Goal: Task Accomplishment & Management: Manage account settings

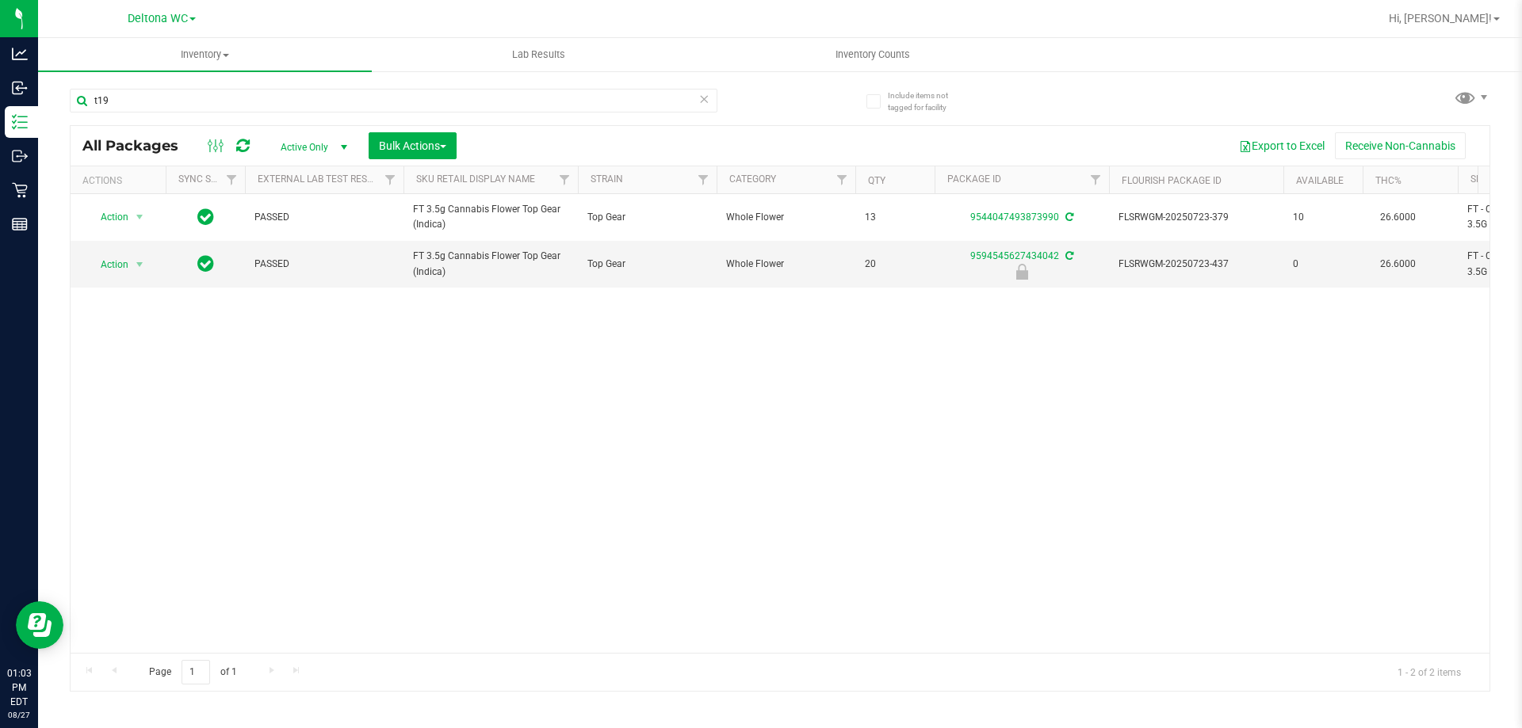
drag, startPoint x: 256, startPoint y: 90, endPoint x: 0, endPoint y: -63, distance: 298.2
click at [0, 0] on html "Analytics Inbound Inventory Outbound Retail Reports 01:03 PM EDT 08/27/2025 08/…" at bounding box center [761, 364] width 1522 height 728
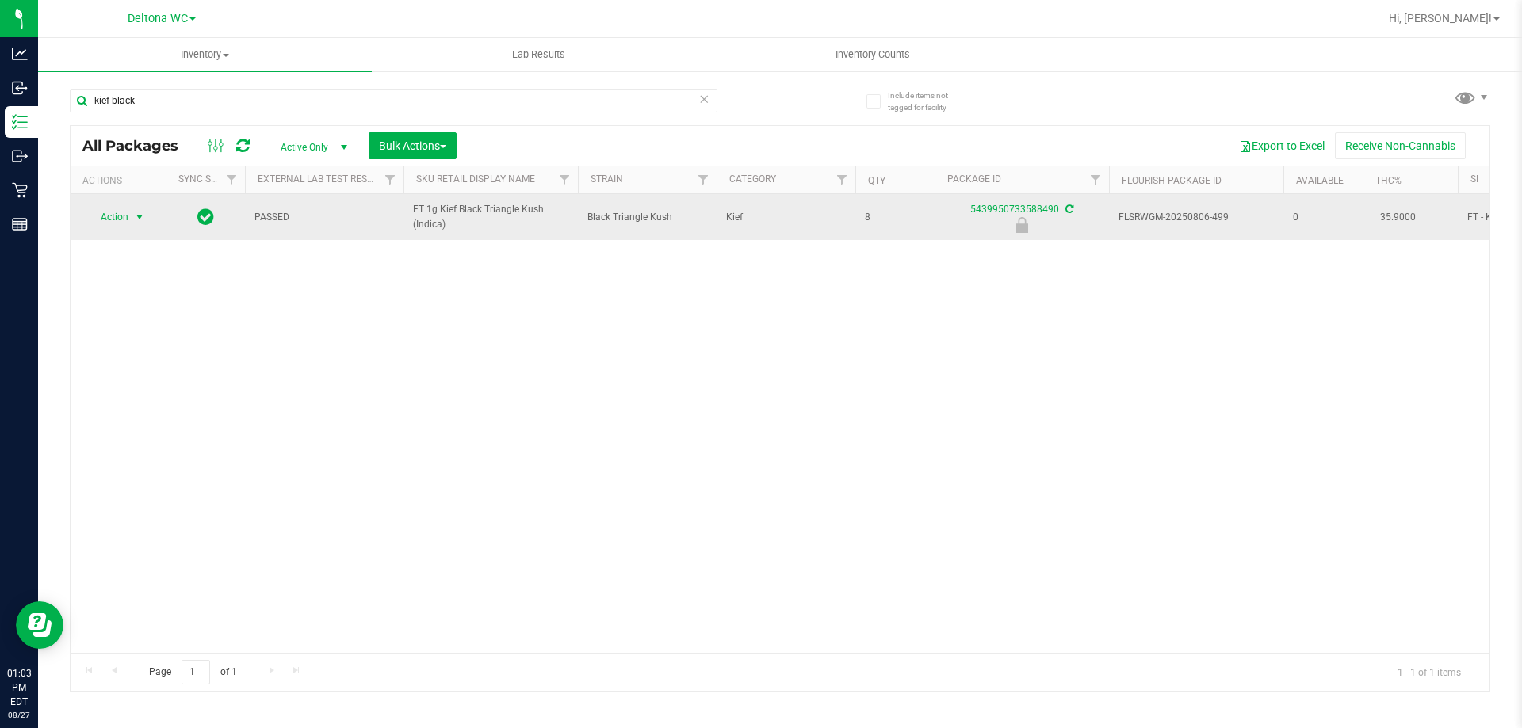
type input "kief black"
click at [136, 220] on span "select" at bounding box center [139, 217] width 13 height 13
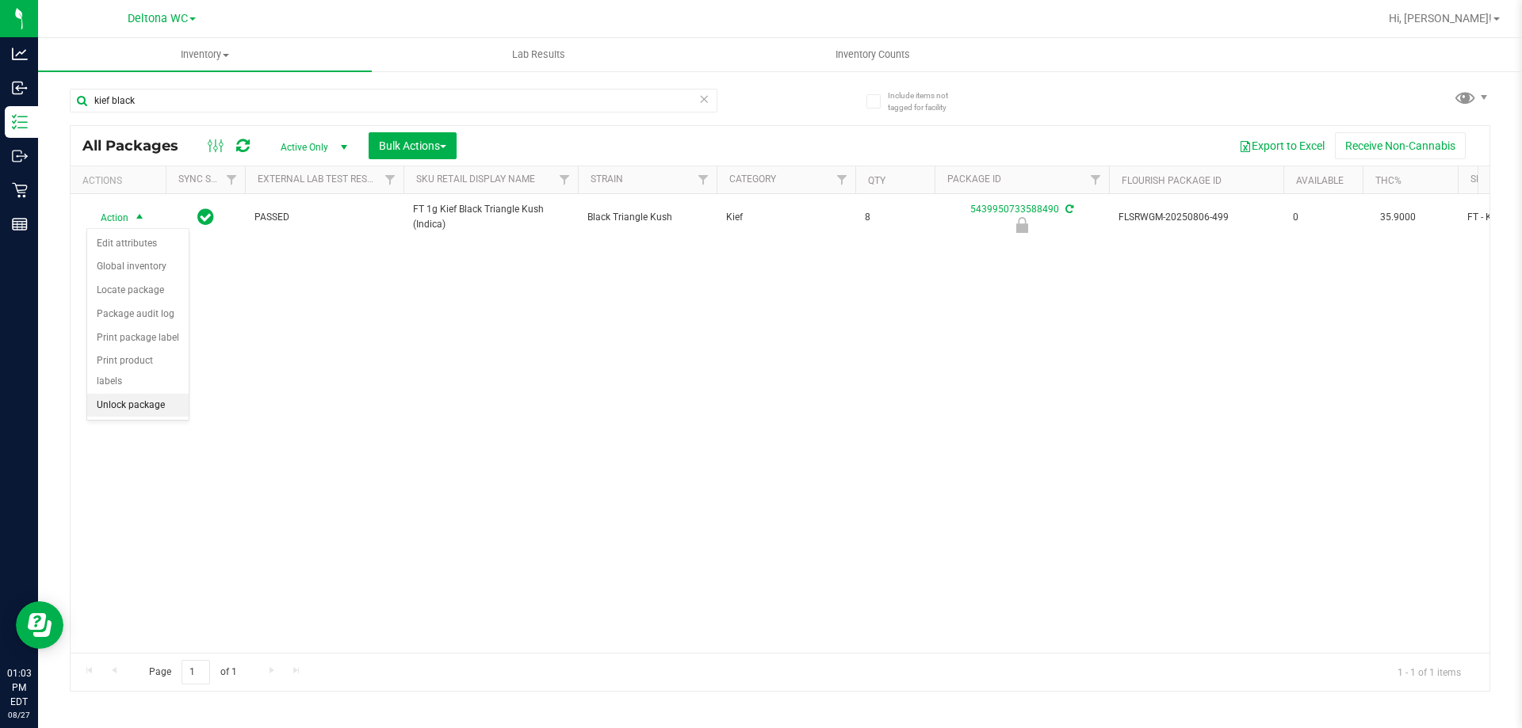
click at [164, 394] on li "Unlock package" at bounding box center [137, 406] width 101 height 24
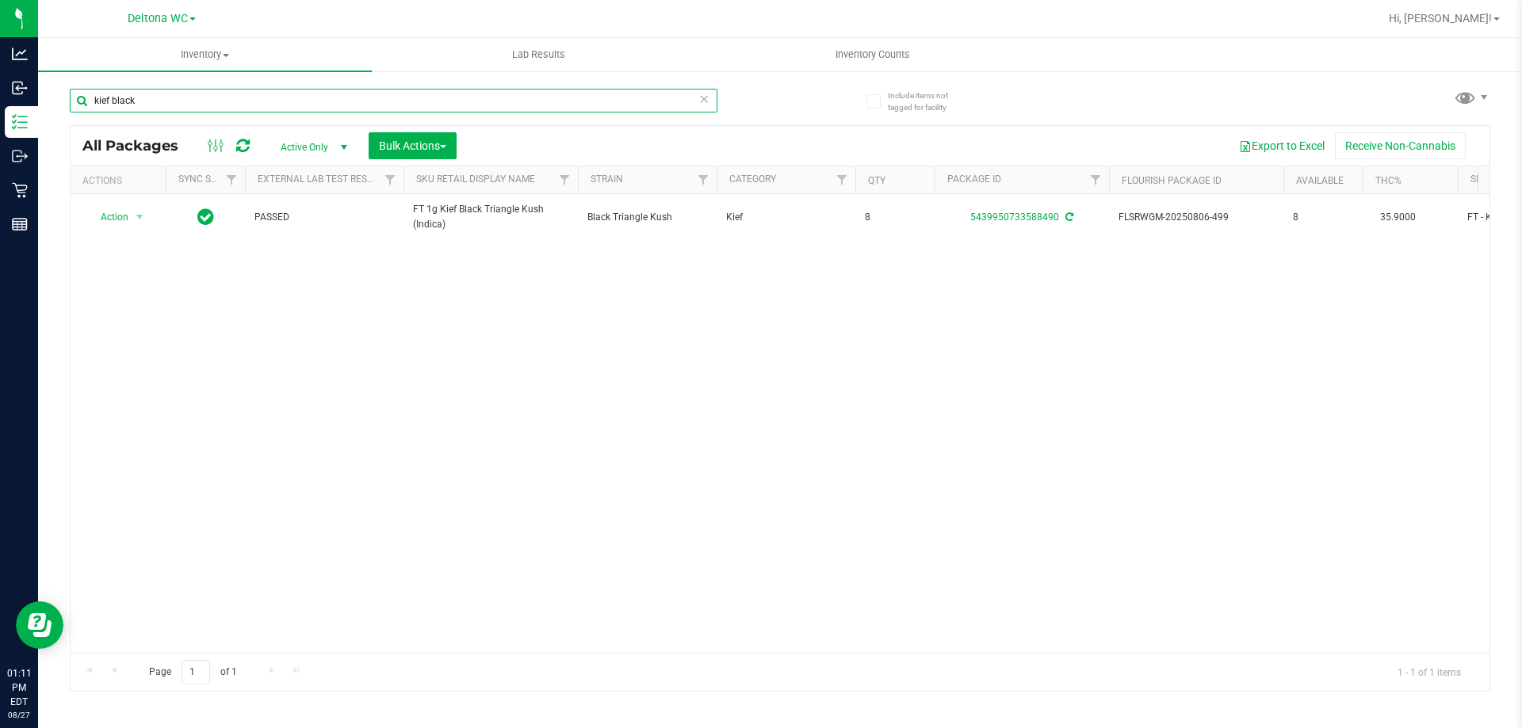
drag, startPoint x: 336, startPoint y: 93, endPoint x: 0, endPoint y: -96, distance: 385.4
click at [0, 0] on html "Analytics Inbound Inventory Outbound Retail Reports 01:11 PM EDT 08/27/2025 08/…" at bounding box center [761, 364] width 1522 height 728
paste input "SW 20mg Patch Soothe (1:1 CBD:THC)"
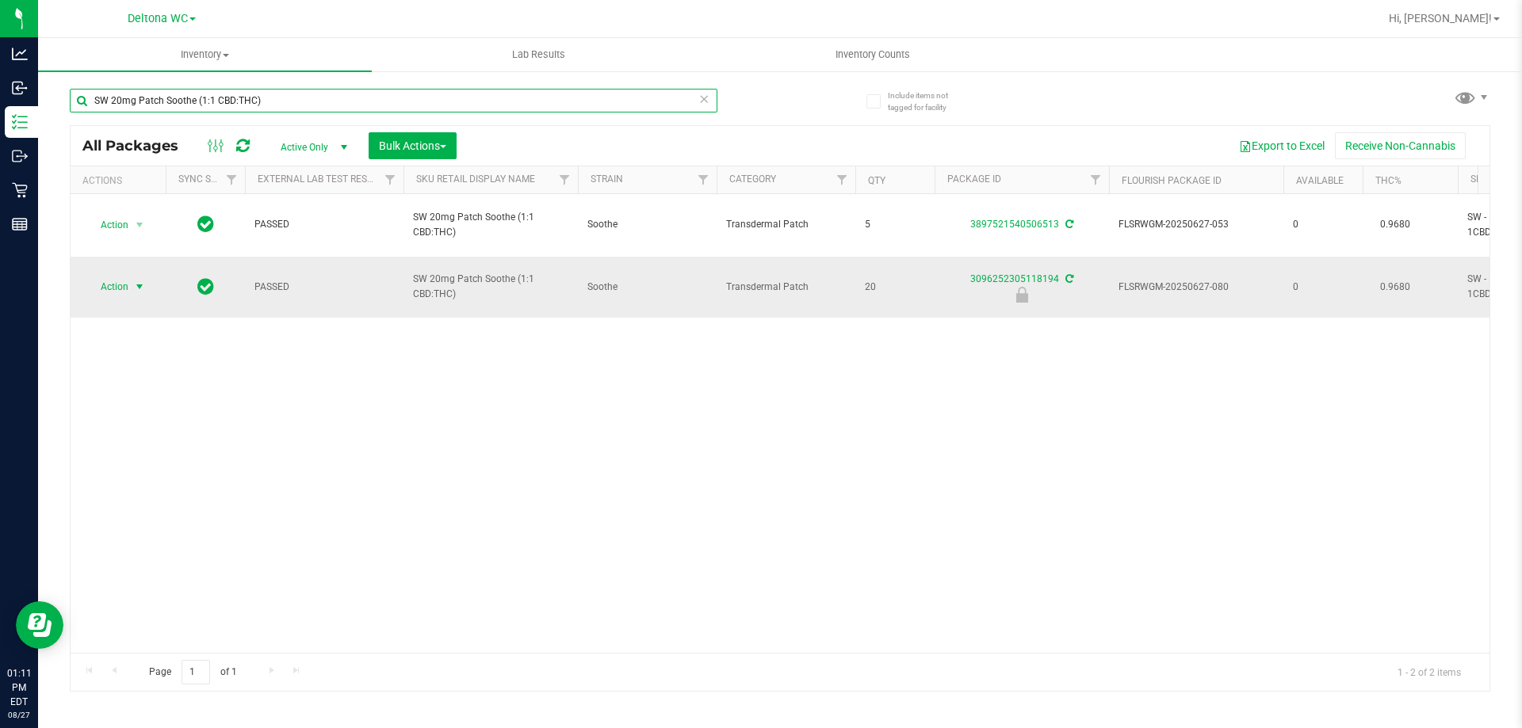
type input "SW 20mg Patch Soothe (1:1 CBD:THC)"
click at [128, 276] on span "Action" at bounding box center [107, 287] width 43 height 22
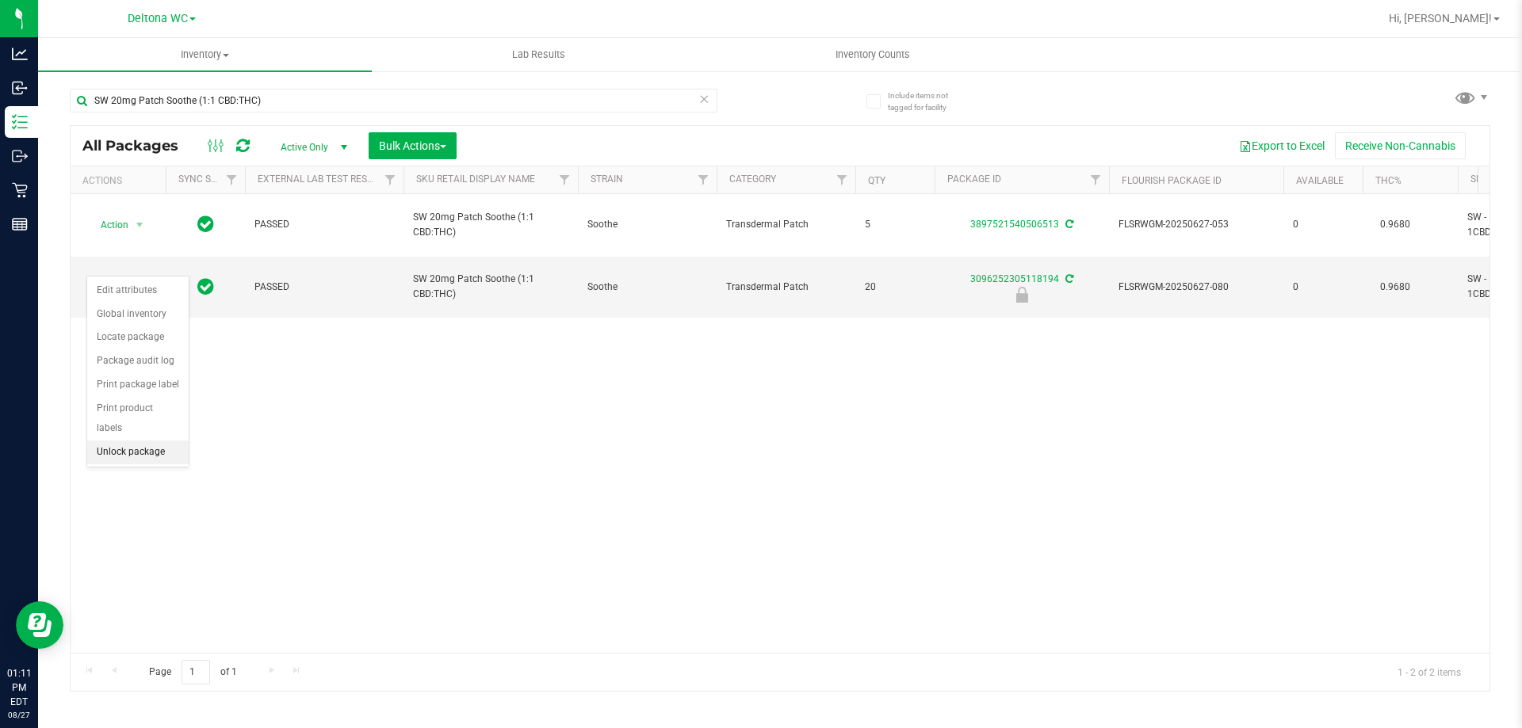
click at [162, 441] on li "Unlock package" at bounding box center [137, 453] width 101 height 24
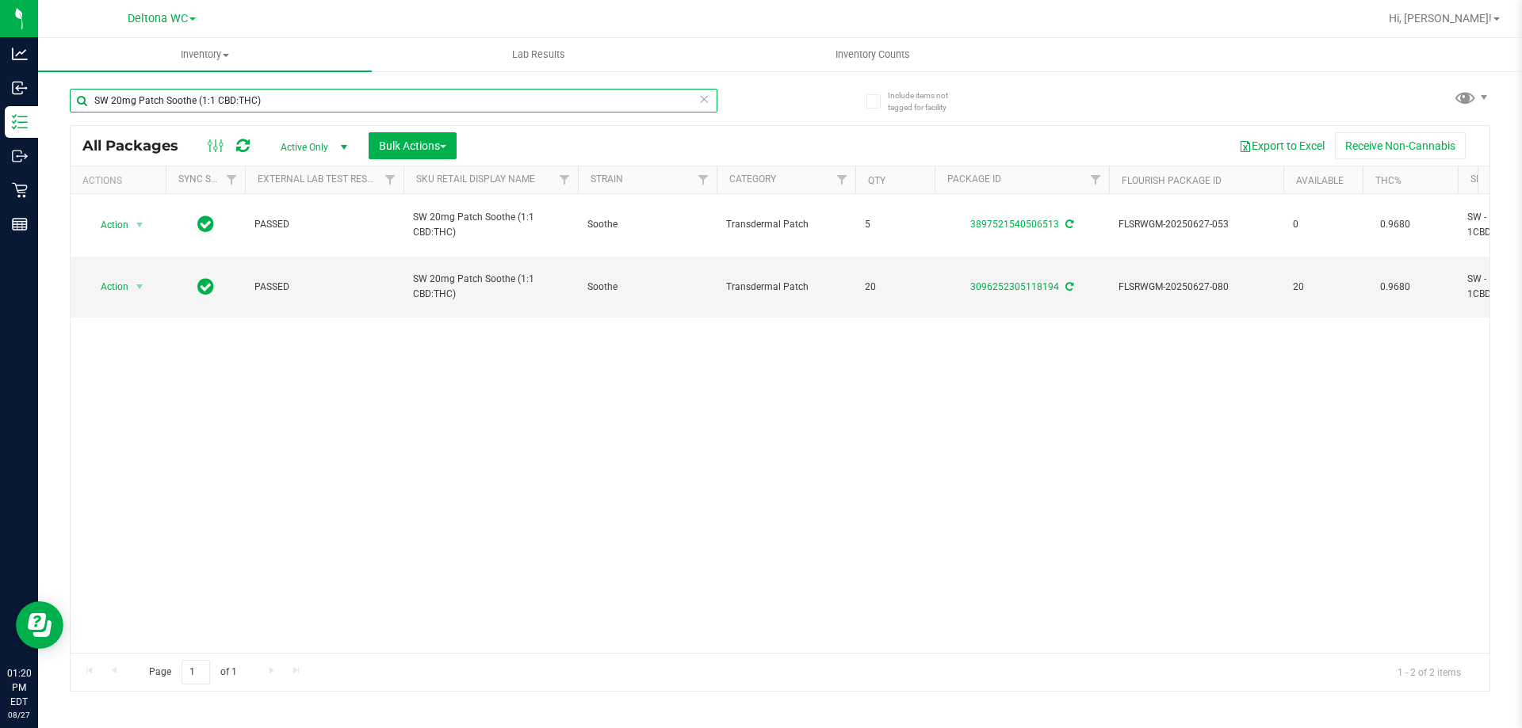
drag, startPoint x: 590, startPoint y: 105, endPoint x: 0, endPoint y: -54, distance: 611.4
click at [0, 0] on html "Analytics Inbound Inventory Outbound Retail Reports 01:20 PM EDT 08/27/2025 08/…" at bounding box center [761, 364] width 1522 height 728
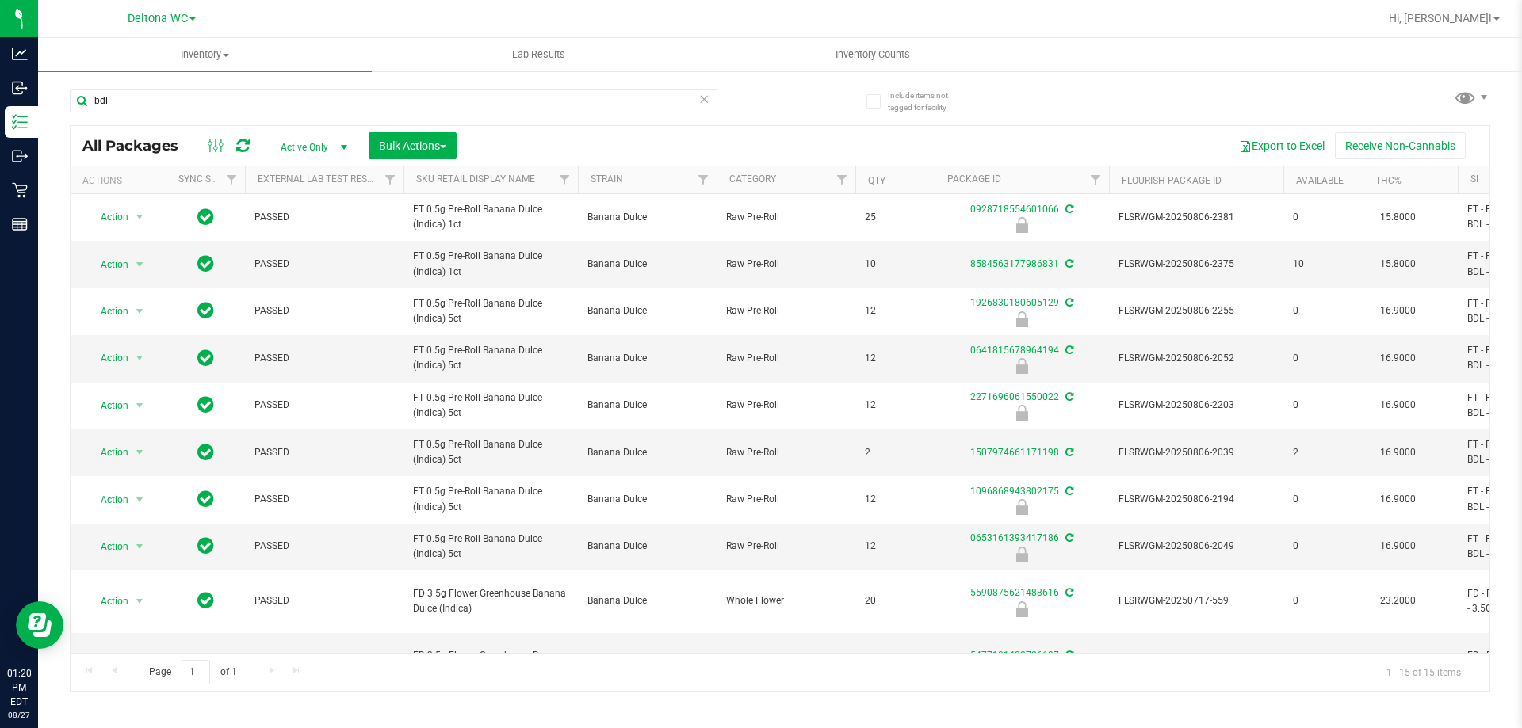
click at [673, 78] on div "bdl" at bounding box center [425, 100] width 710 height 51
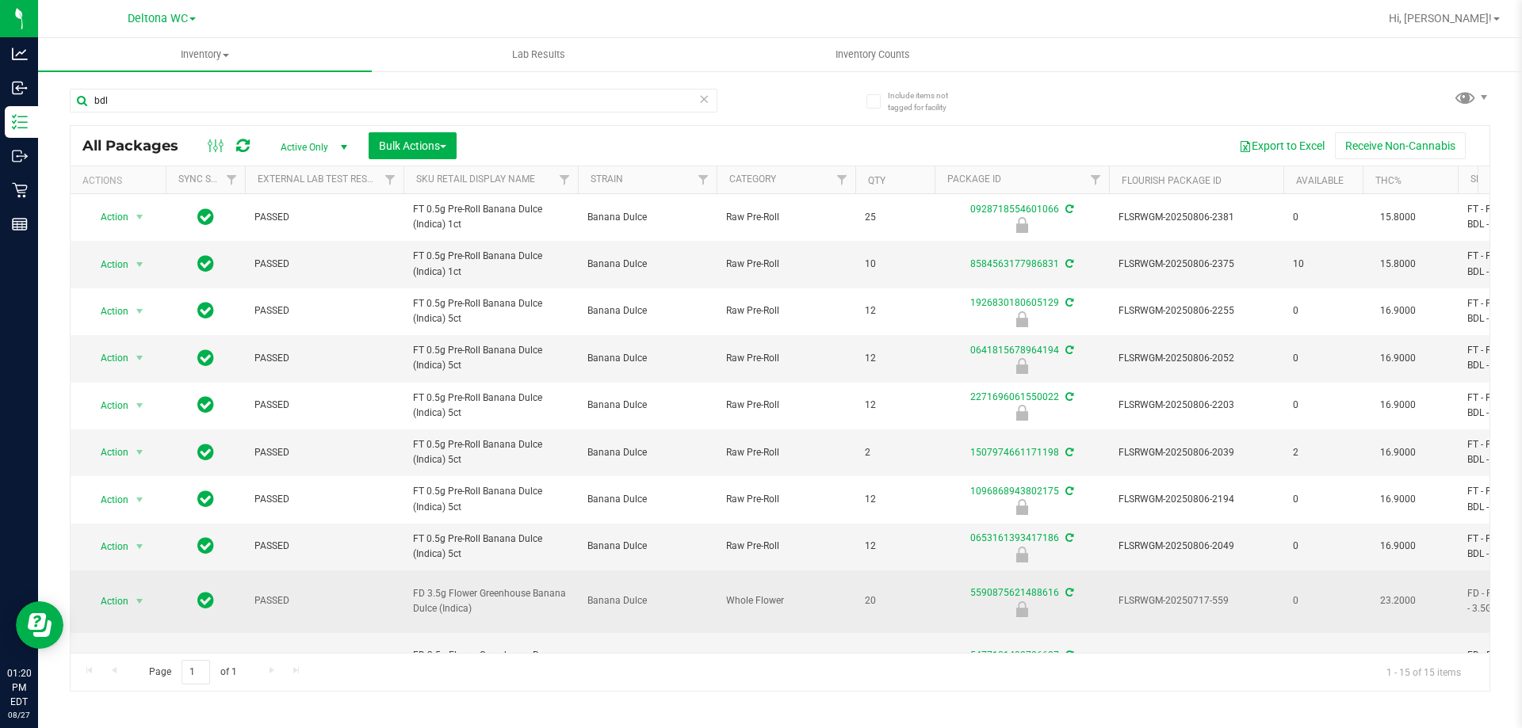
click at [445, 595] on span "FD 3.5g Flower Greenhouse Banana Dulce (Indica)" at bounding box center [490, 602] width 155 height 30
click at [447, 596] on span "FD 3.5g Flower Greenhouse Banana Dulce (Indica)" at bounding box center [490, 602] width 155 height 30
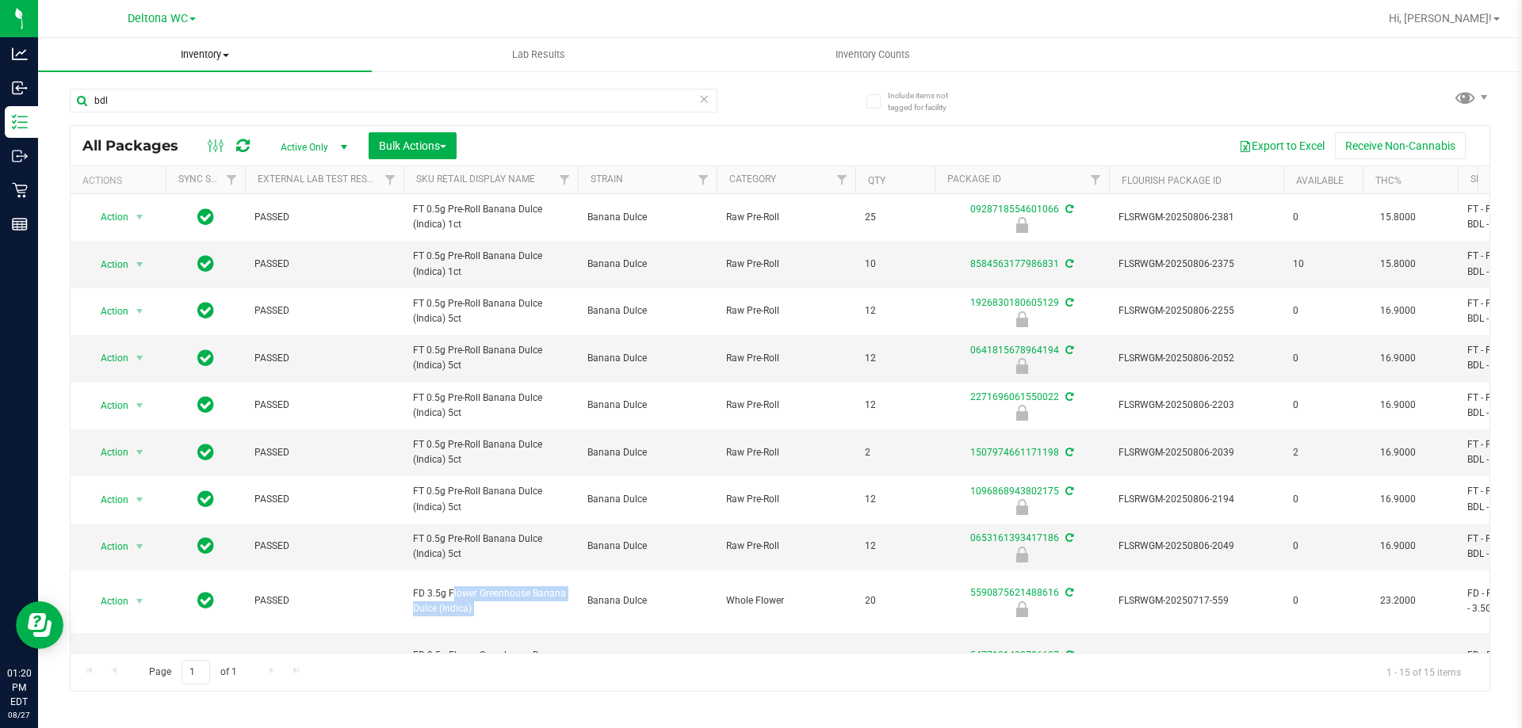
copy tr "FD 3.5g Flower Greenhouse Banana Dulce (Indica)"
drag, startPoint x: 237, startPoint y: 116, endPoint x: 228, endPoint y: 100, distance: 18.1
click at [230, 107] on div "bdl" at bounding box center [394, 107] width 648 height 36
drag, startPoint x: 228, startPoint y: 100, endPoint x: 0, endPoint y: -40, distance: 267.5
click at [0, 0] on html "Analytics Inbound Inventory Outbound Retail Reports 01:20 PM EDT 08/27/2025 08/…" at bounding box center [761, 364] width 1522 height 728
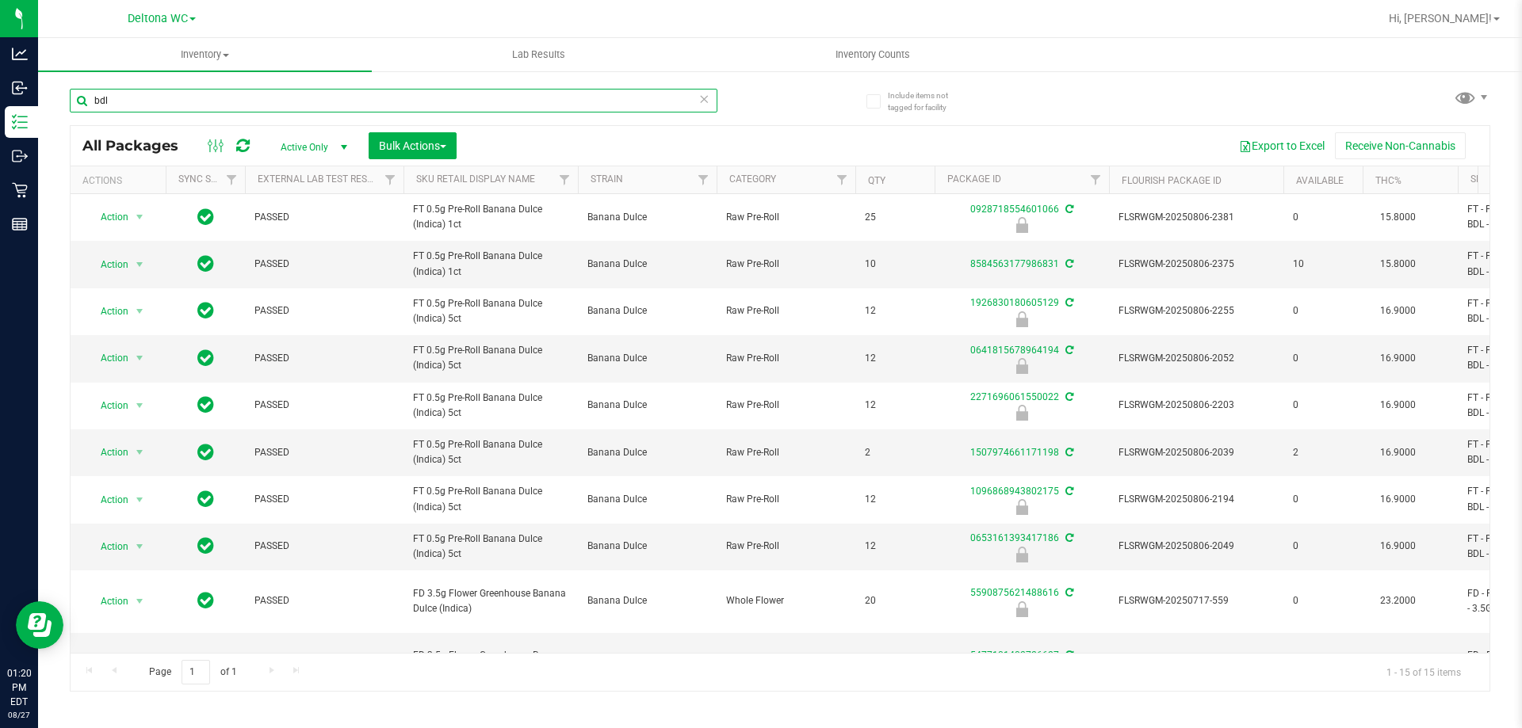
paste input "FD 3.5g Flower Greenhouse Banana Dulce (Indica)"
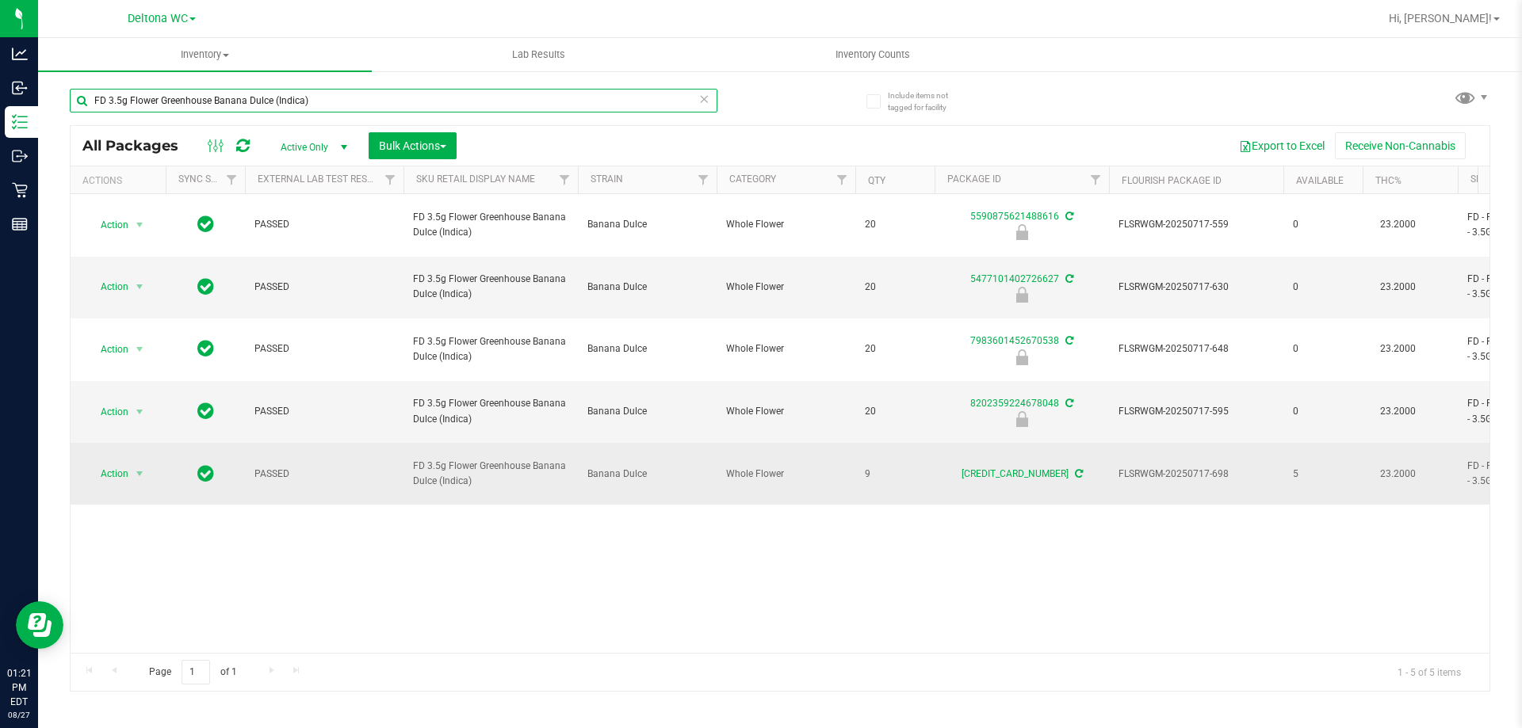
type input "FD 3.5g Flower Greenhouse Banana Dulce (Indica)"
click at [114, 463] on span "Action" at bounding box center [107, 474] width 43 height 22
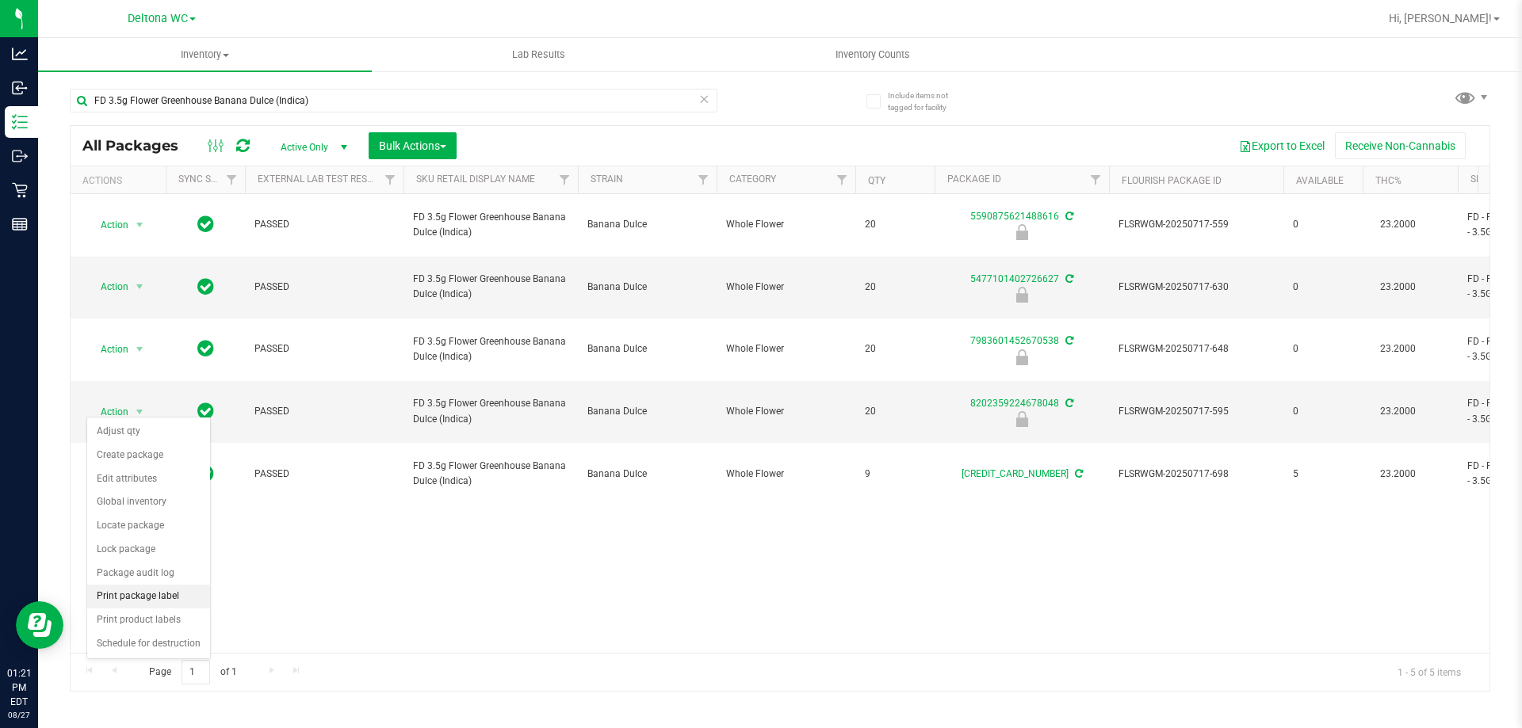
click at [167, 593] on li "Print package label" at bounding box center [148, 597] width 123 height 24
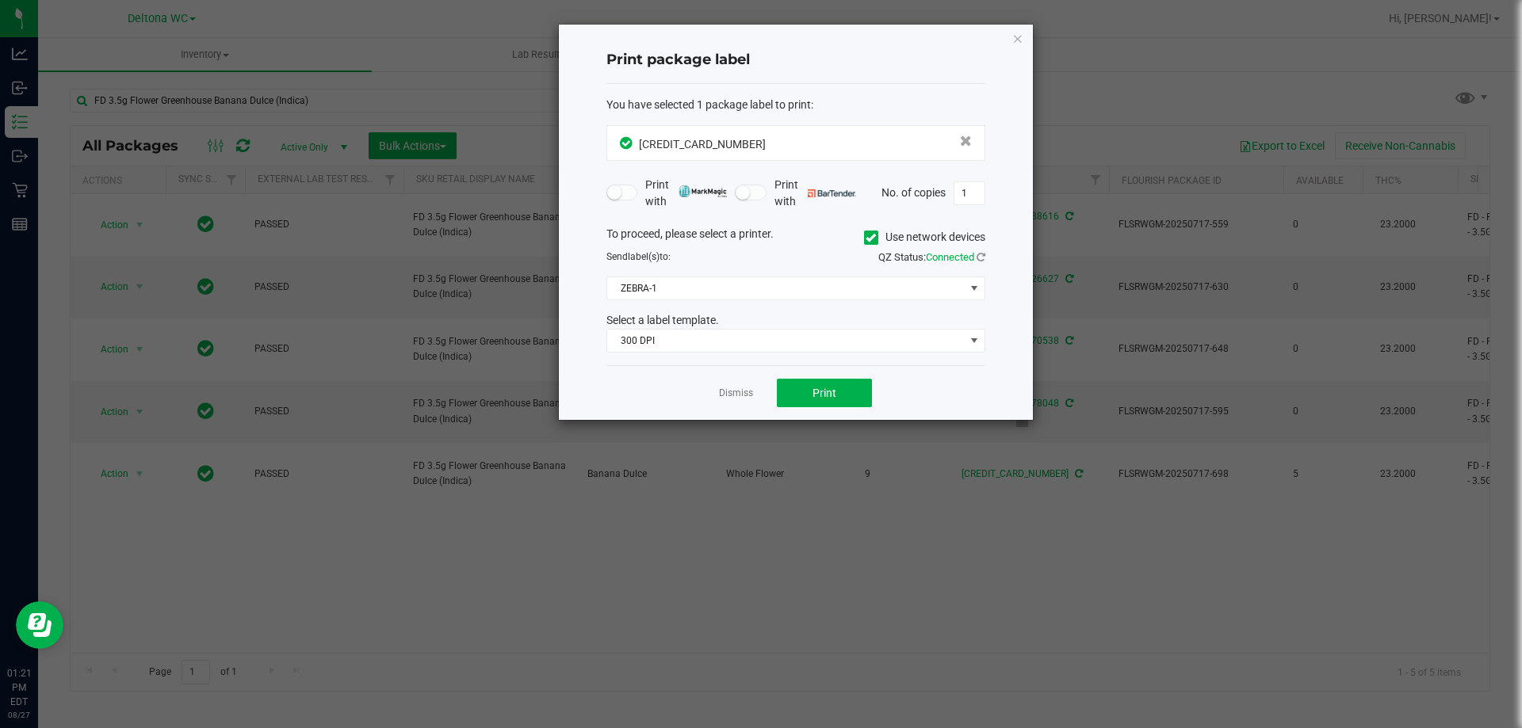
drag, startPoint x: 1022, startPoint y: 31, endPoint x: 1016, endPoint y: 37, distance: 9.0
click at [1022, 32] on icon "button" at bounding box center [1017, 38] width 11 height 19
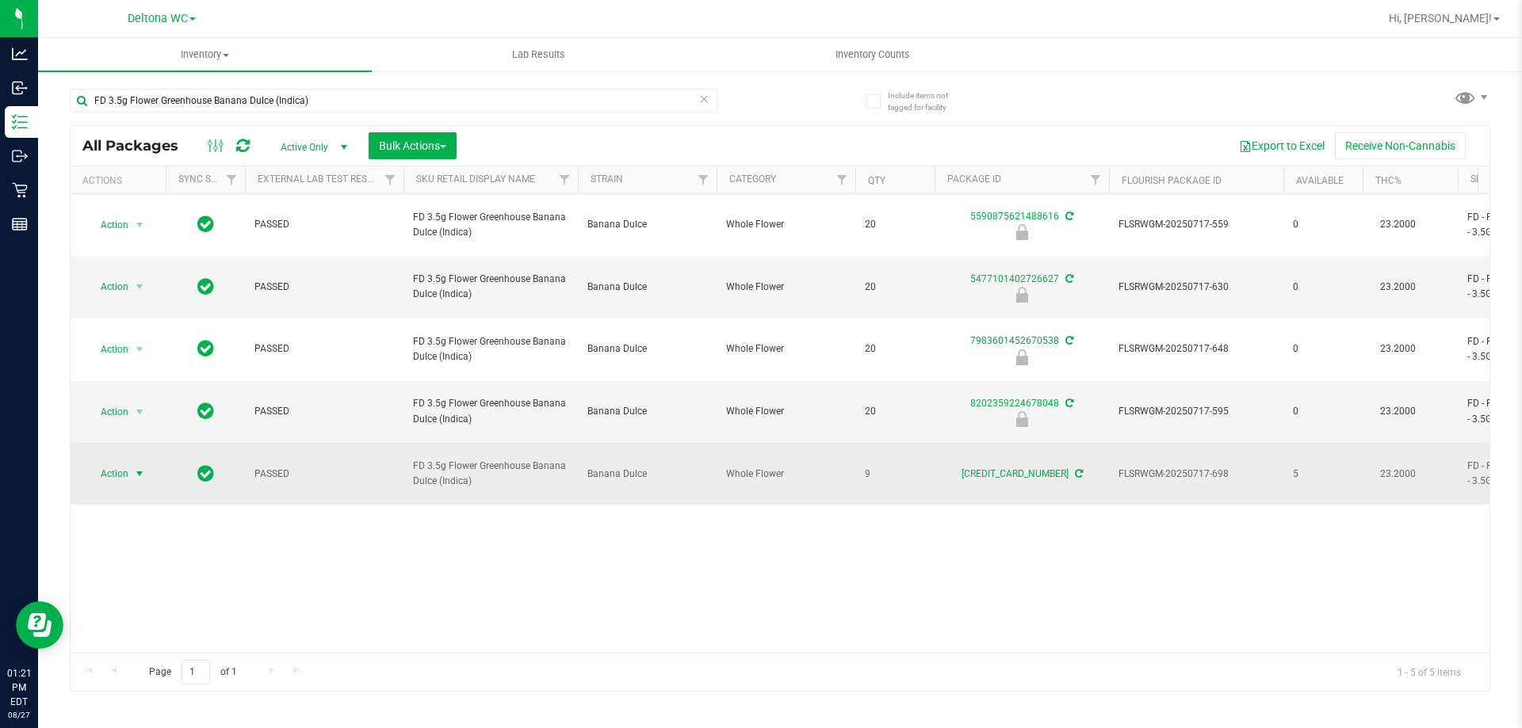
click at [127, 463] on span "Action" at bounding box center [107, 474] width 43 height 22
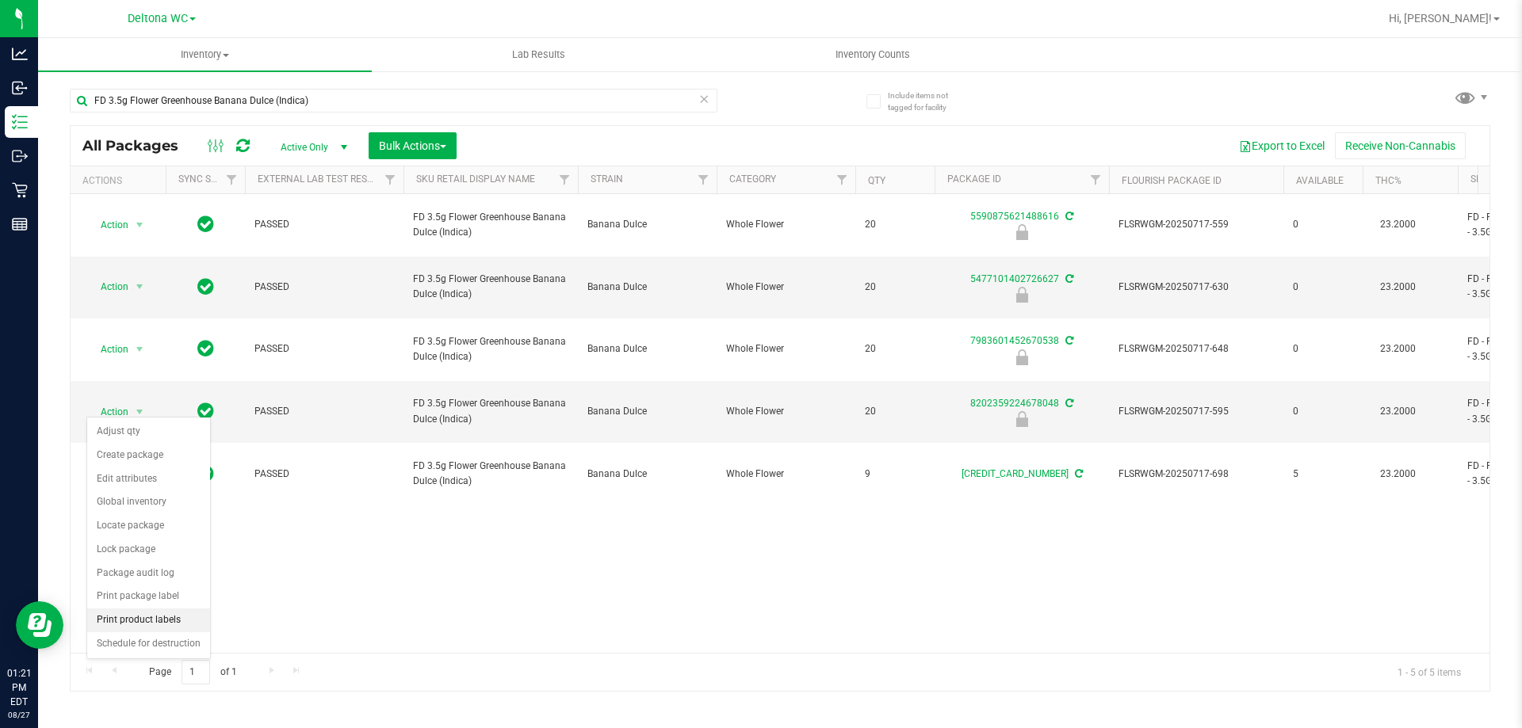
click at [178, 617] on li "Print product labels" at bounding box center [148, 621] width 123 height 24
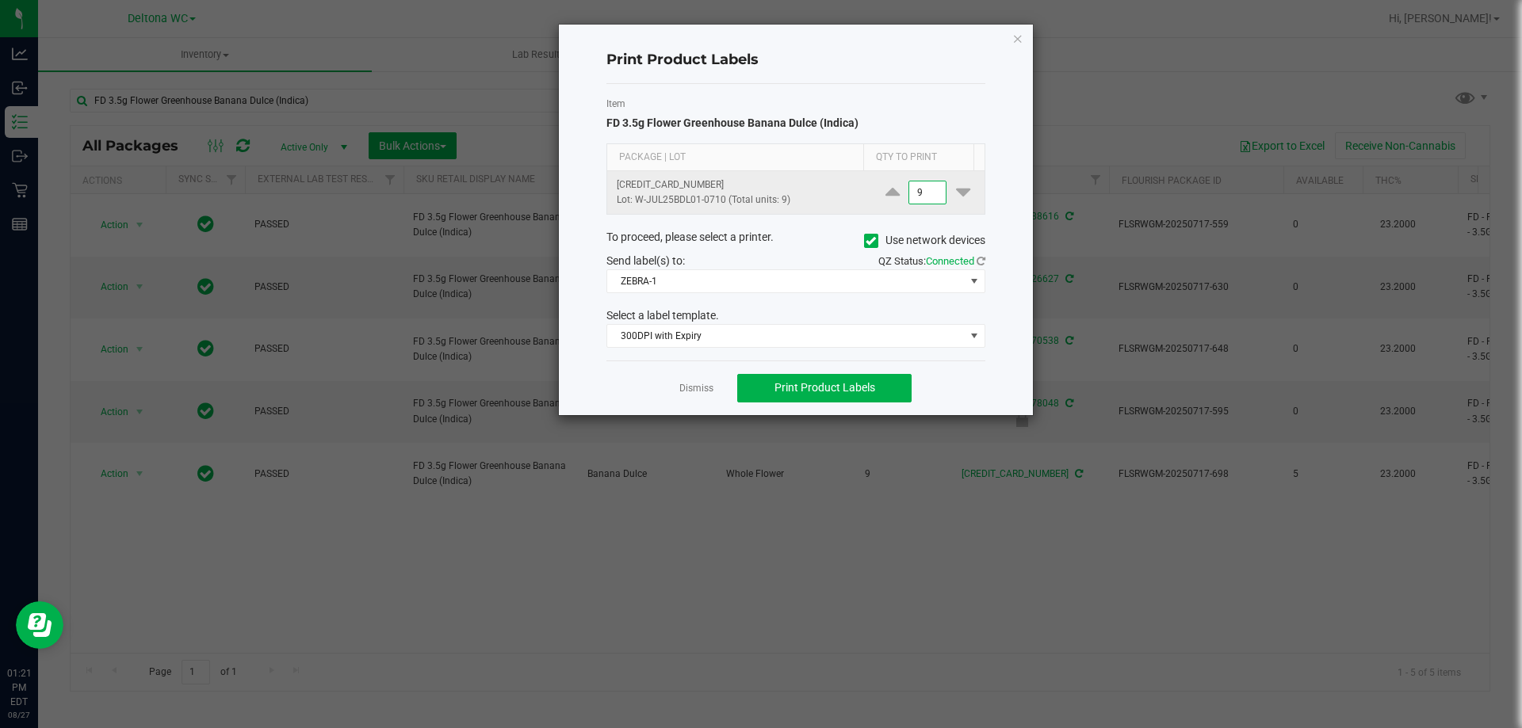
click at [912, 185] on input "9" at bounding box center [927, 192] width 36 height 22
type input "1"
drag, startPoint x: 867, startPoint y: 316, endPoint x: 862, endPoint y: 327, distance: 11.3
click at [867, 317] on div "Select a label template." at bounding box center [795, 316] width 403 height 17
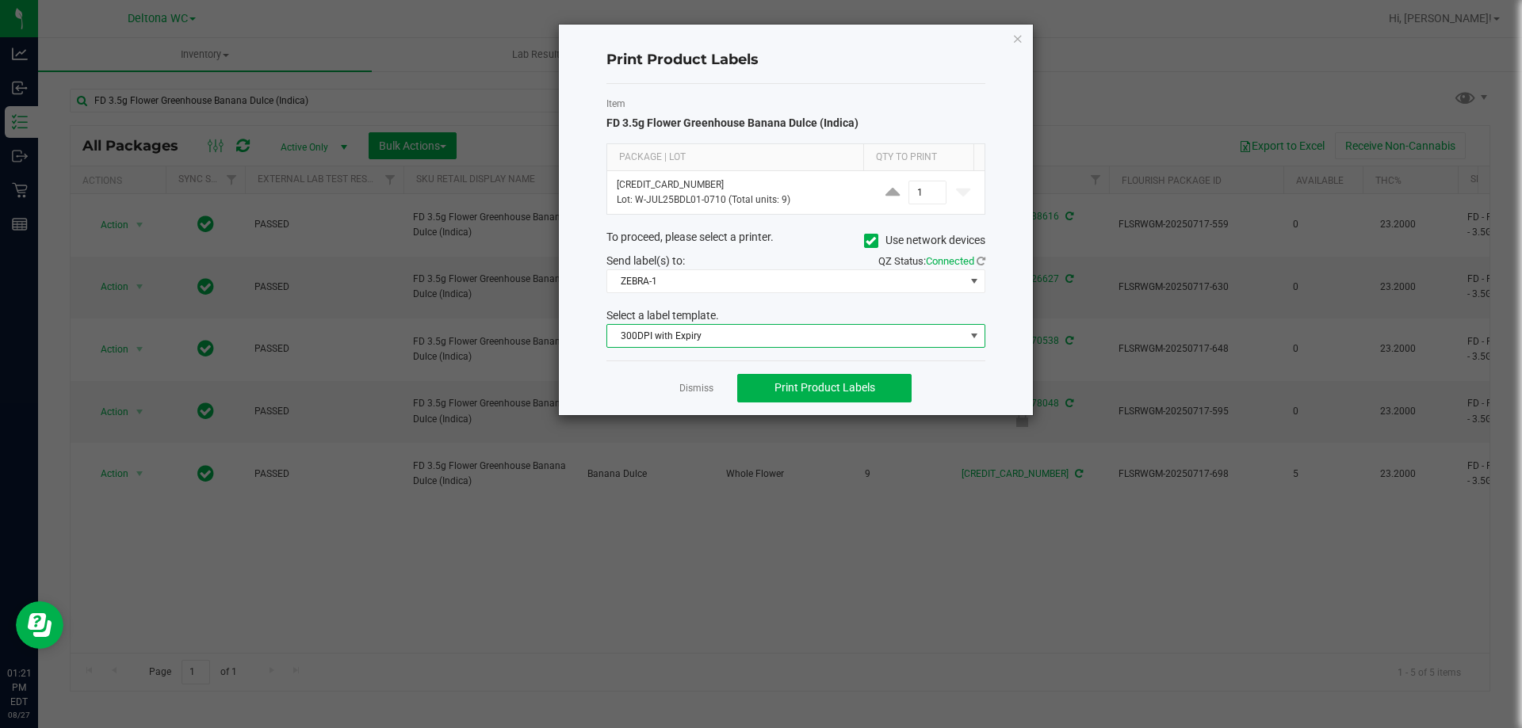
click at [862, 327] on span "300DPI with Expiry" at bounding box center [785, 336] width 357 height 22
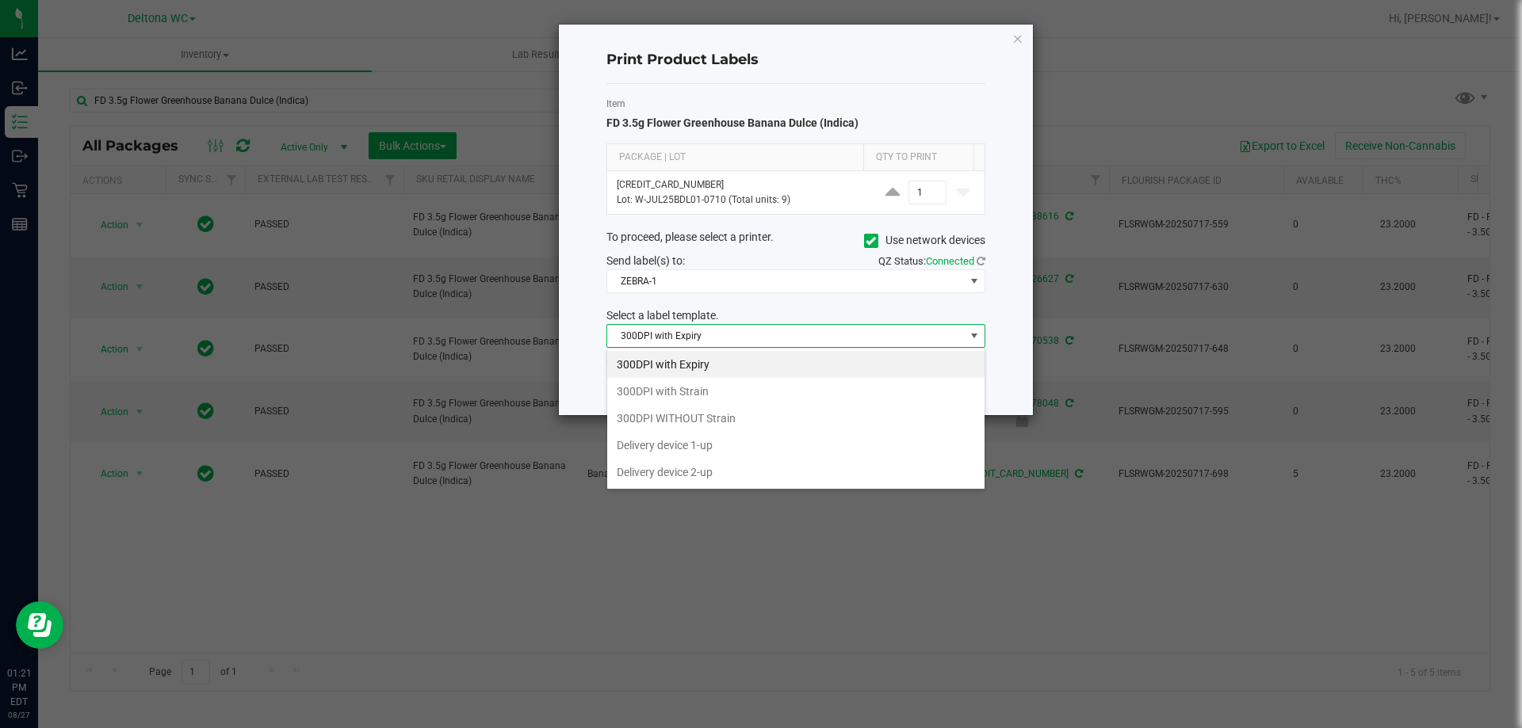
scroll to position [24, 379]
click at [706, 390] on li "300DPI with Strain" at bounding box center [795, 391] width 377 height 27
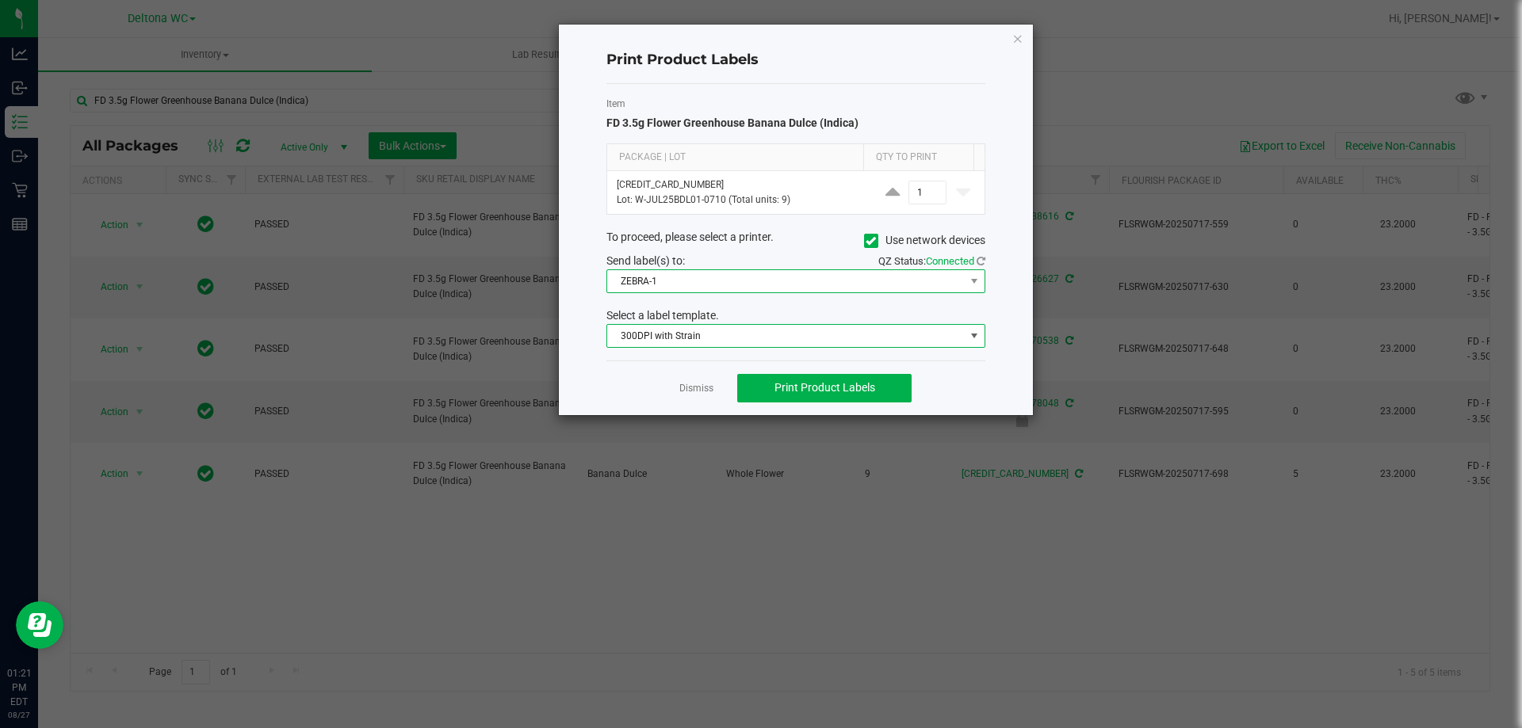
click at [649, 270] on span "ZEBRA-1" at bounding box center [785, 281] width 357 height 22
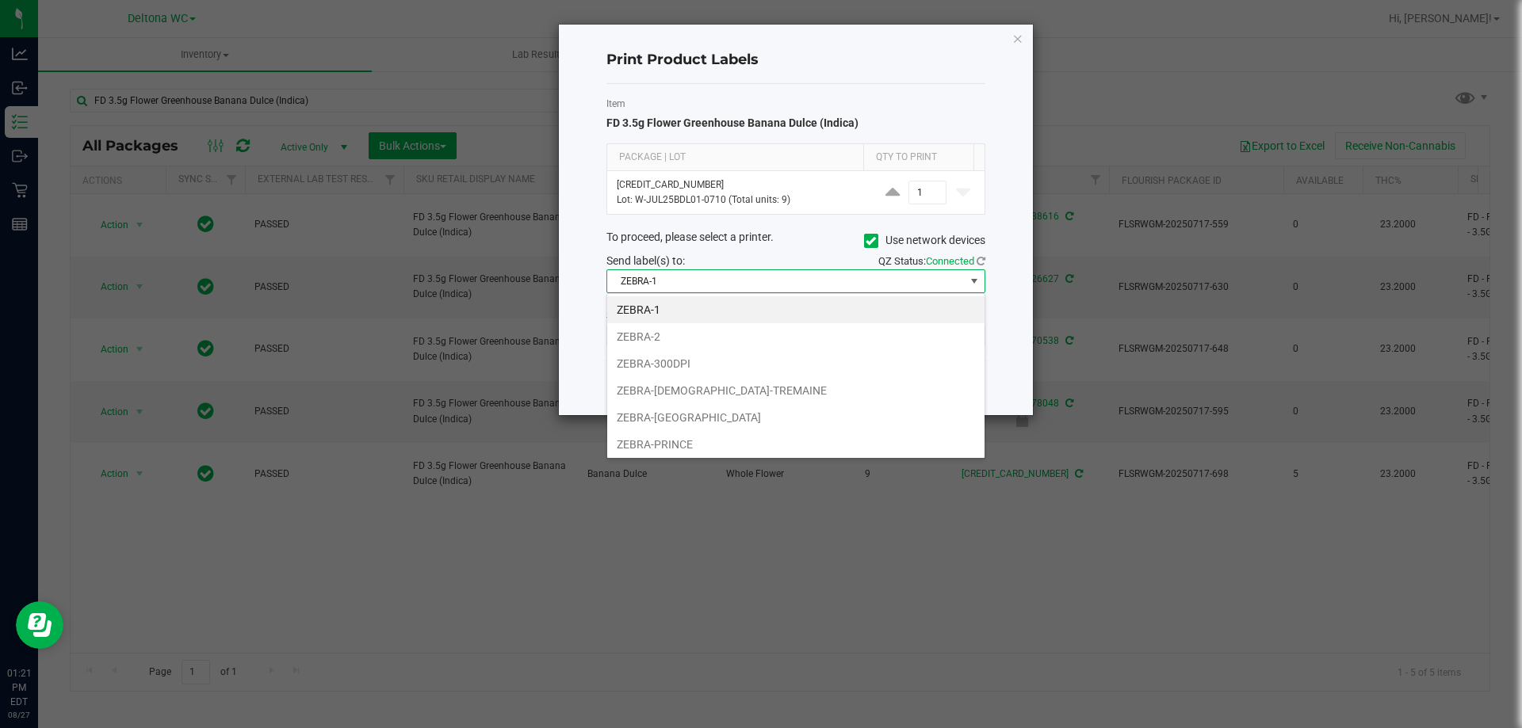
click at [724, 369] on li "ZEBRA-300DPI" at bounding box center [795, 363] width 377 height 27
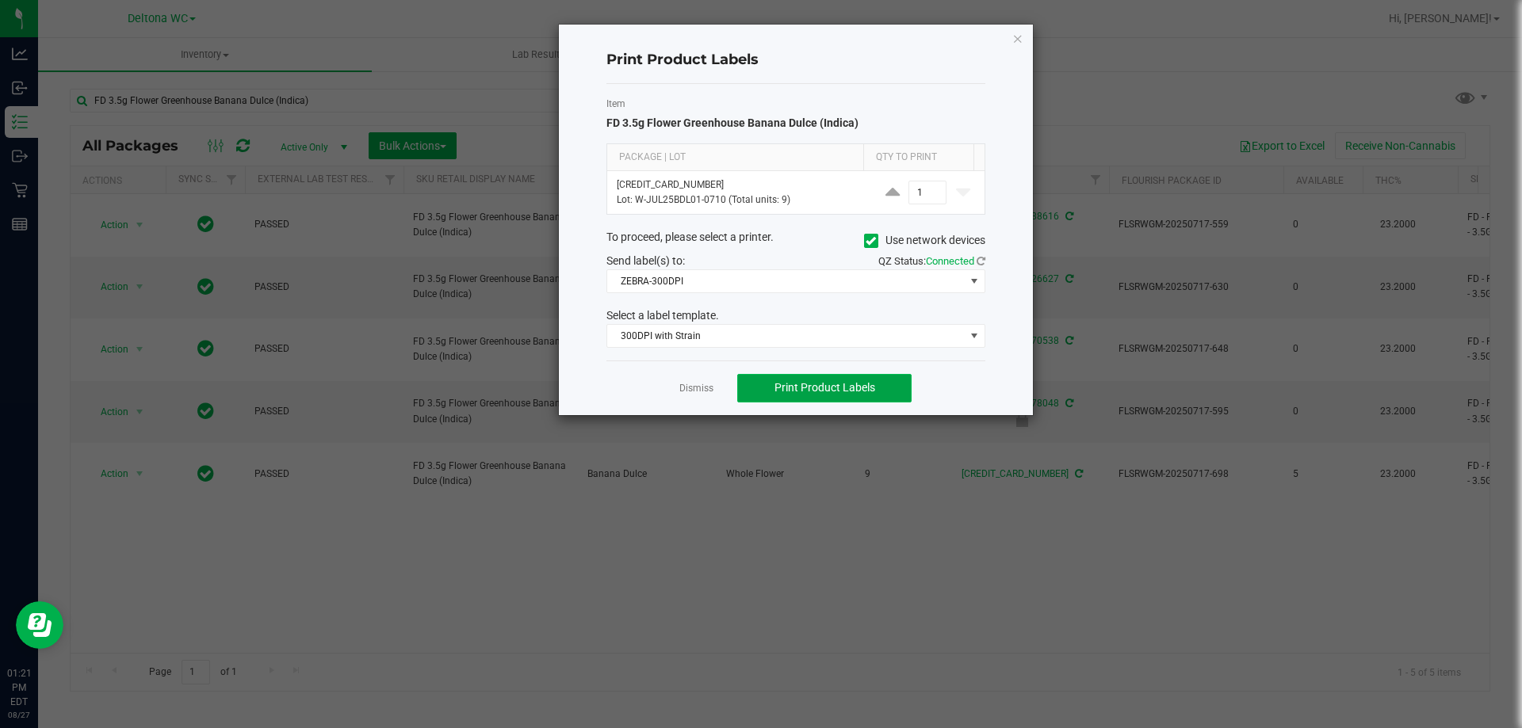
click at [813, 376] on button "Print Product Labels" at bounding box center [824, 388] width 174 height 29
click at [693, 382] on link "Dismiss" at bounding box center [696, 388] width 34 height 13
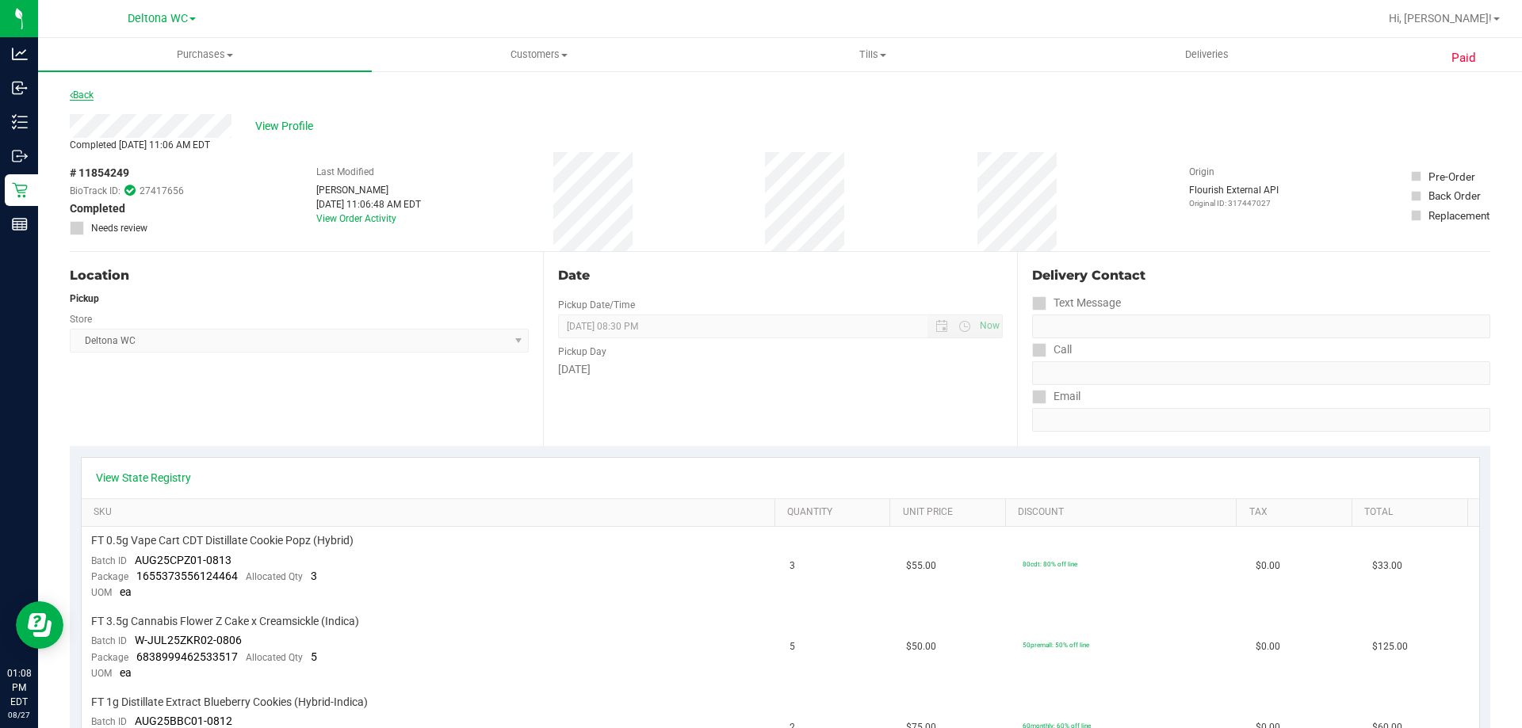
click at [94, 91] on link "Back" at bounding box center [82, 95] width 24 height 11
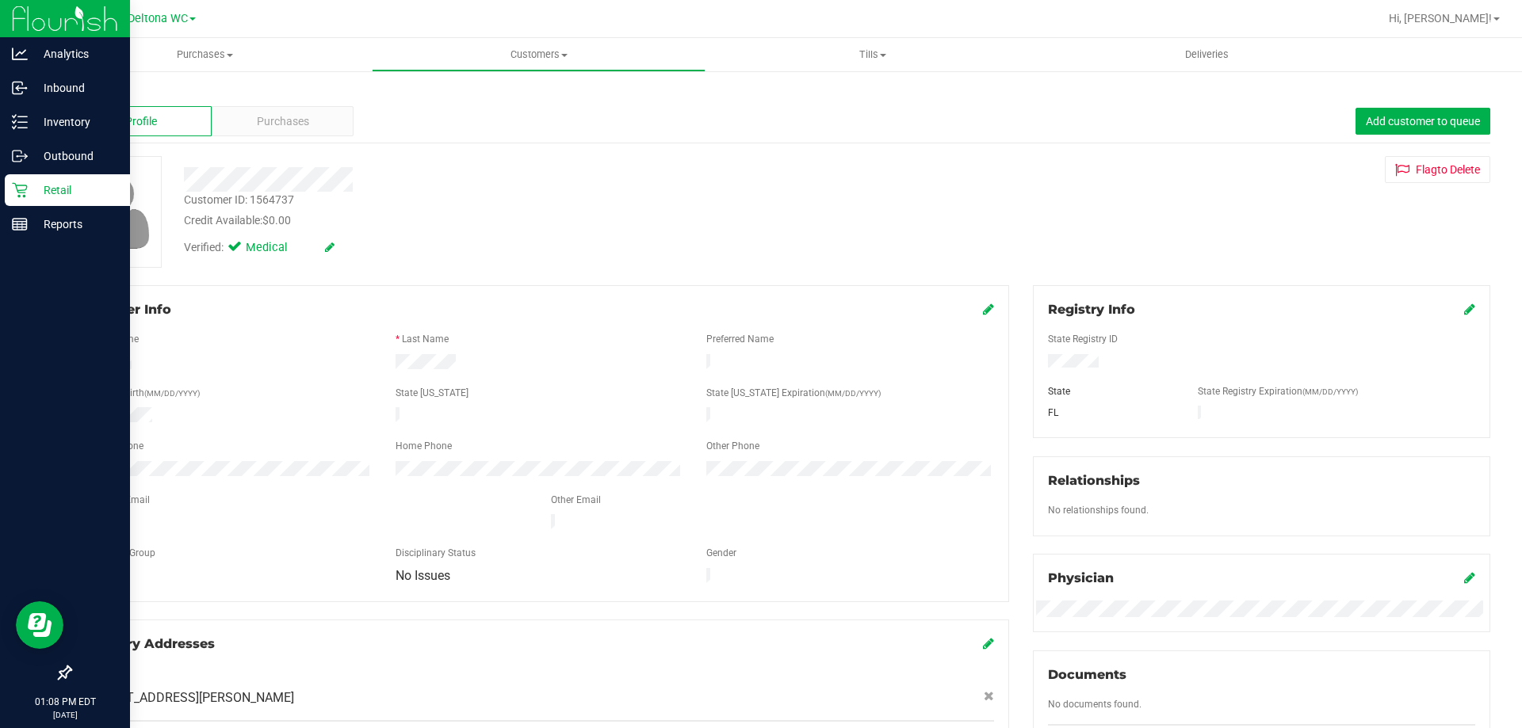
click at [51, 197] on p "Retail" at bounding box center [75, 190] width 95 height 19
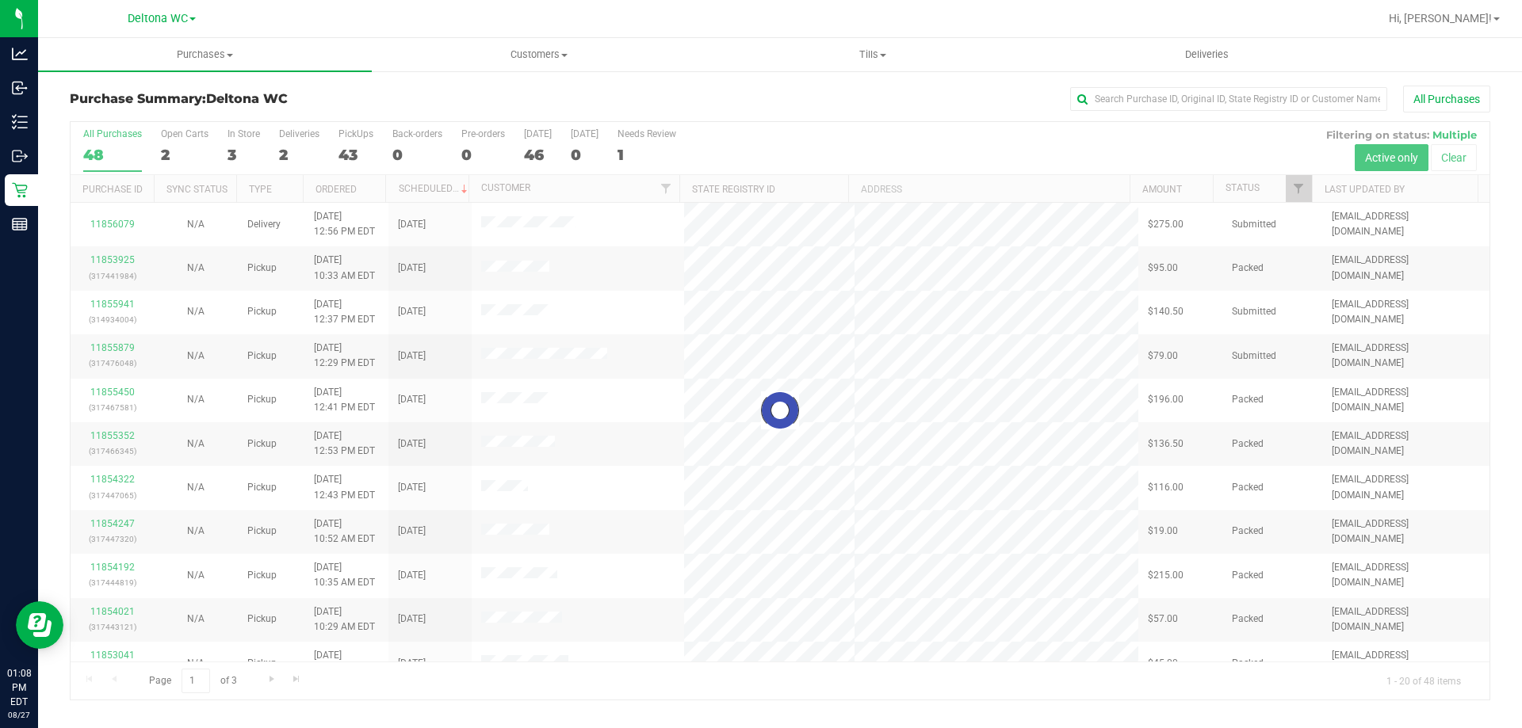
click at [117, 227] on div at bounding box center [780, 411] width 1419 height 578
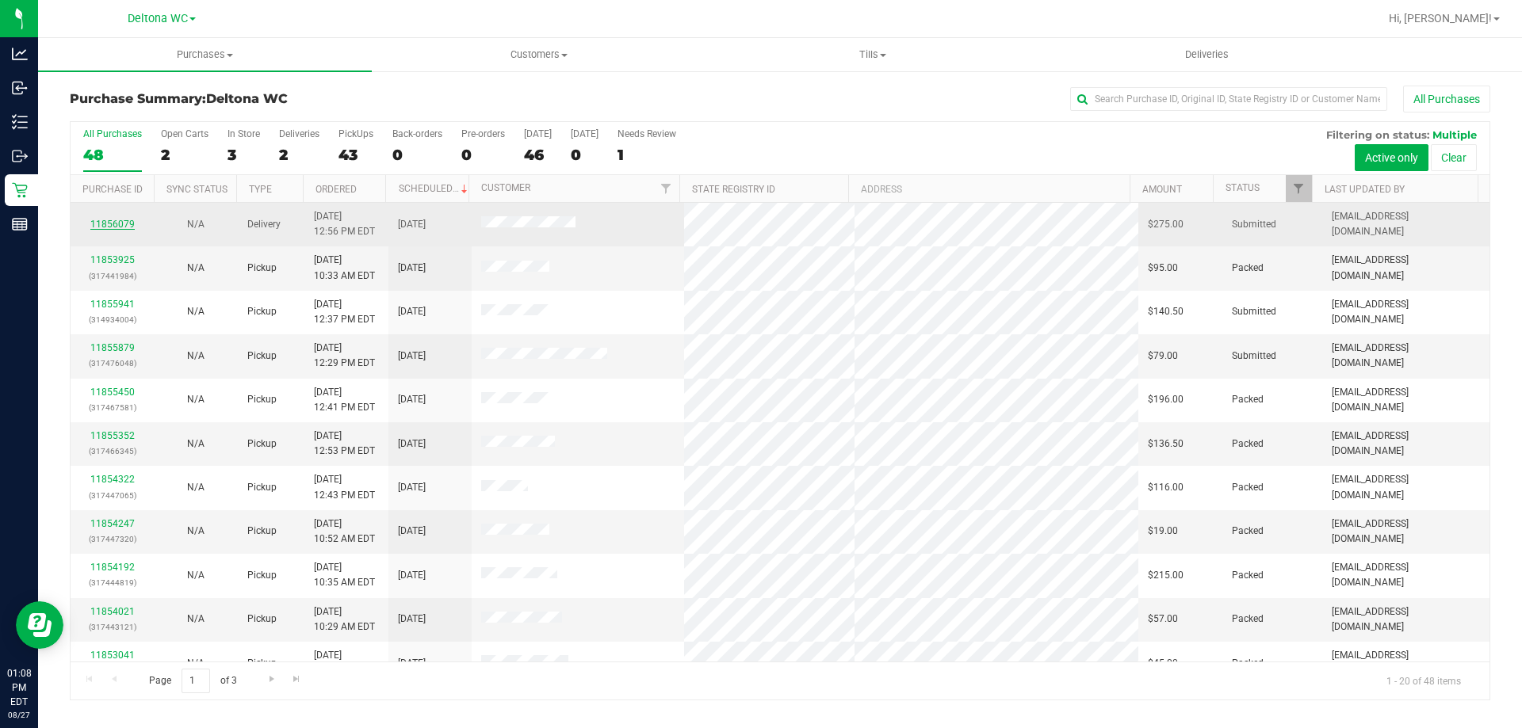
click at [119, 219] on link "11856079" at bounding box center [112, 224] width 44 height 11
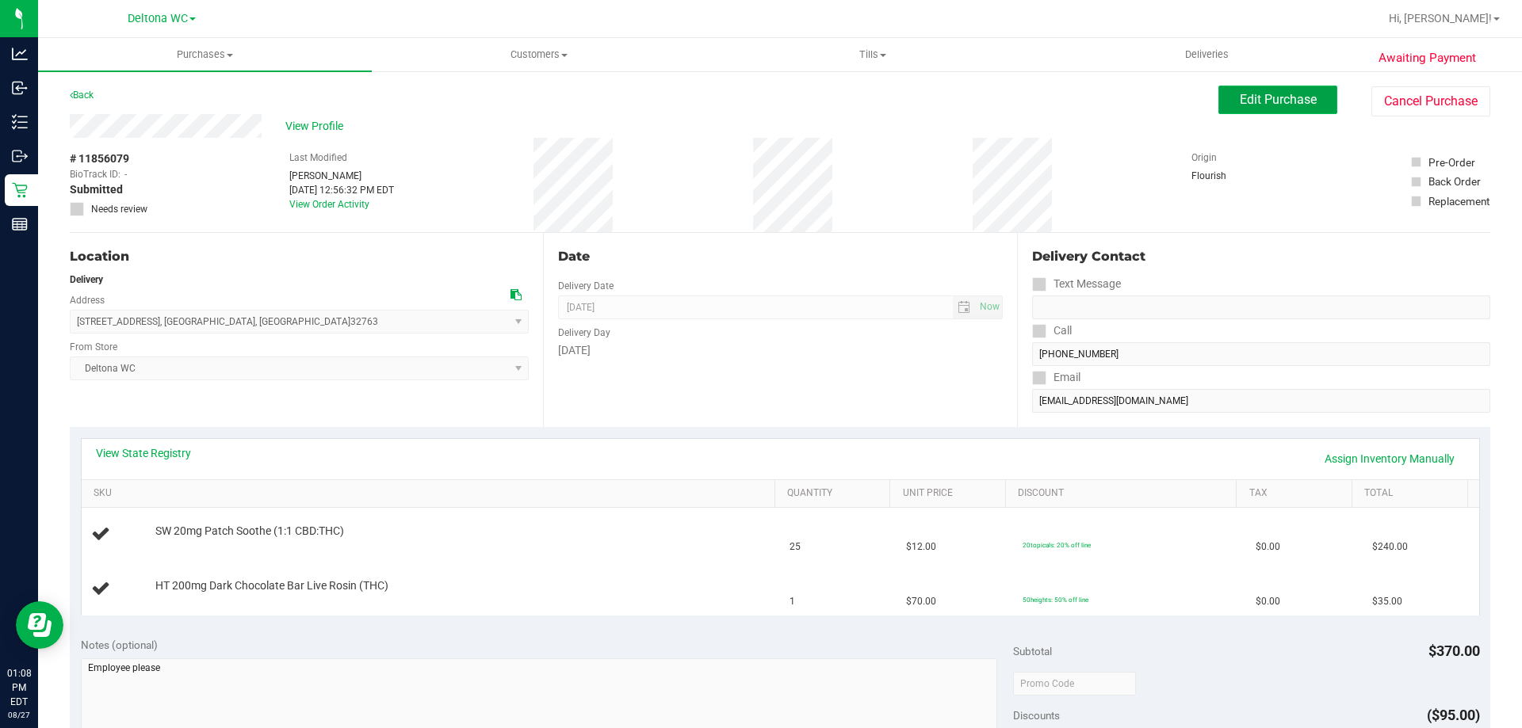
click at [1218, 101] on button "Edit Purchase" at bounding box center [1277, 100] width 119 height 29
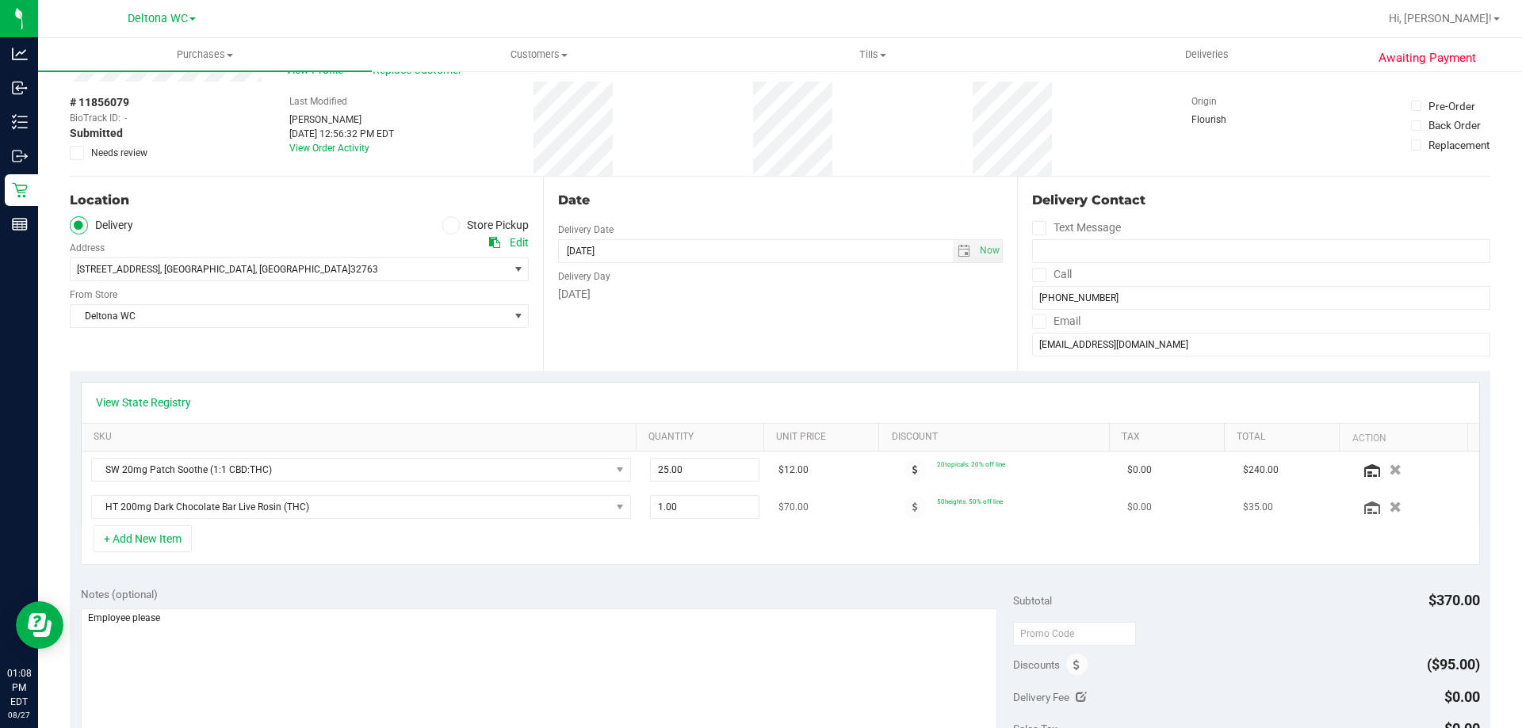
scroll to position [317, 0]
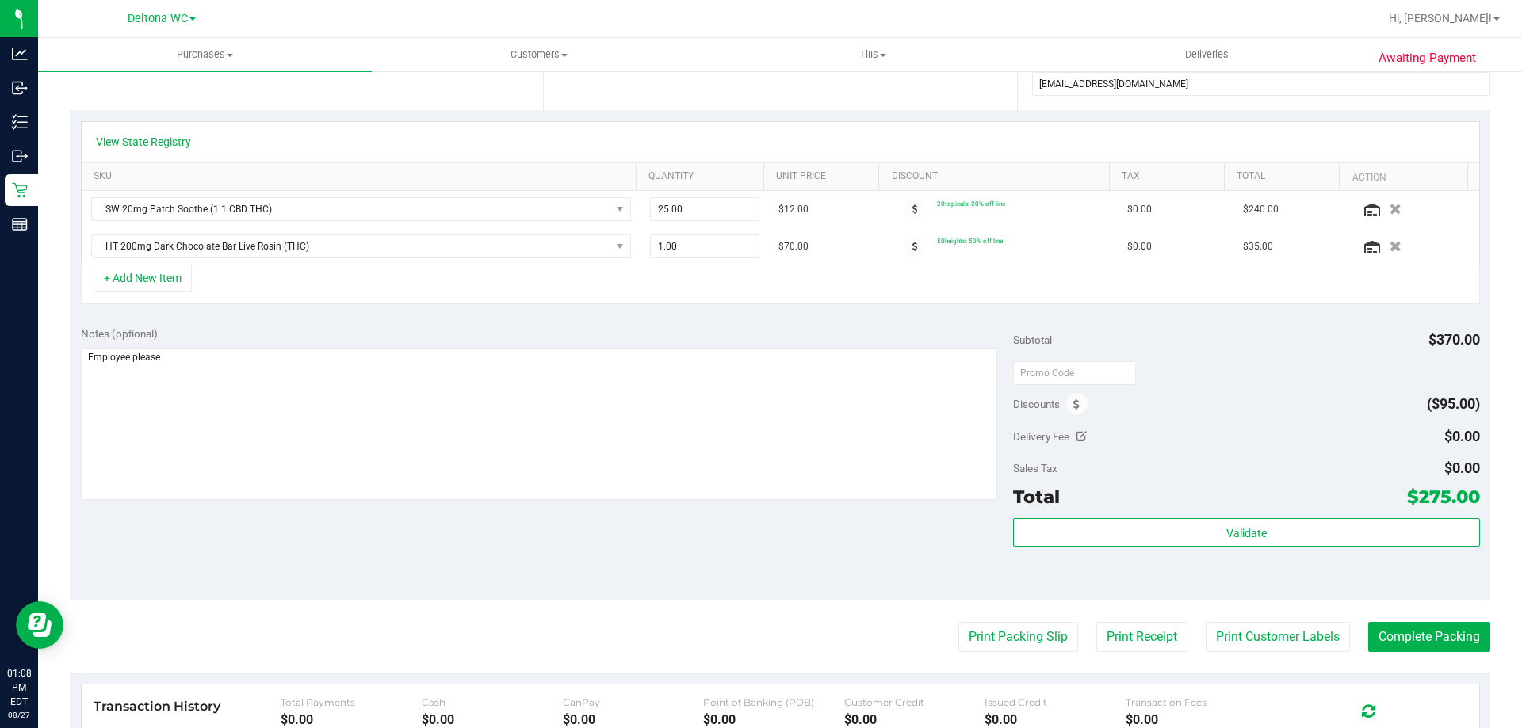
click at [1058, 400] on div "Discounts" at bounding box center [1050, 404] width 75 height 29
click at [1073, 406] on icon at bounding box center [1076, 404] width 6 height 11
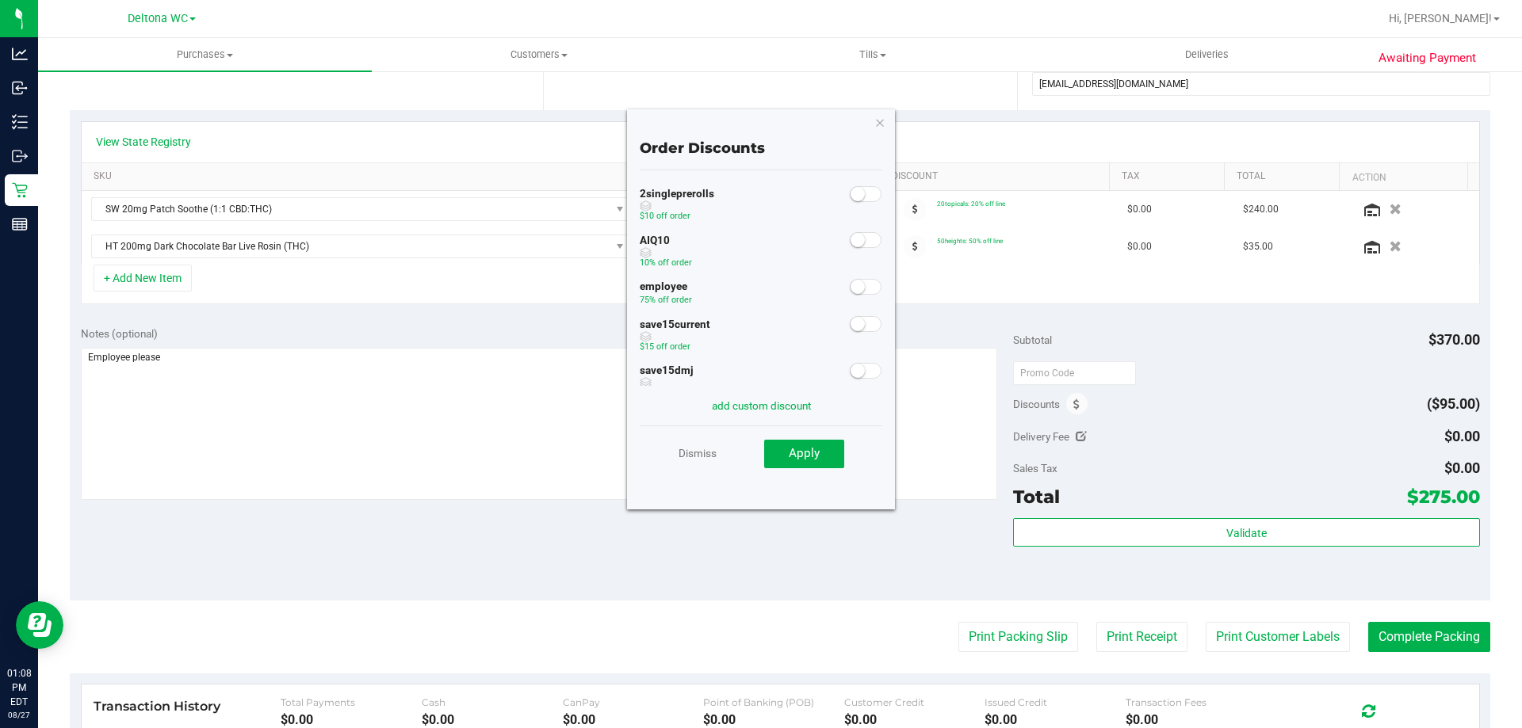
click at [850, 286] on small at bounding box center [857, 287] width 14 height 14
click at [839, 468] on button "Apply" at bounding box center [804, 454] width 80 height 29
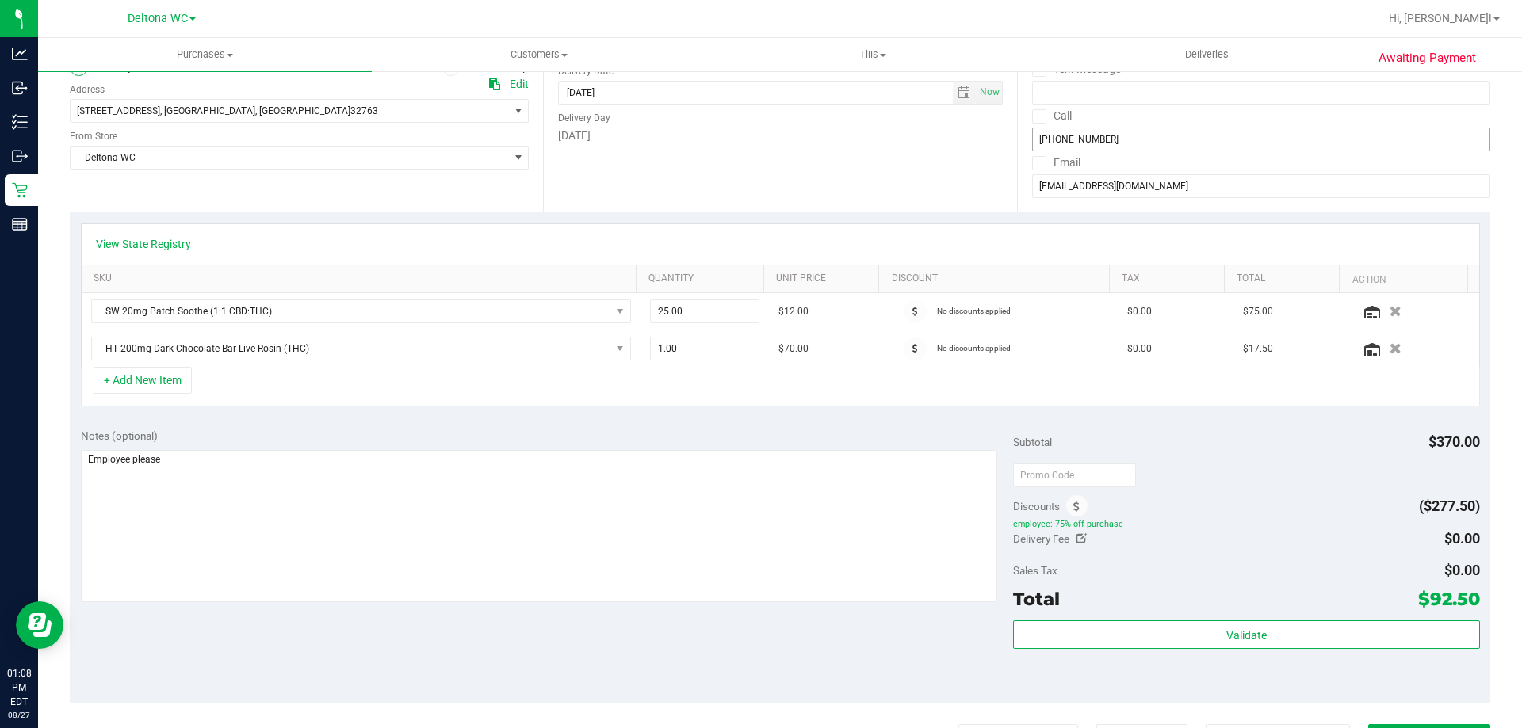
scroll to position [0, 0]
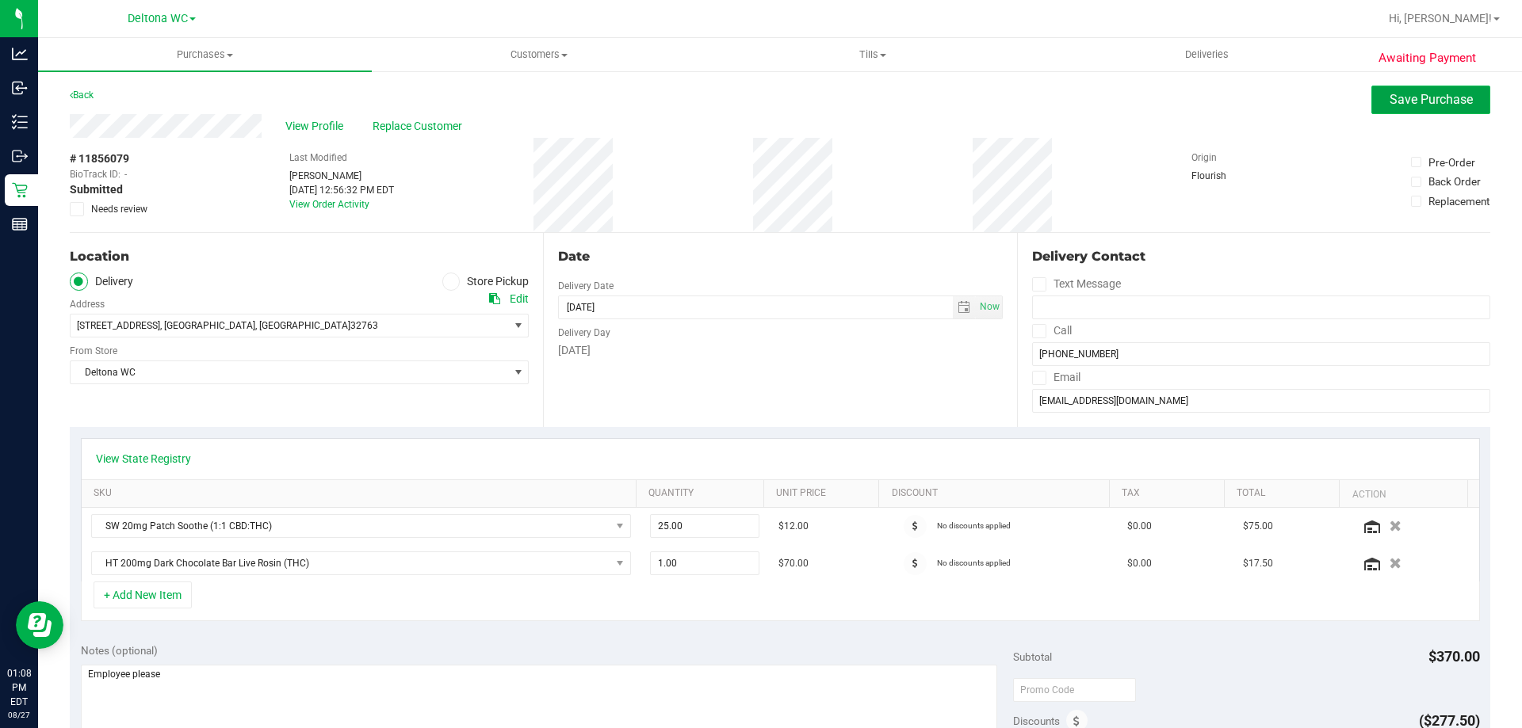
click at [1414, 109] on button "Save Purchase" at bounding box center [1430, 100] width 119 height 29
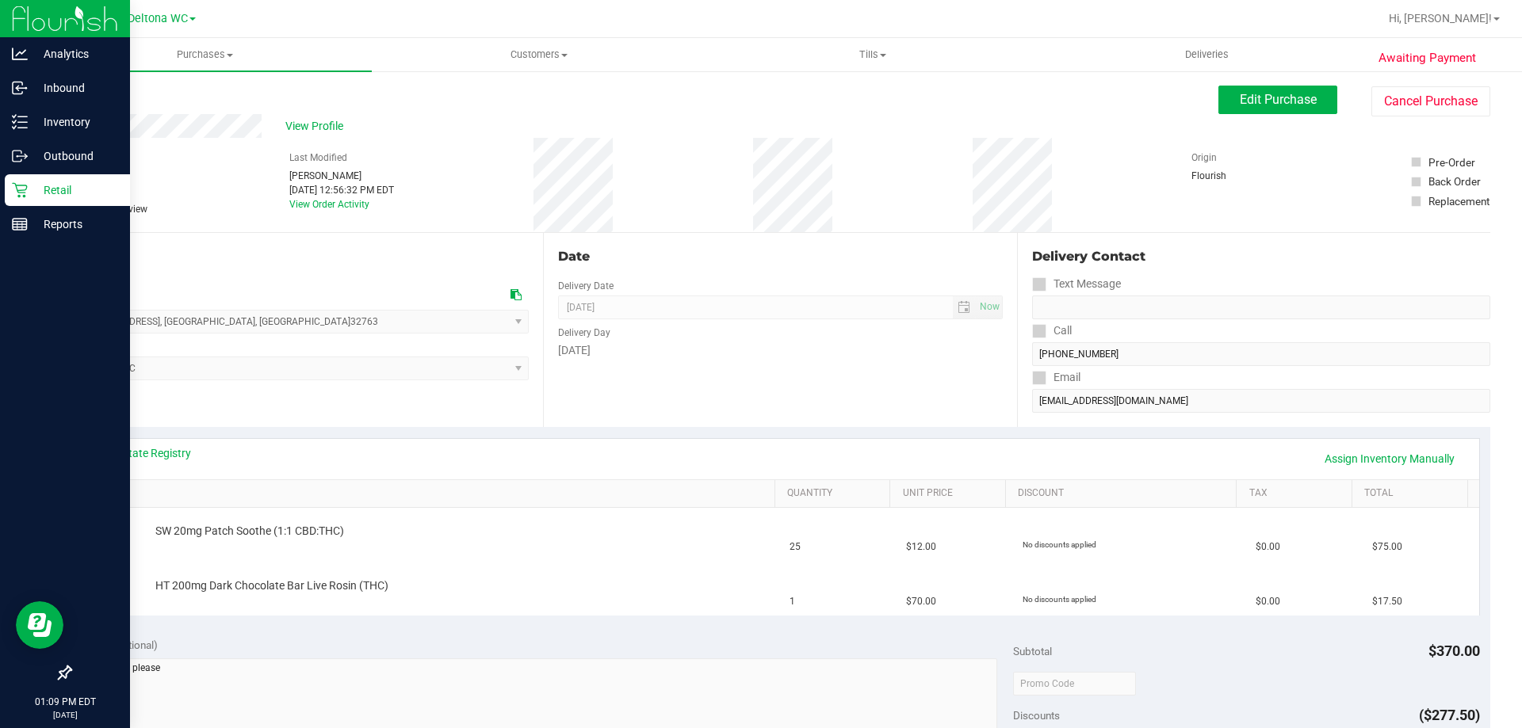
click at [8, 189] on div "Retail" at bounding box center [67, 190] width 125 height 32
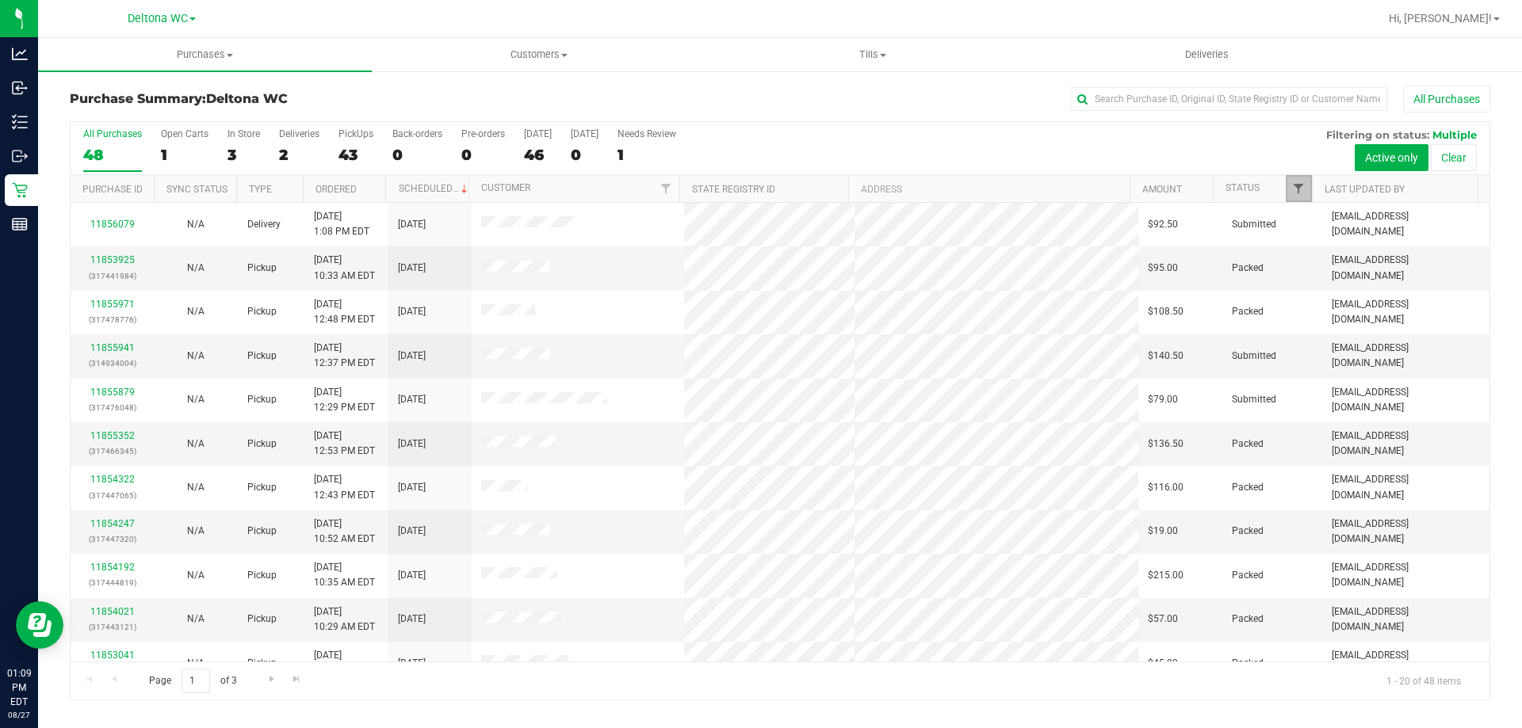
click at [1293, 189] on span "Filter" at bounding box center [1298, 188] width 13 height 13
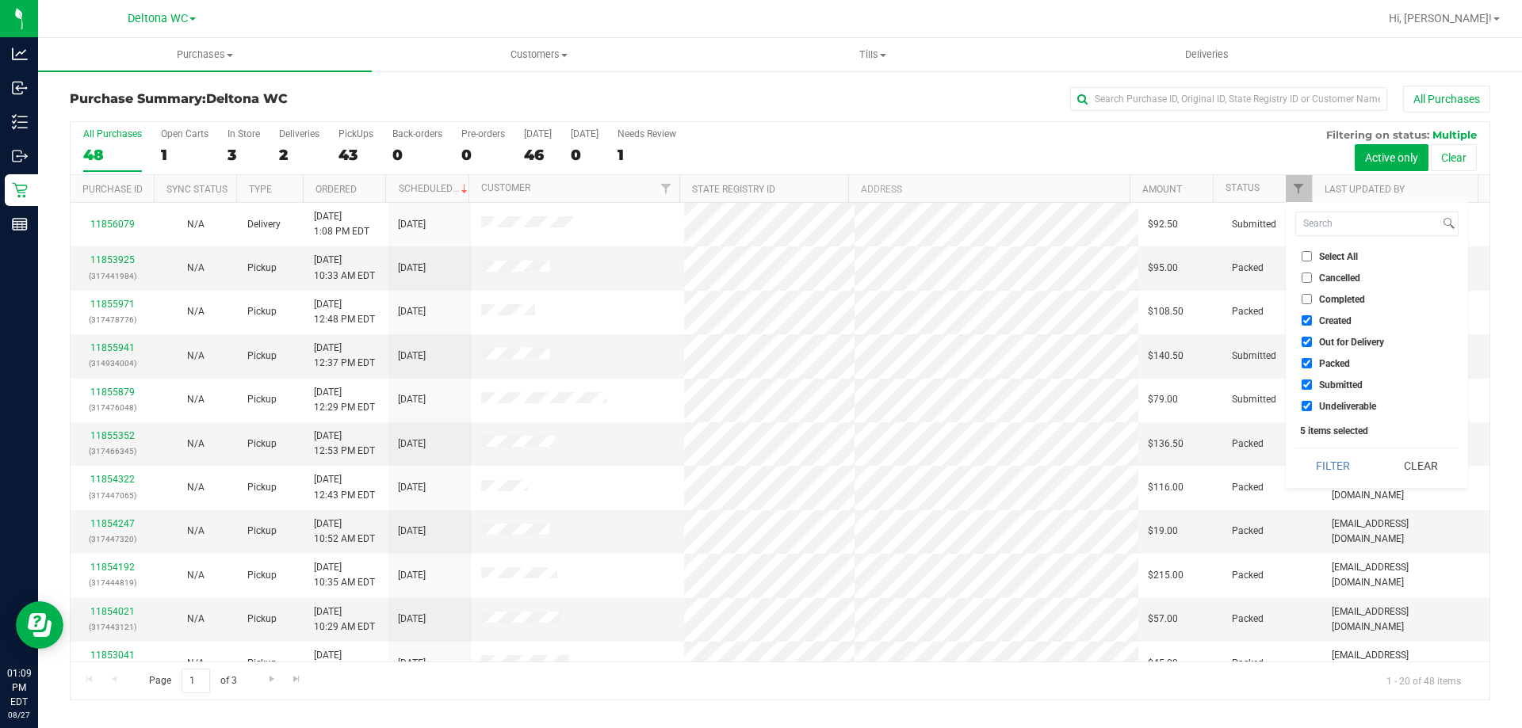
click at [1307, 320] on input "Created" at bounding box center [1306, 320] width 10 height 10
checkbox input "false"
click at [1312, 338] on li "Out for Delivery" at bounding box center [1376, 342] width 163 height 17
click at [1309, 346] on input "Out for Delivery" at bounding box center [1306, 342] width 10 height 10
checkbox input "false"
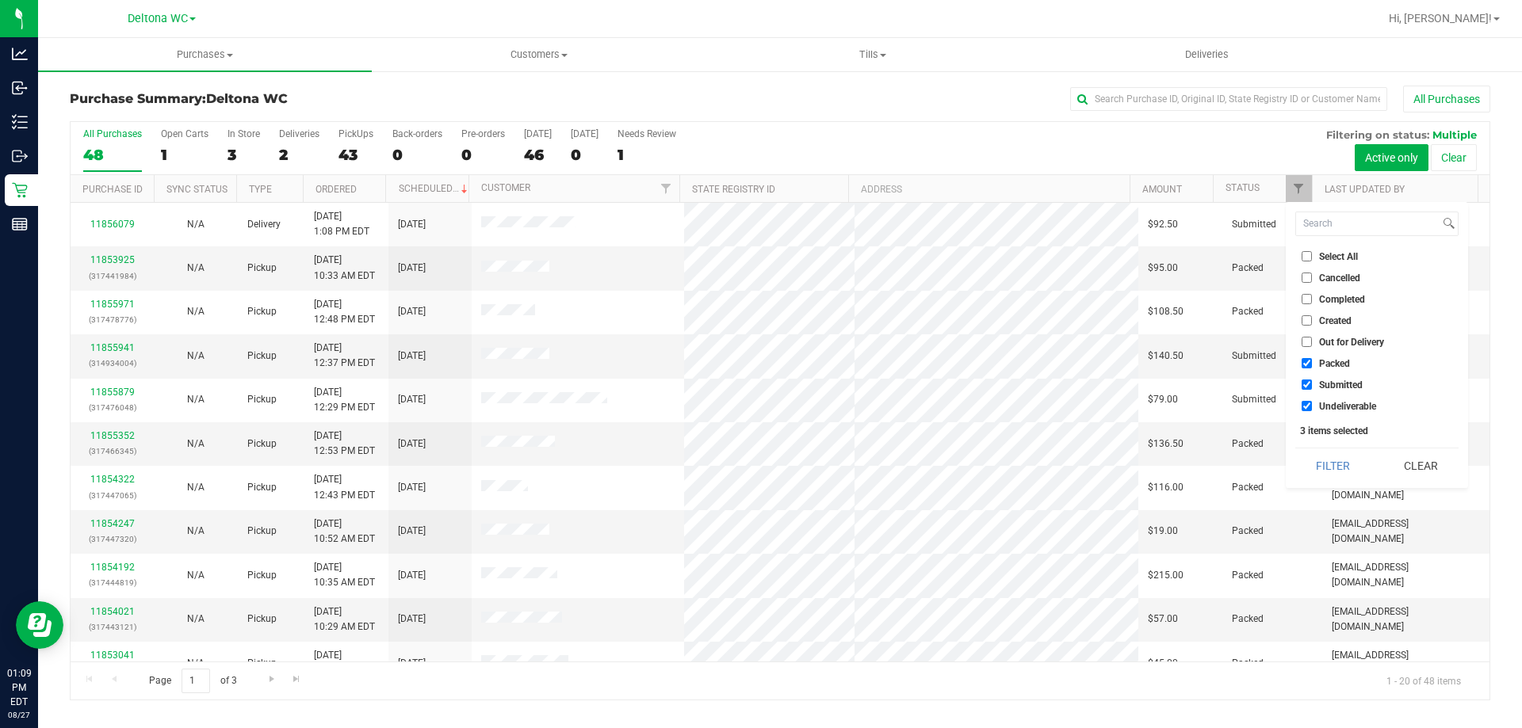
click at [1309, 362] on input "Packed" at bounding box center [1306, 363] width 10 height 10
checkbox input "false"
click at [1310, 409] on input "Undeliverable" at bounding box center [1306, 406] width 10 height 10
checkbox input "false"
click at [1337, 470] on button "Filter" at bounding box center [1333, 466] width 76 height 35
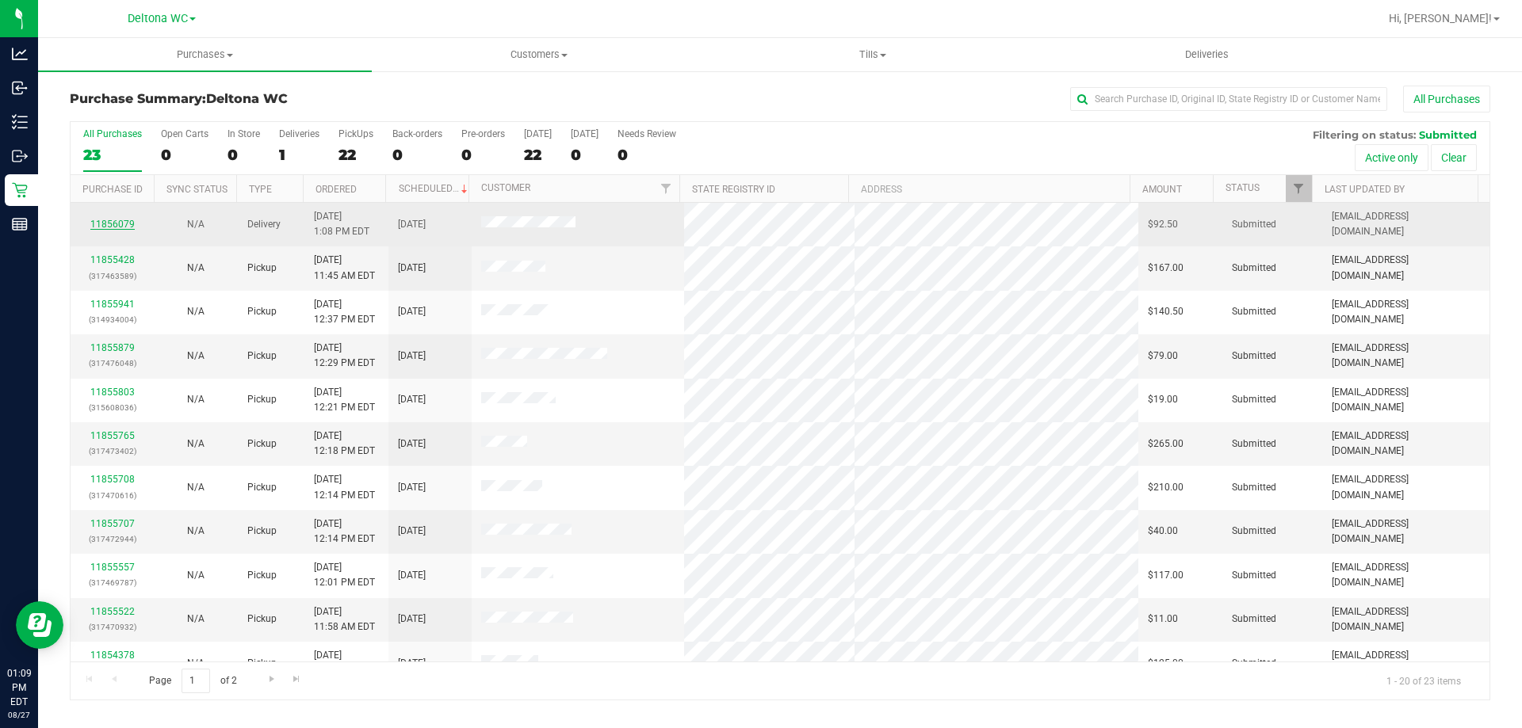
click at [128, 220] on link "11856079" at bounding box center [112, 224] width 44 height 11
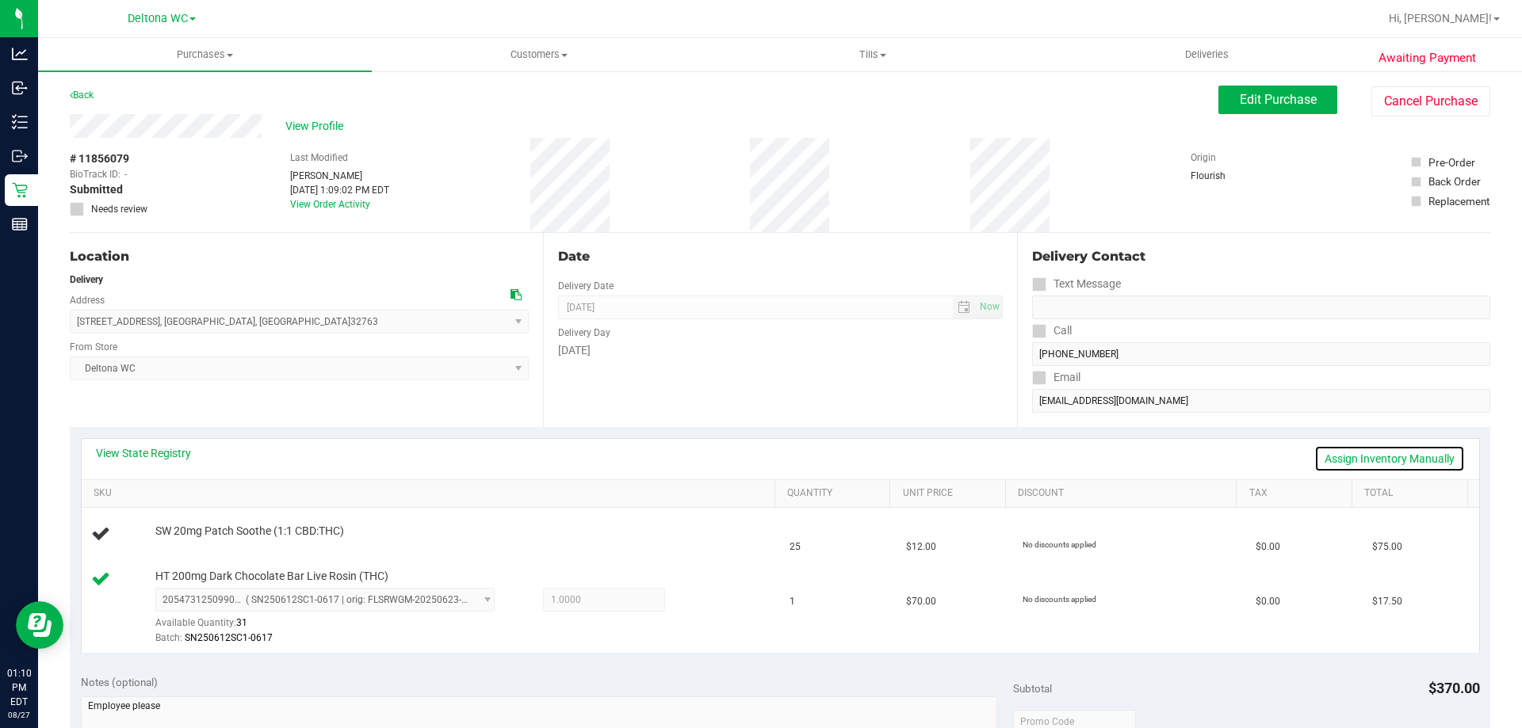
click at [1326, 456] on link "Assign Inventory Manually" at bounding box center [1389, 458] width 151 height 27
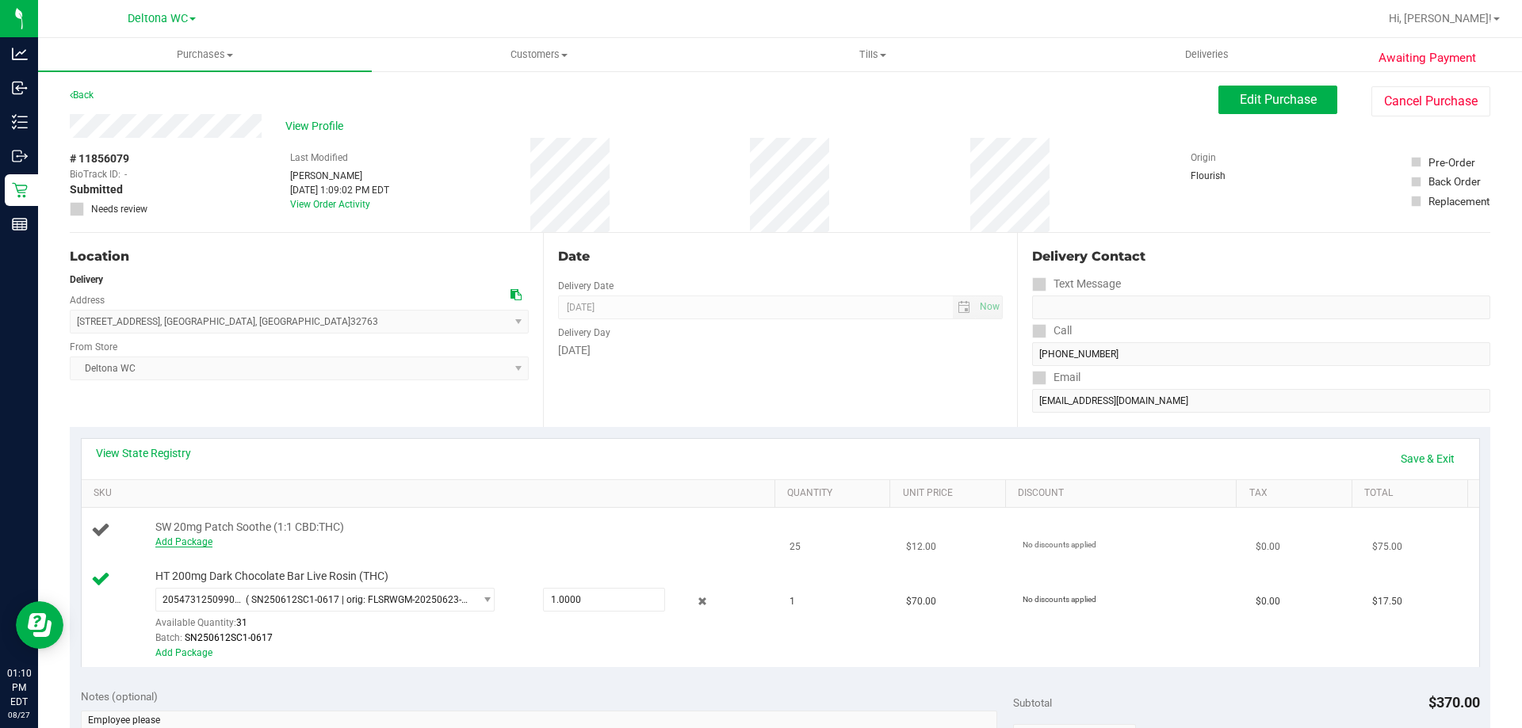
click at [195, 537] on link "Add Package" at bounding box center [183, 542] width 57 height 11
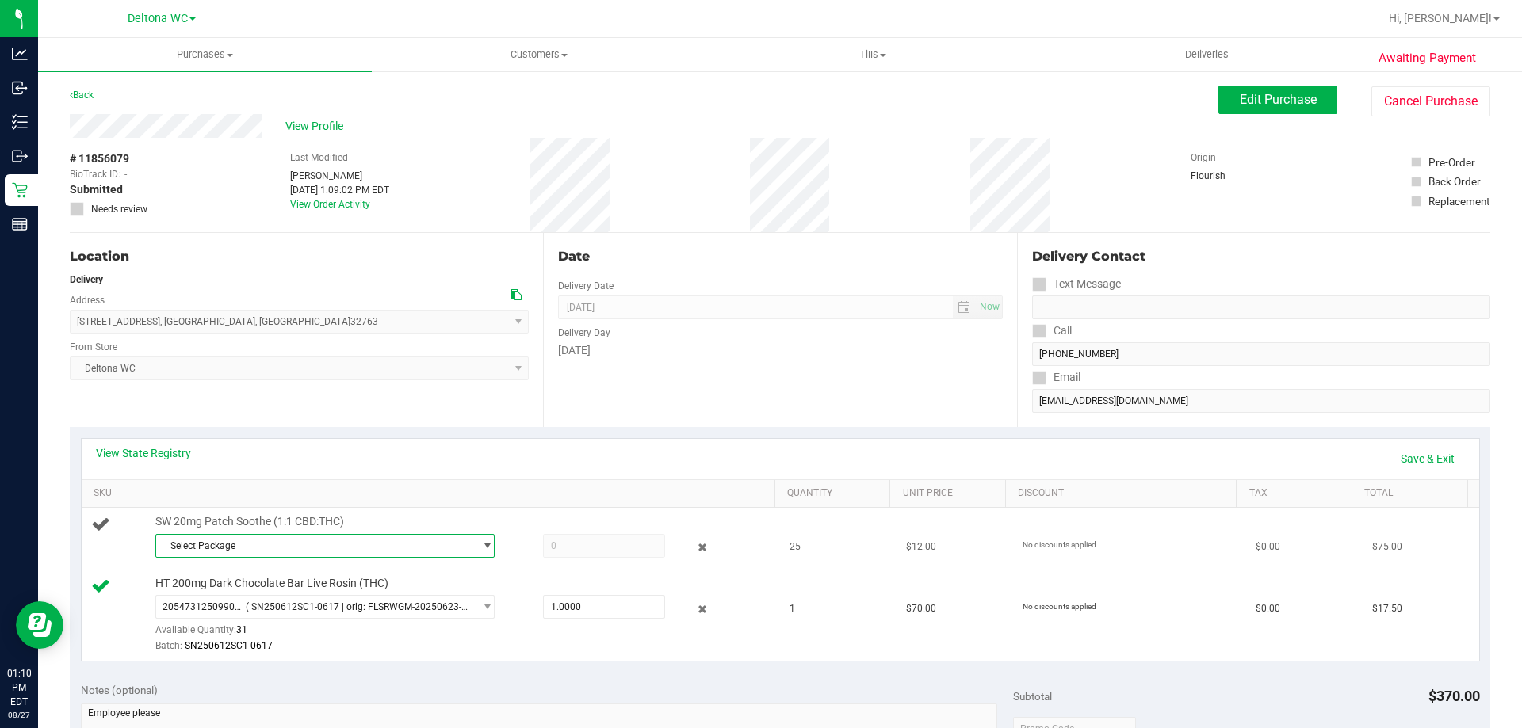
drag, startPoint x: 268, startPoint y: 544, endPoint x: 286, endPoint y: 552, distance: 19.6
click at [268, 544] on span "Select Package" at bounding box center [315, 546] width 318 height 22
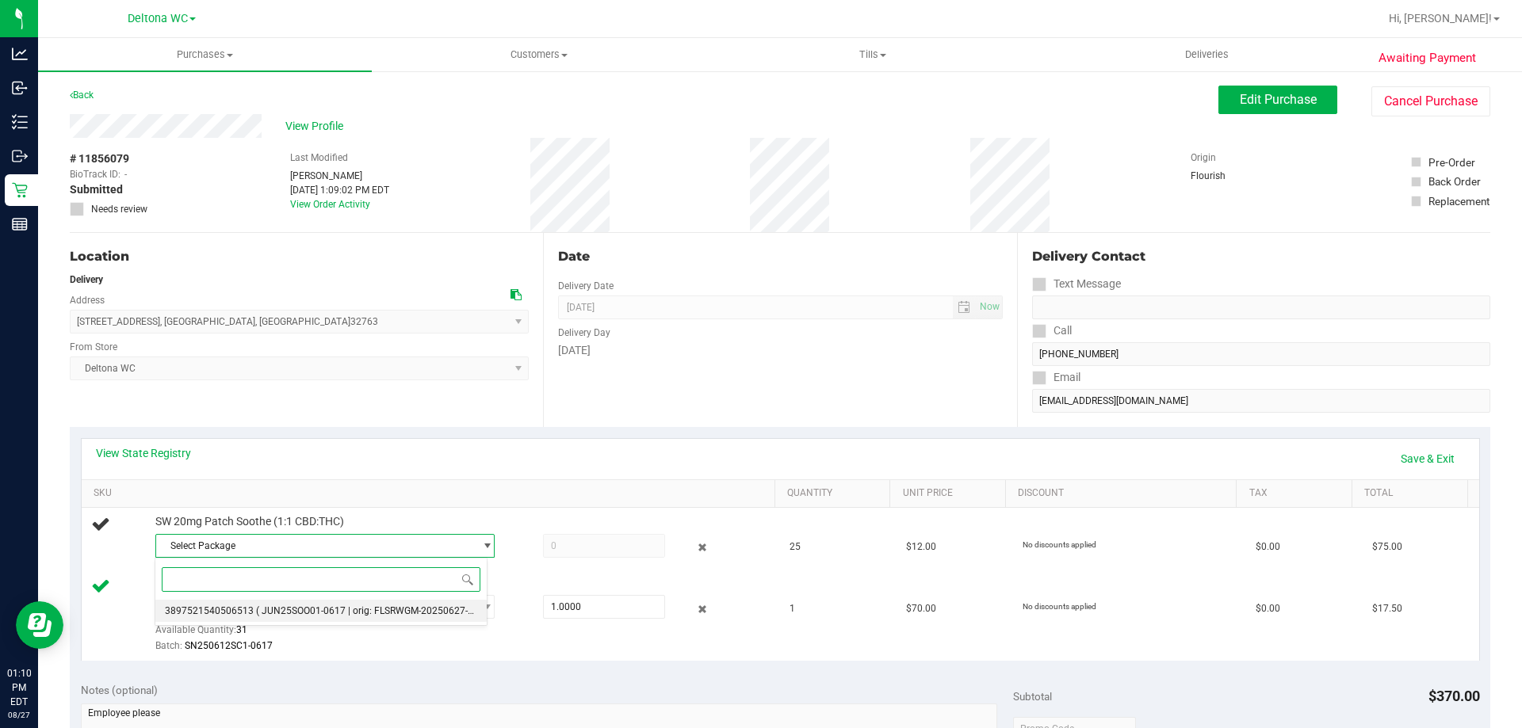
click at [279, 614] on span "( JUN25SOO01-0617 | orig: FLSRWGM-20250627-053 )" at bounding box center [373, 611] width 234 height 11
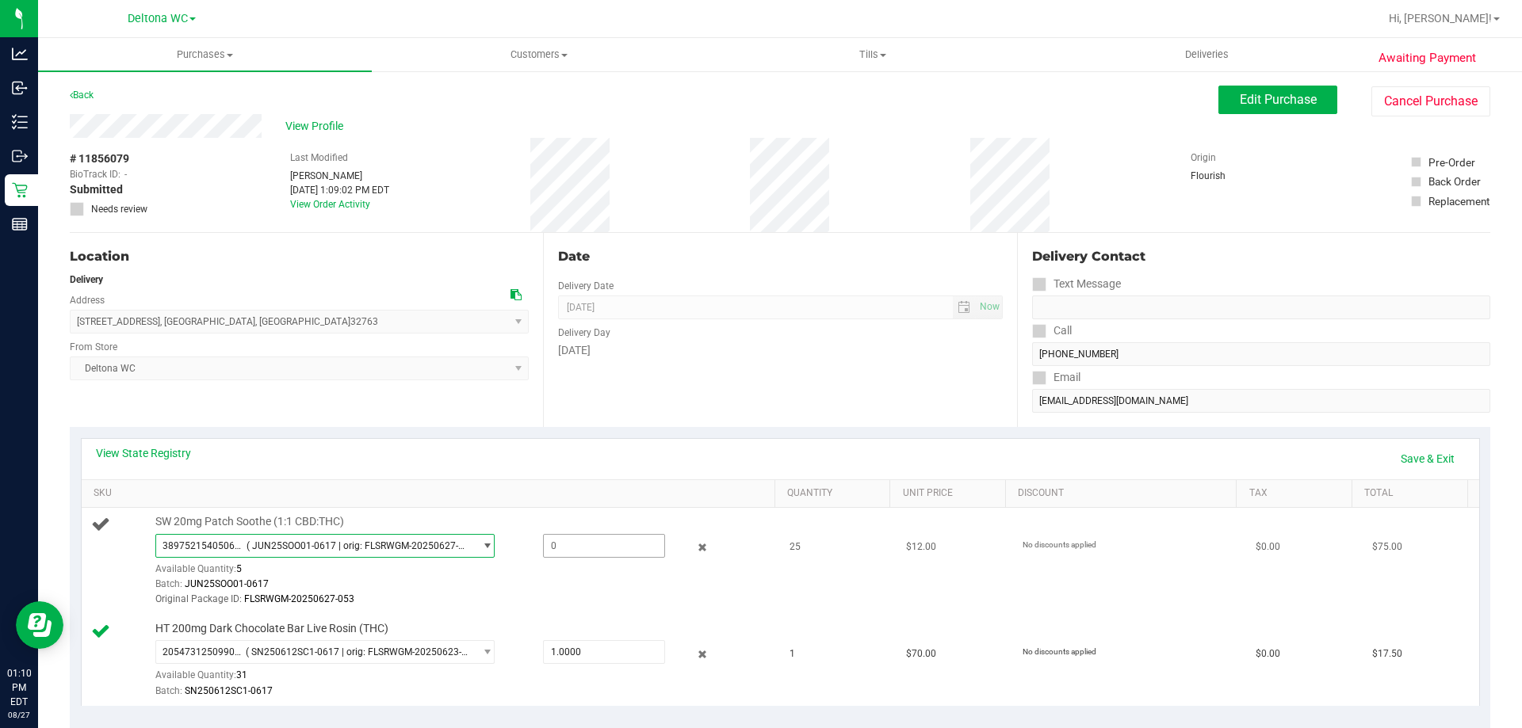
click at [597, 554] on span at bounding box center [604, 546] width 122 height 24
type input "5"
type input "5.0000"
click at [770, 309] on span "08/30/2025 Now" at bounding box center [780, 308] width 444 height 24
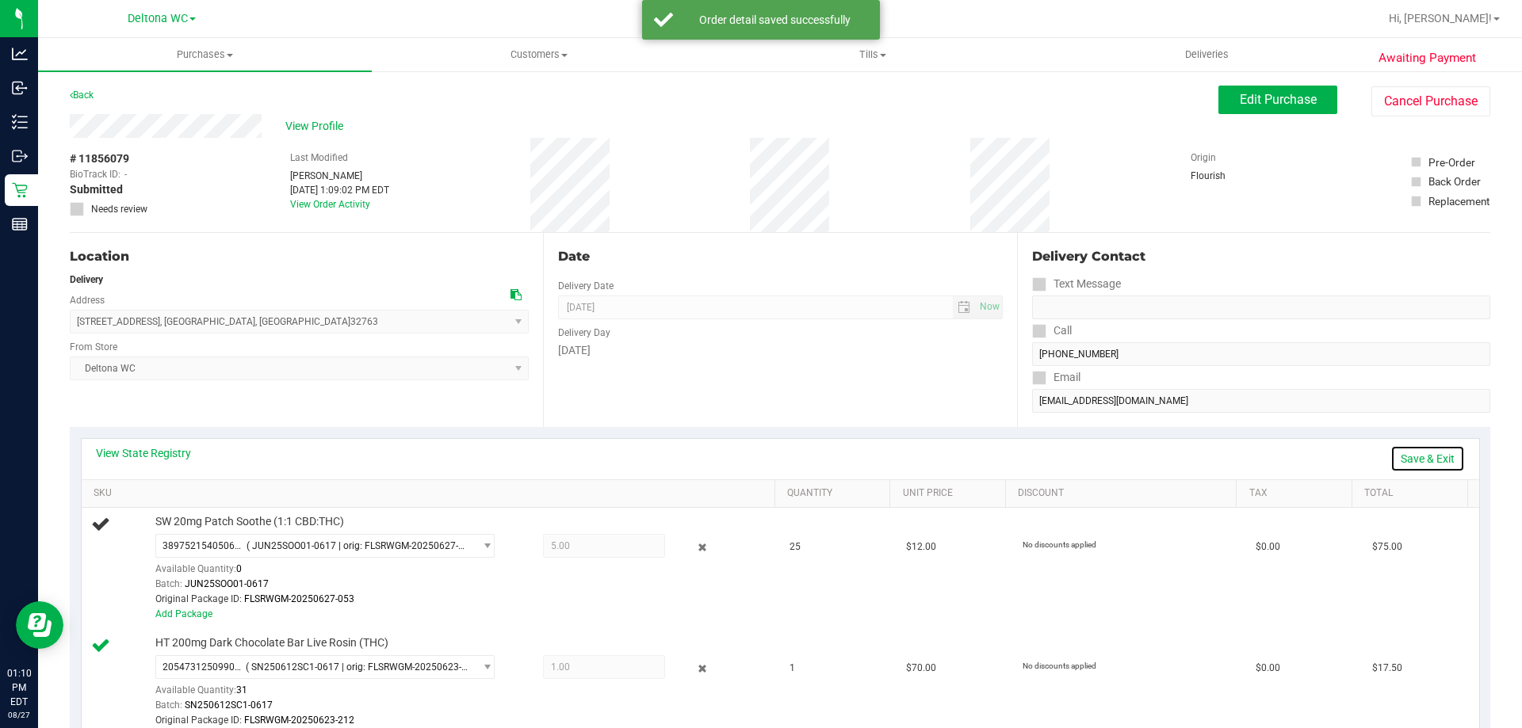
click at [1430, 467] on link "Save & Exit" at bounding box center [1427, 458] width 75 height 27
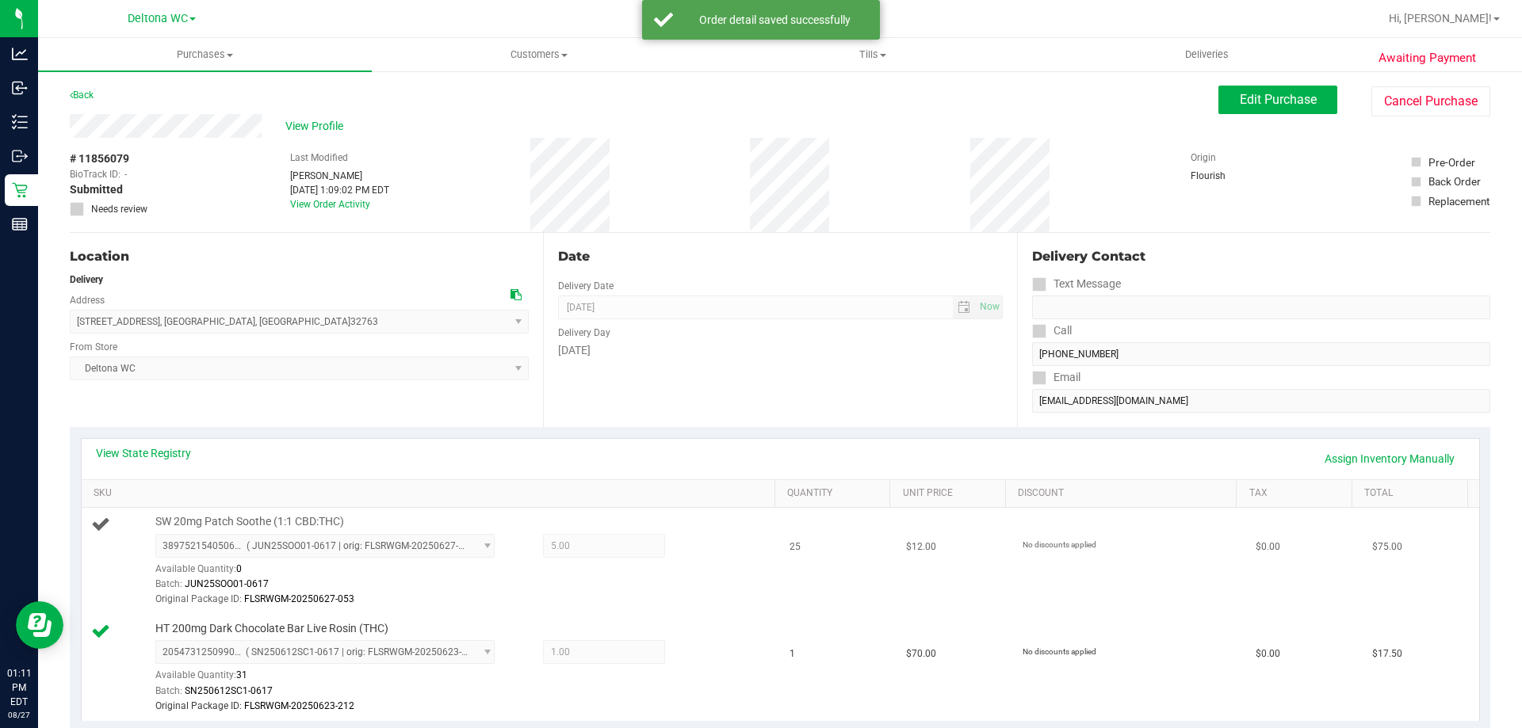
click at [220, 513] on td "SW 20mg Patch Soothe (1:1 CBD:THC) 3897521540506513 ( JUN25SOO01-0617 | orig: F…" at bounding box center [431, 561] width 699 height 107
copy div "SW 20mg Patch Soothe (1:1 CBD:THC)"
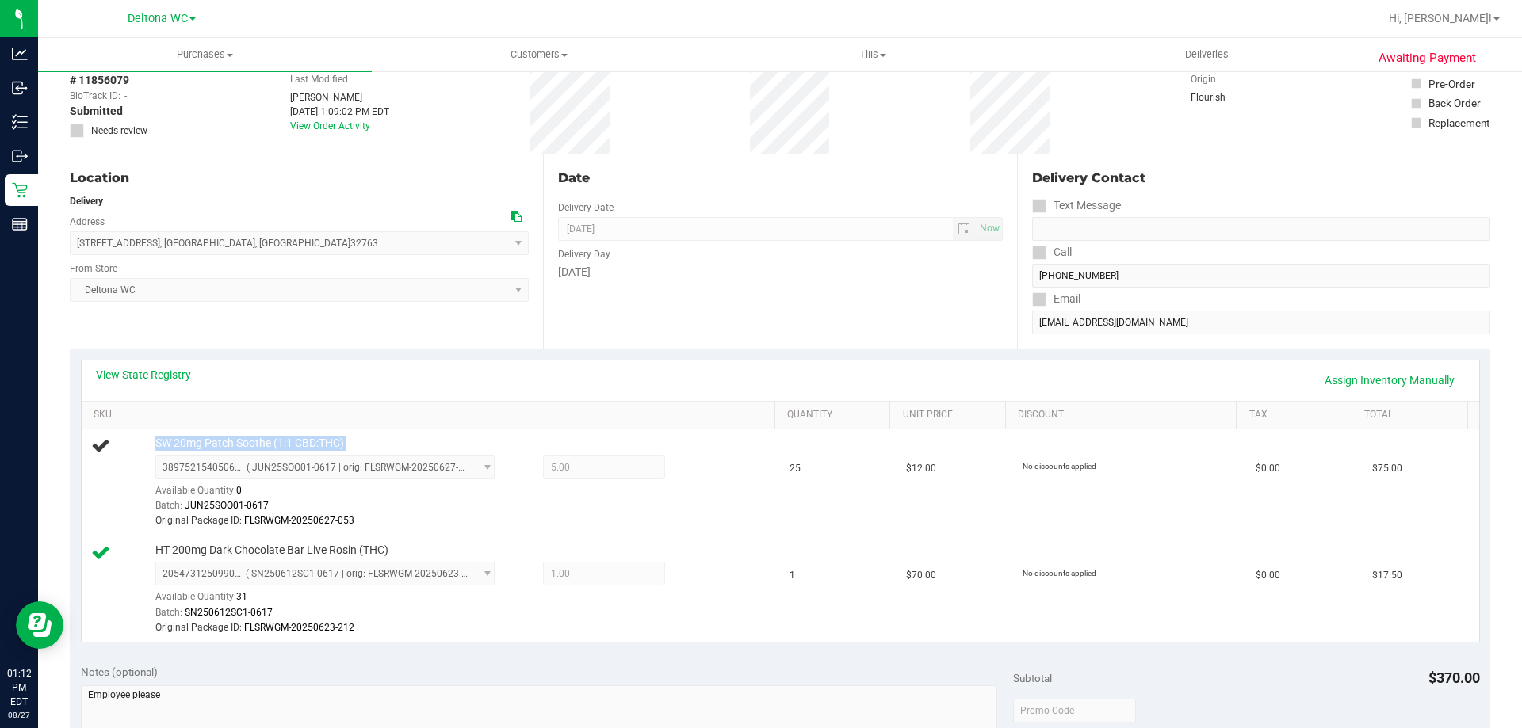
scroll to position [238, 0]
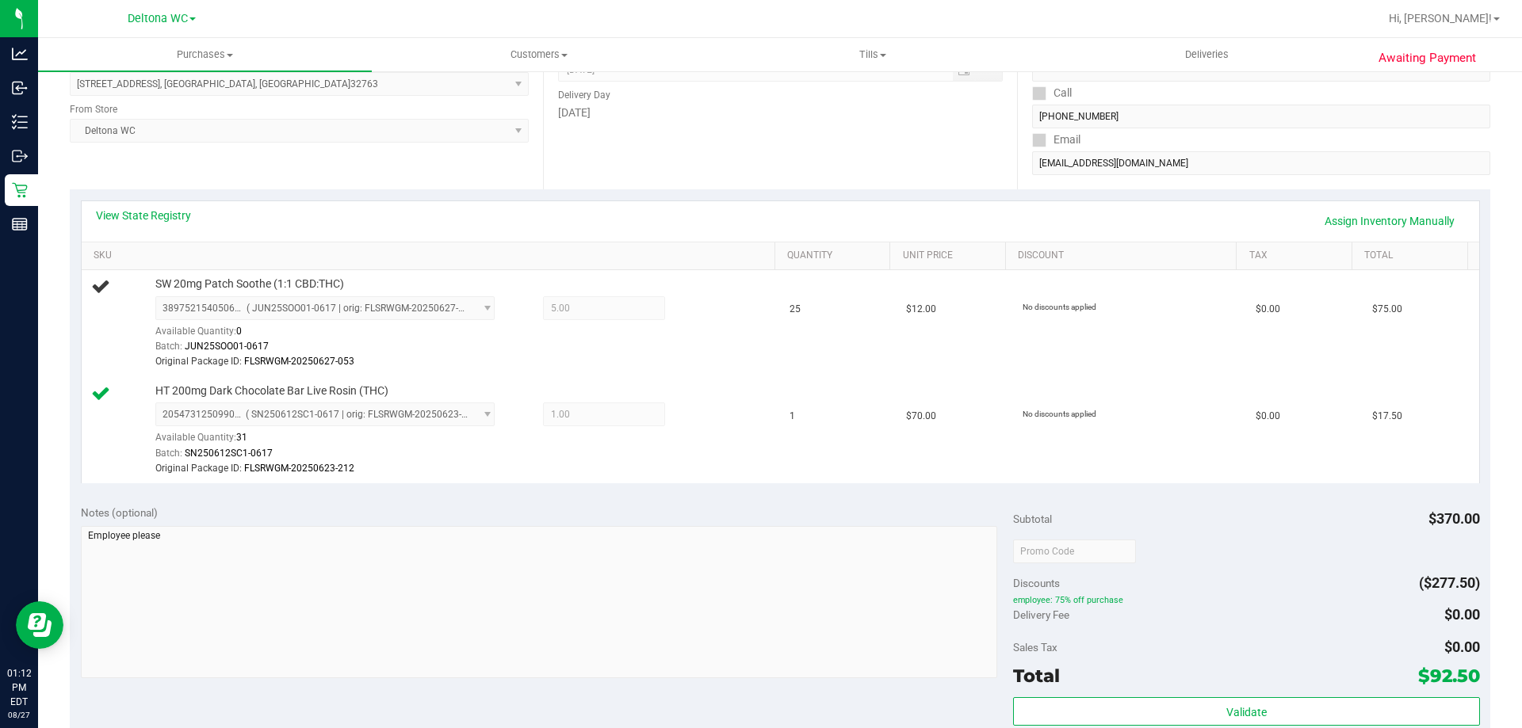
drag, startPoint x: 938, startPoint y: 146, endPoint x: 950, endPoint y: 146, distance: 11.9
click at [939, 146] on div "Date Delivery Date [DATE] Now [DATE] 08:00 AM Now Delivery Day [DATE]" at bounding box center [779, 92] width 473 height 194
click at [1407, 227] on link "Assign Inventory Manually" at bounding box center [1389, 221] width 151 height 27
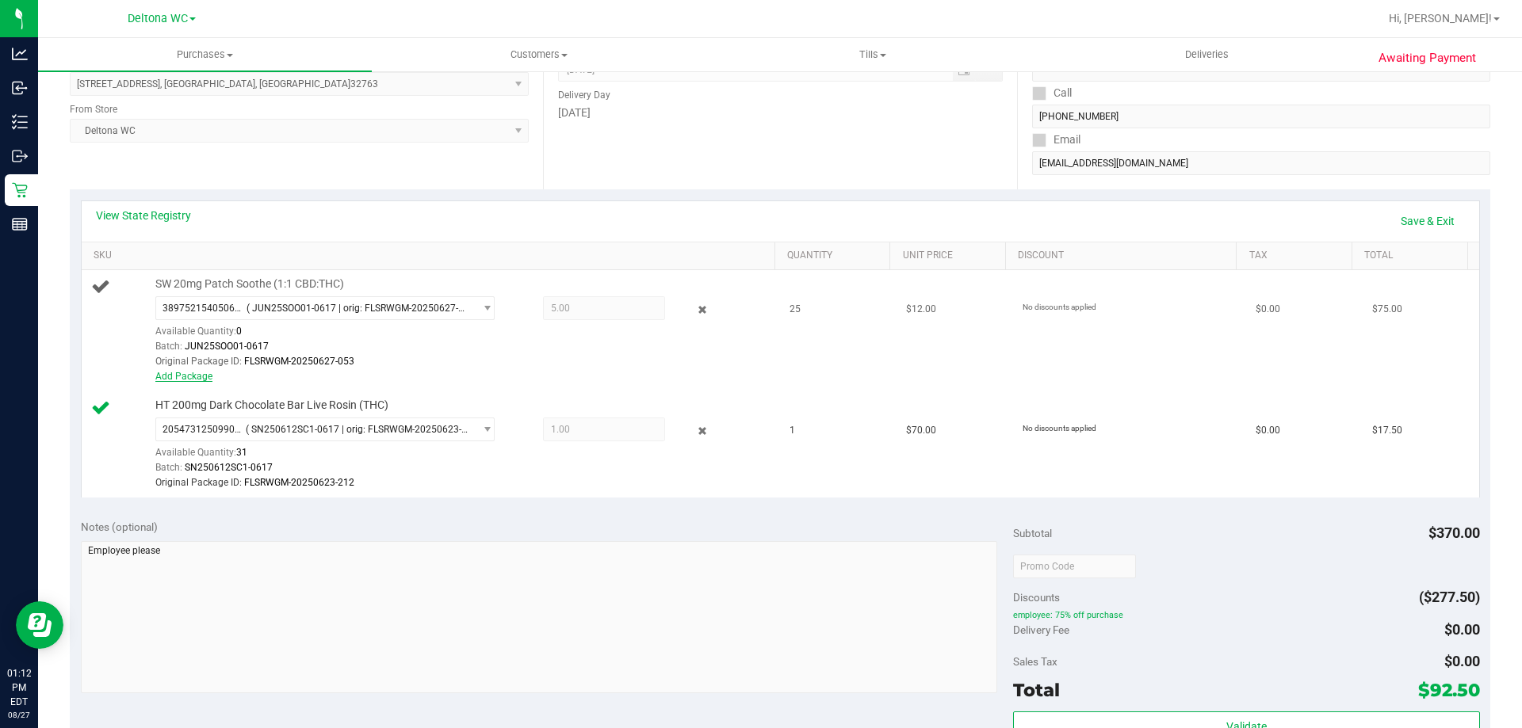
click at [169, 376] on link "Add Package" at bounding box center [183, 376] width 57 height 11
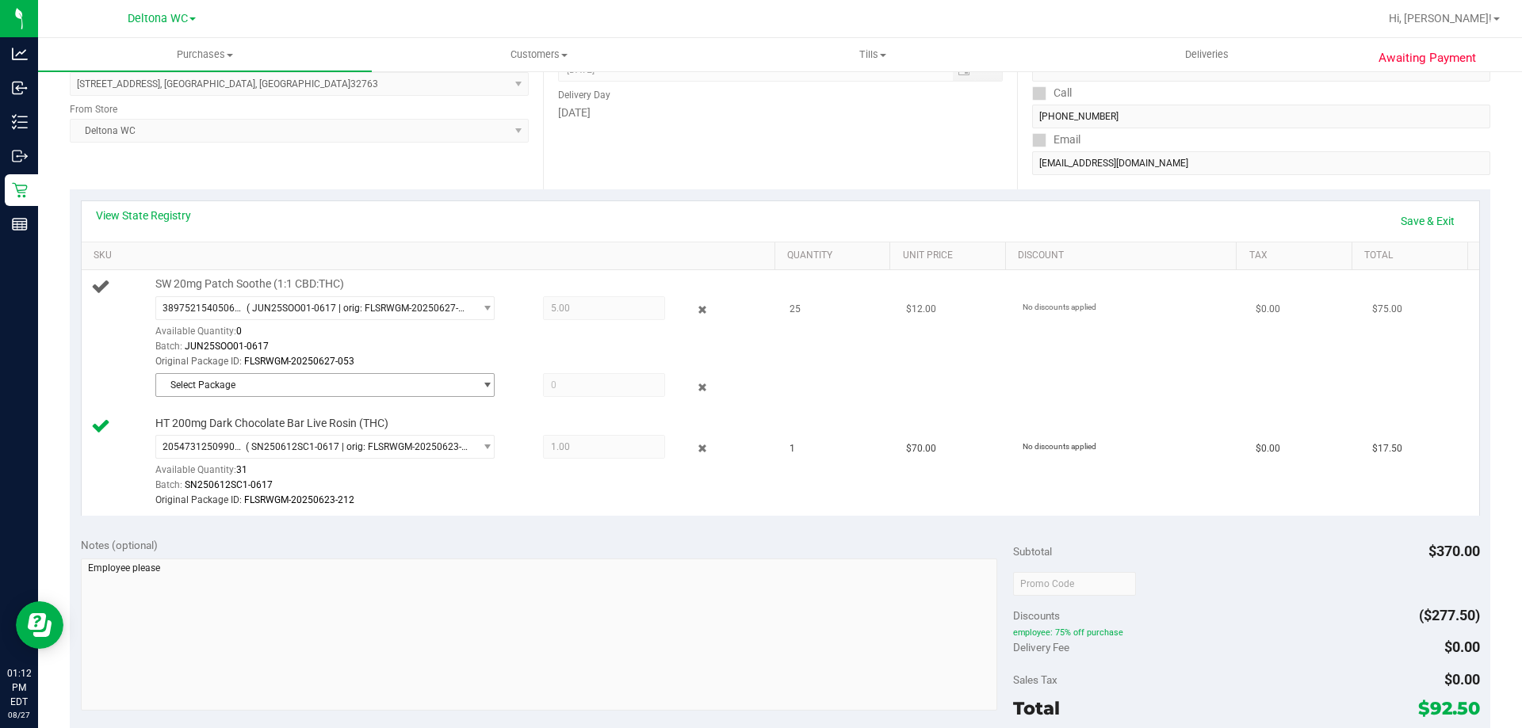
click at [334, 385] on span "Select Package" at bounding box center [315, 385] width 318 height 22
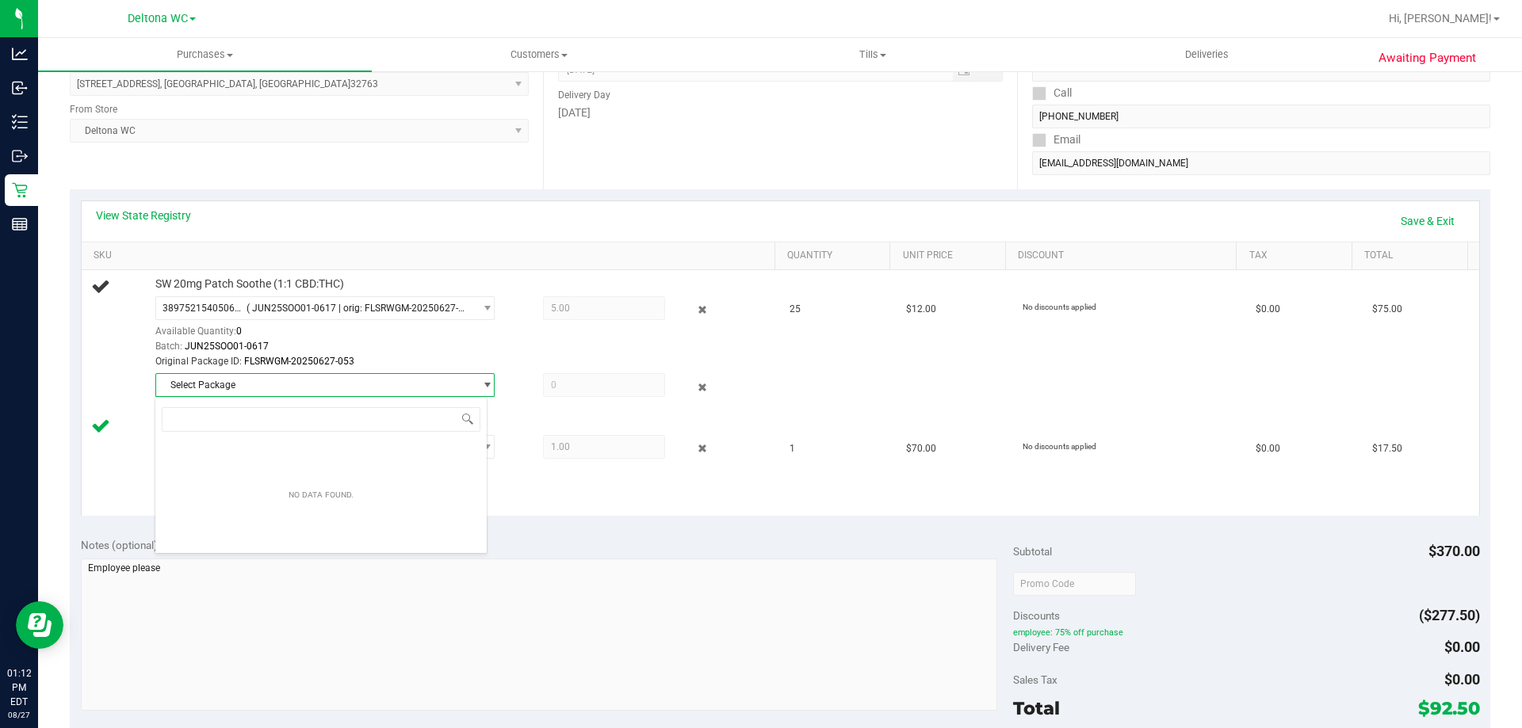
click at [352, 179] on div "Location Delivery Address 135 E Fern Drive , Orange City , FL 32763 Select addr…" at bounding box center [306, 92] width 473 height 194
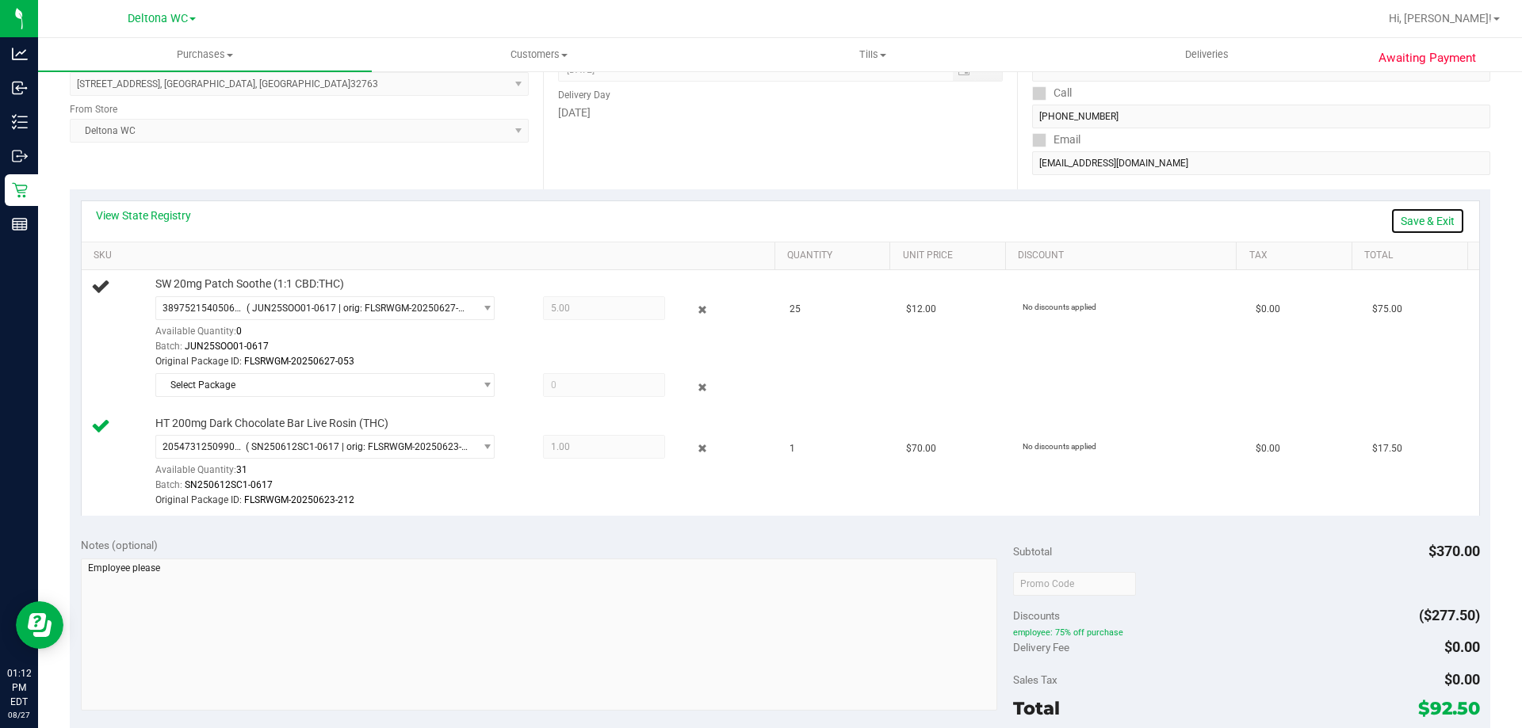
click at [1428, 218] on link "Save & Exit" at bounding box center [1427, 221] width 75 height 27
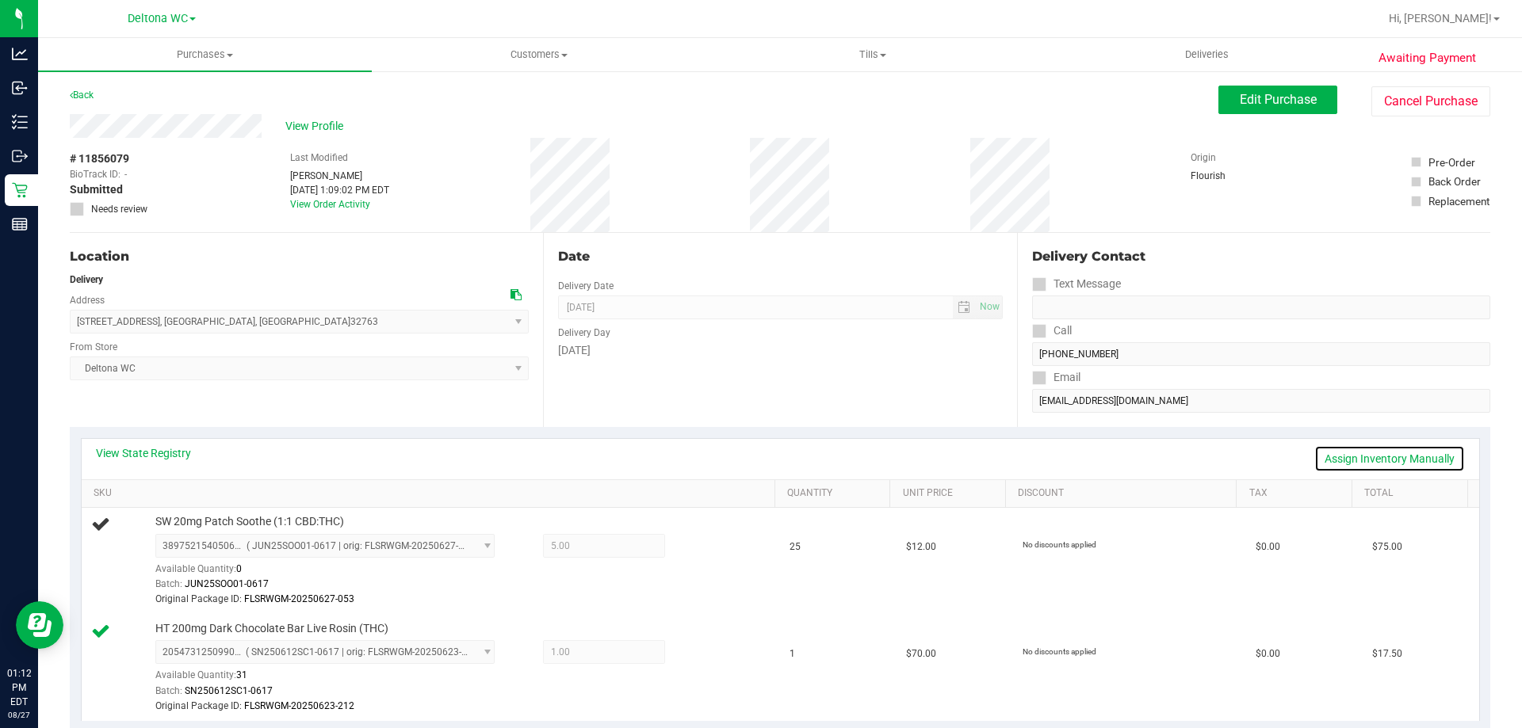
click at [1335, 464] on link "Assign Inventory Manually" at bounding box center [1389, 458] width 151 height 27
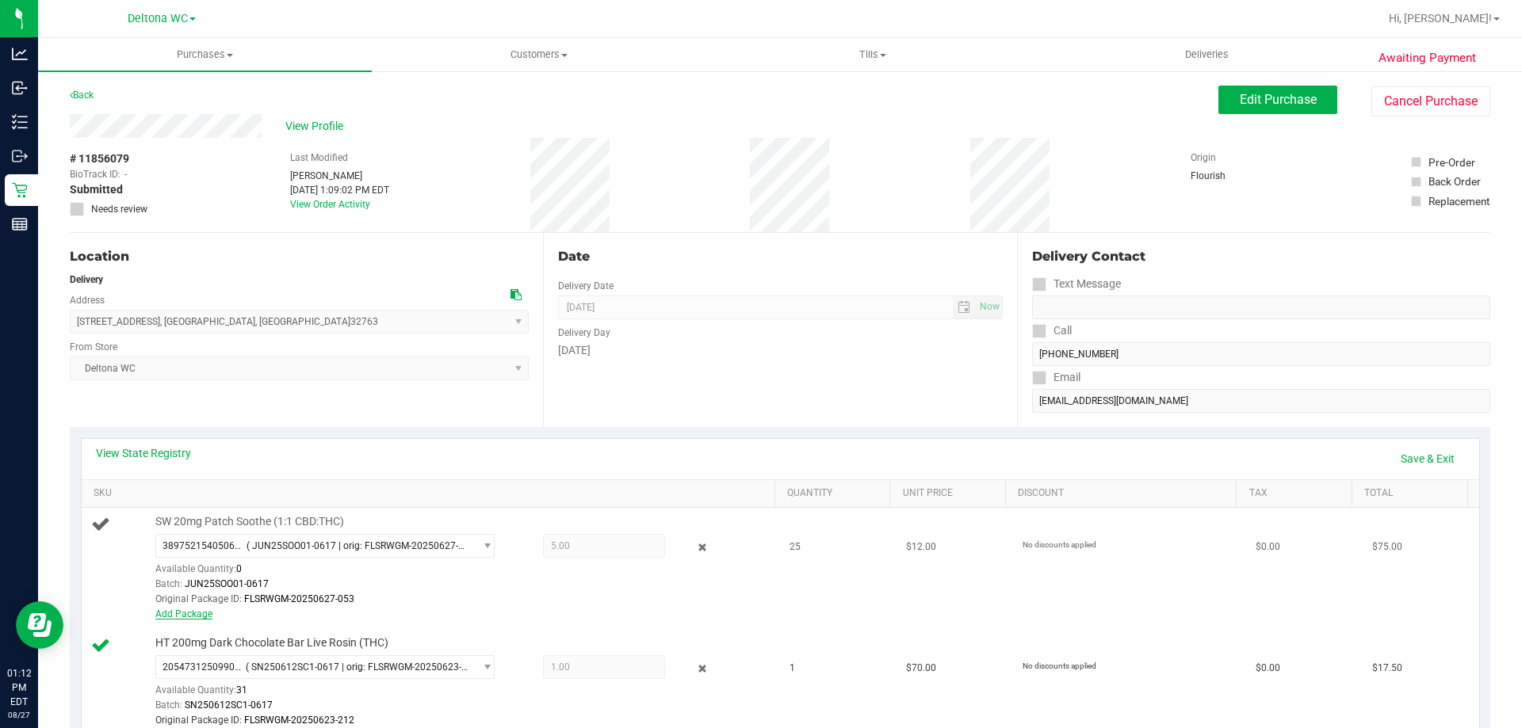
click at [178, 612] on link "Add Package" at bounding box center [183, 614] width 57 height 11
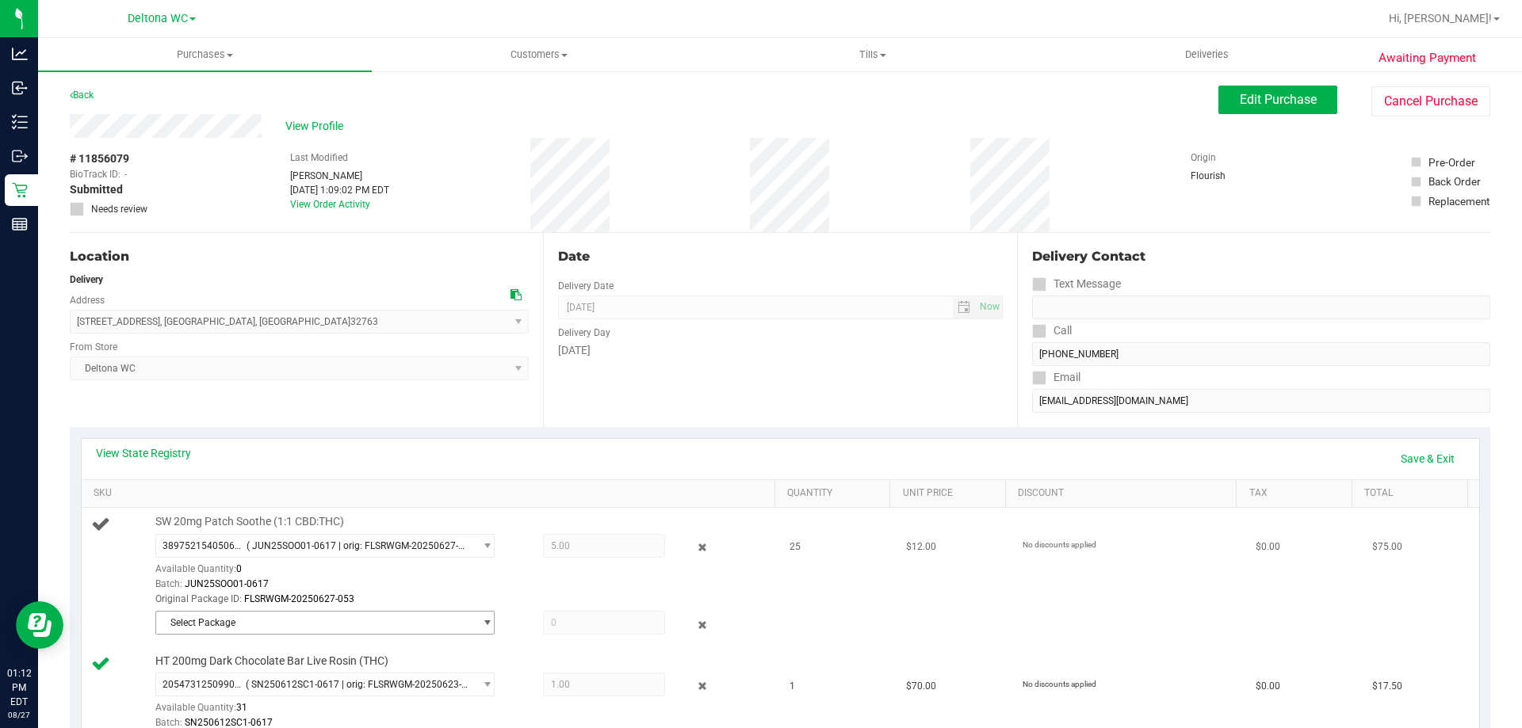
click at [298, 617] on span "Select Package" at bounding box center [315, 623] width 318 height 22
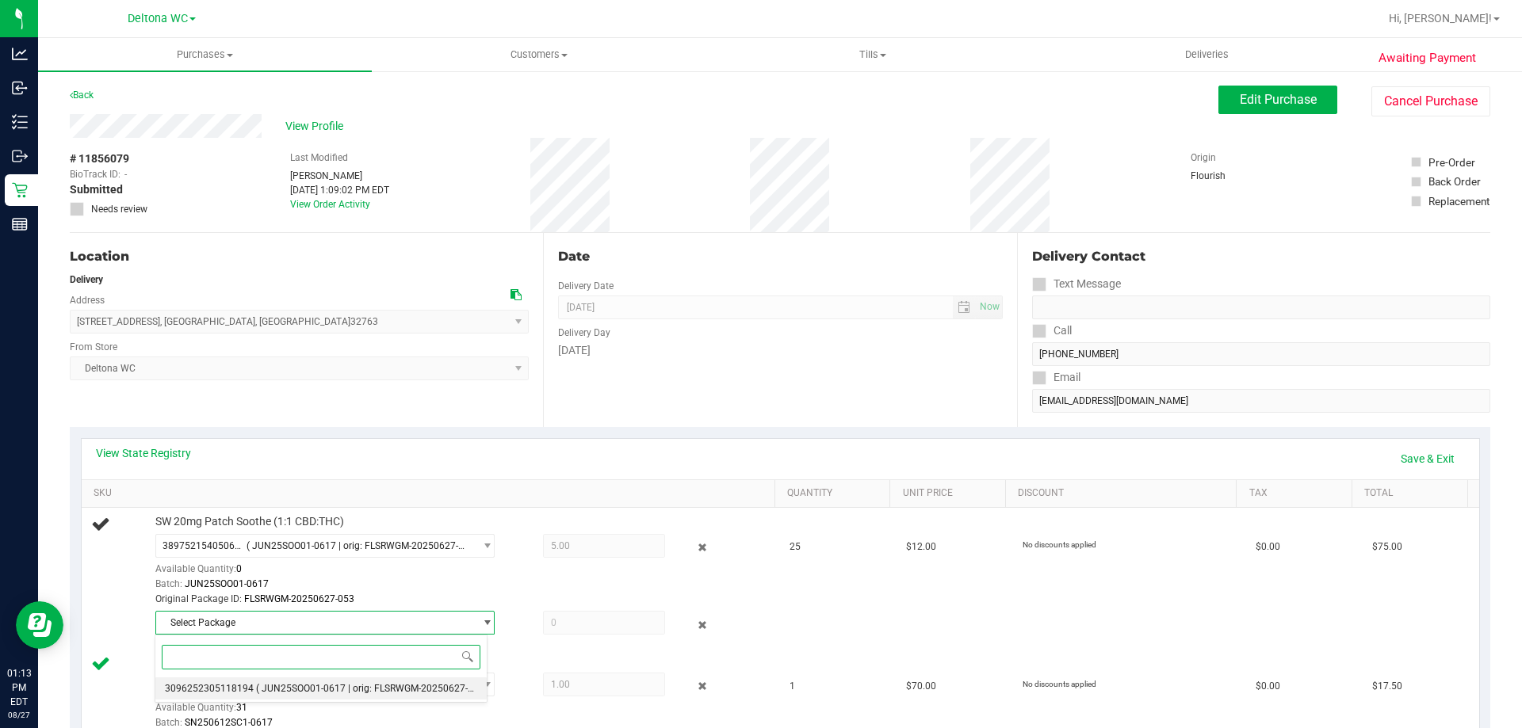
drag, startPoint x: 316, startPoint y: 690, endPoint x: 346, endPoint y: 664, distance: 39.4
click at [316, 690] on span "( JUN25SOO01-0617 | orig: FLSRWGM-20250627-080 )" at bounding box center [373, 688] width 234 height 11
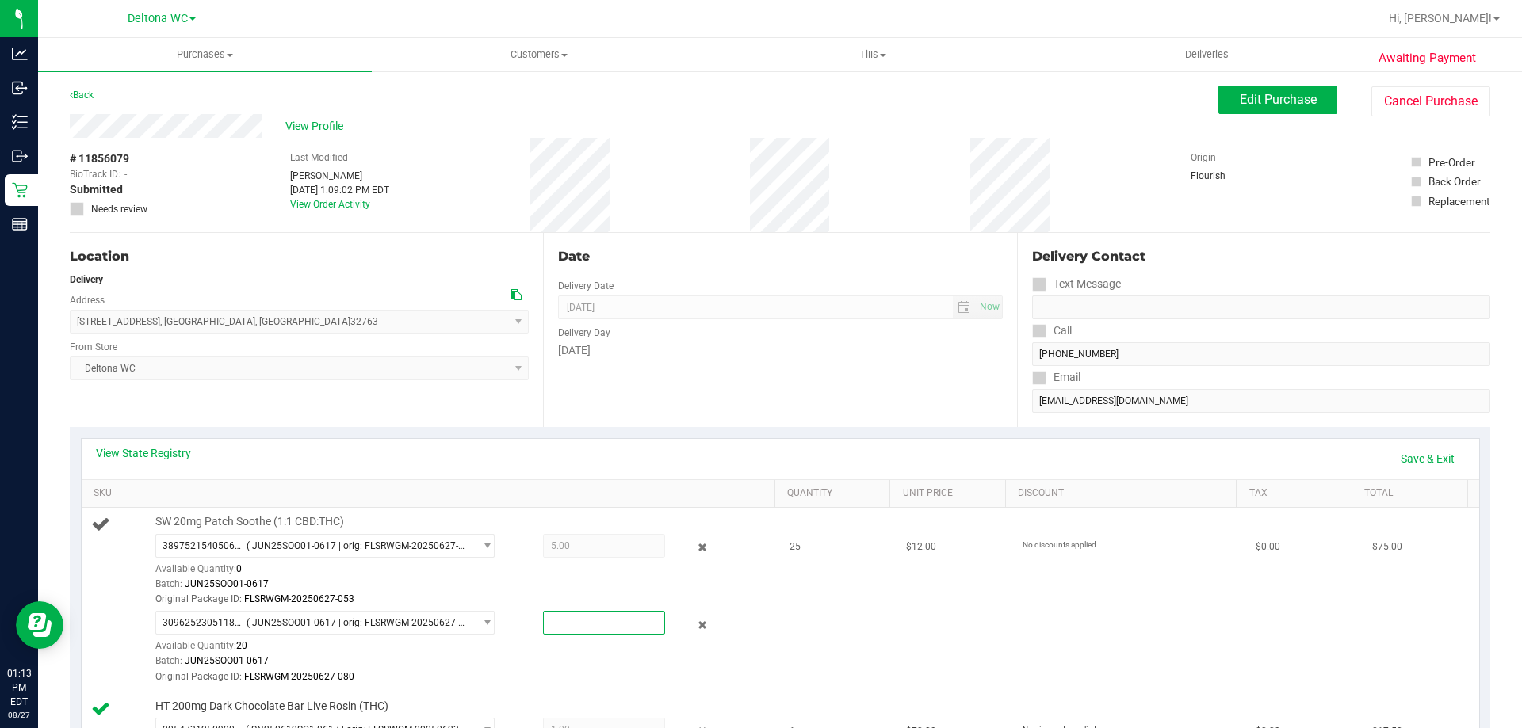
click at [569, 618] on span at bounding box center [604, 623] width 122 height 24
type input "20"
type input "20.0000"
click at [832, 375] on div "Date Delivery Date [DATE] Now [DATE] 08:00 AM Now Delivery Day [DATE]" at bounding box center [779, 330] width 473 height 194
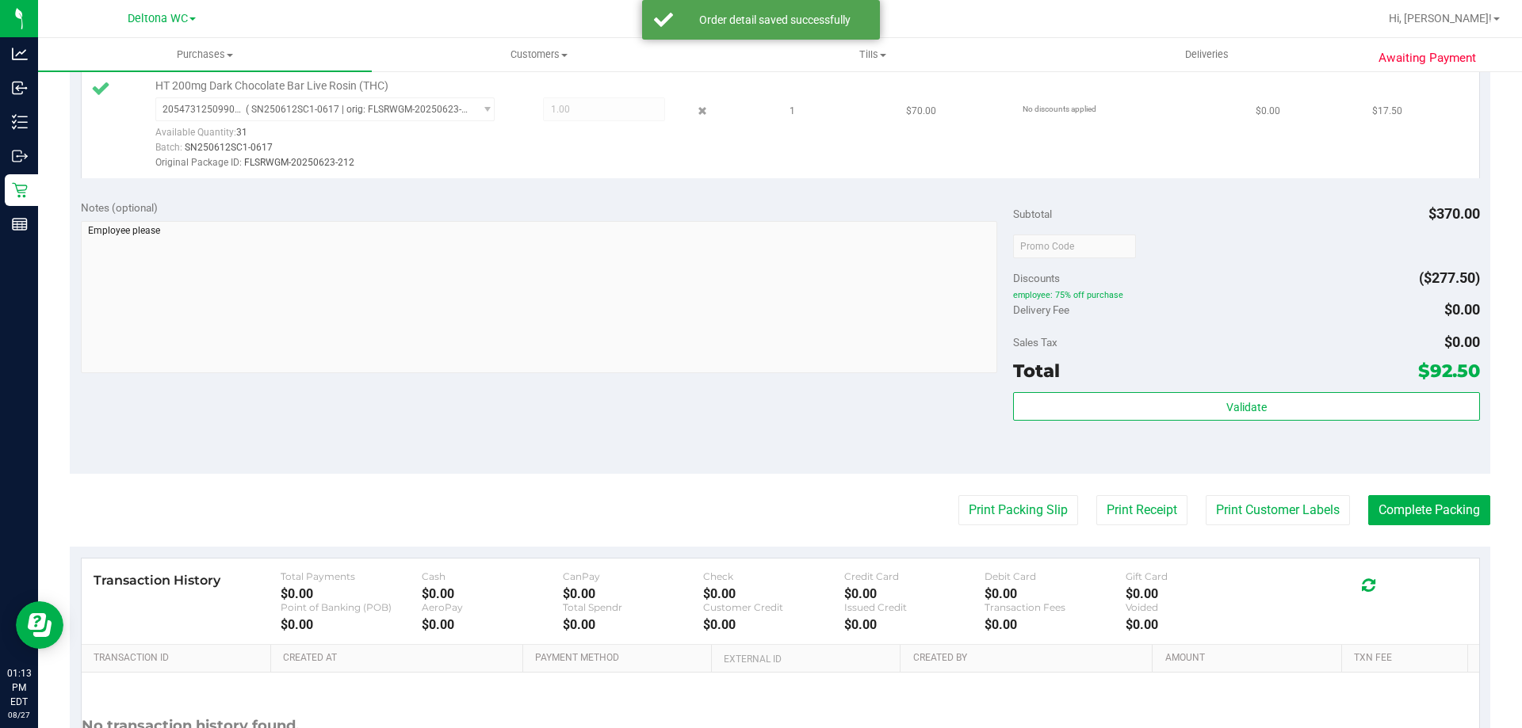
scroll to position [634, 0]
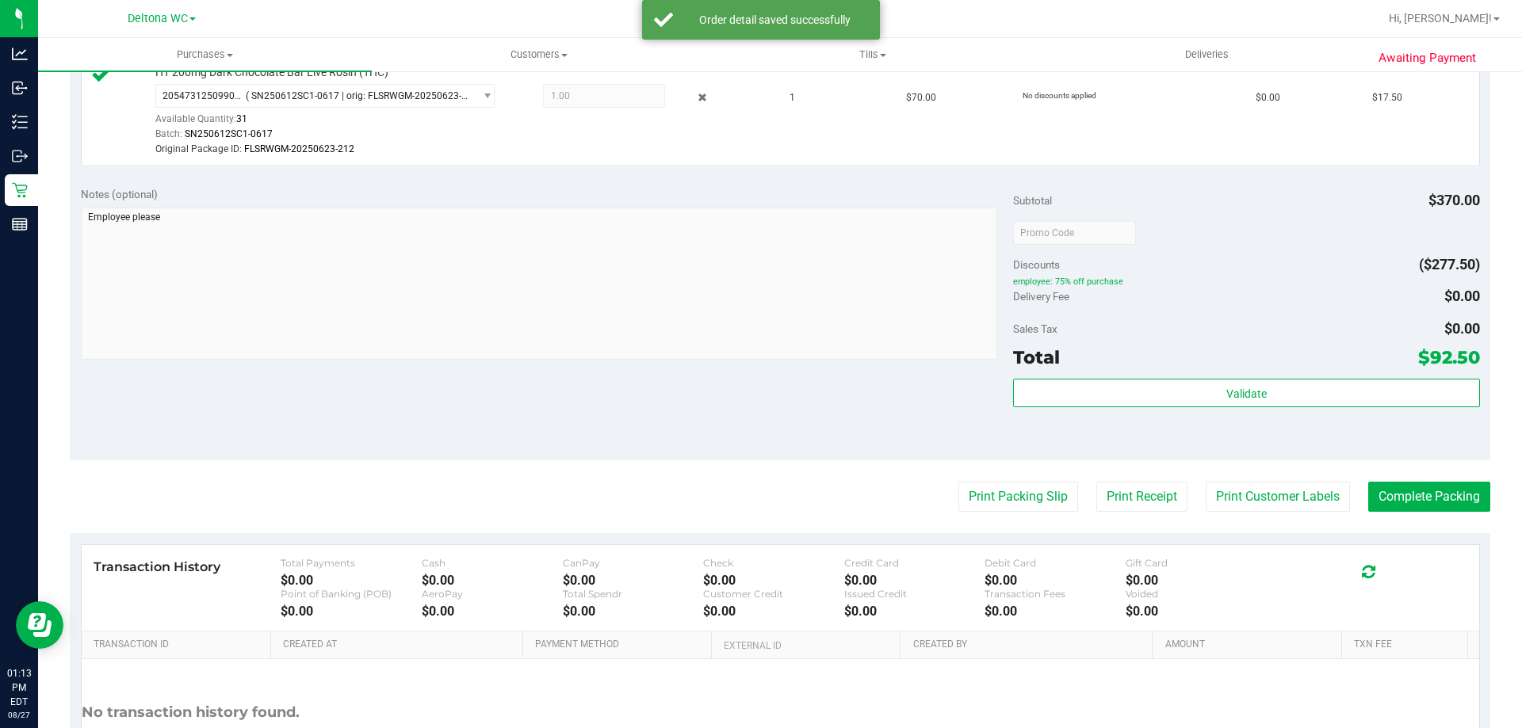
click at [1117, 411] on div "Validate" at bounding box center [1246, 414] width 466 height 71
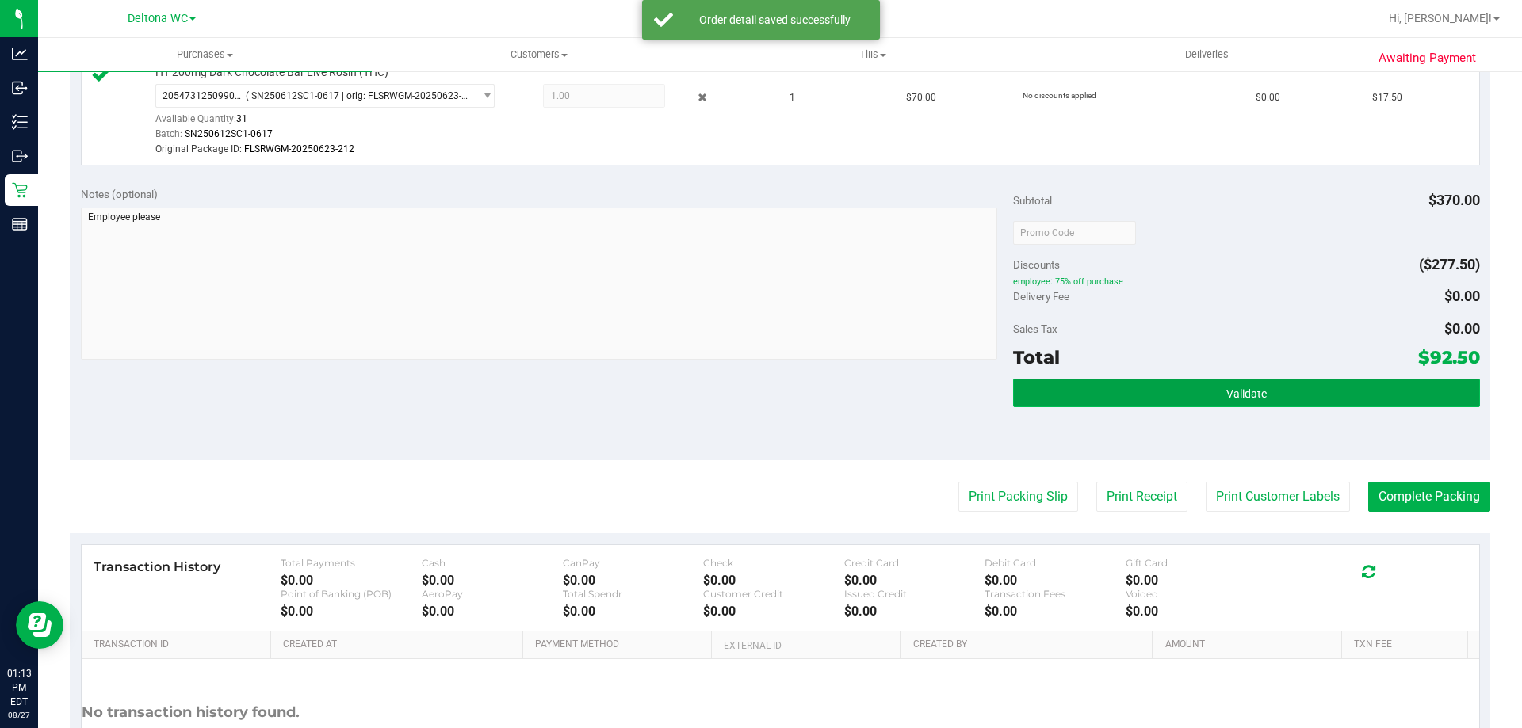
click at [1119, 394] on button "Validate" at bounding box center [1246, 393] width 466 height 29
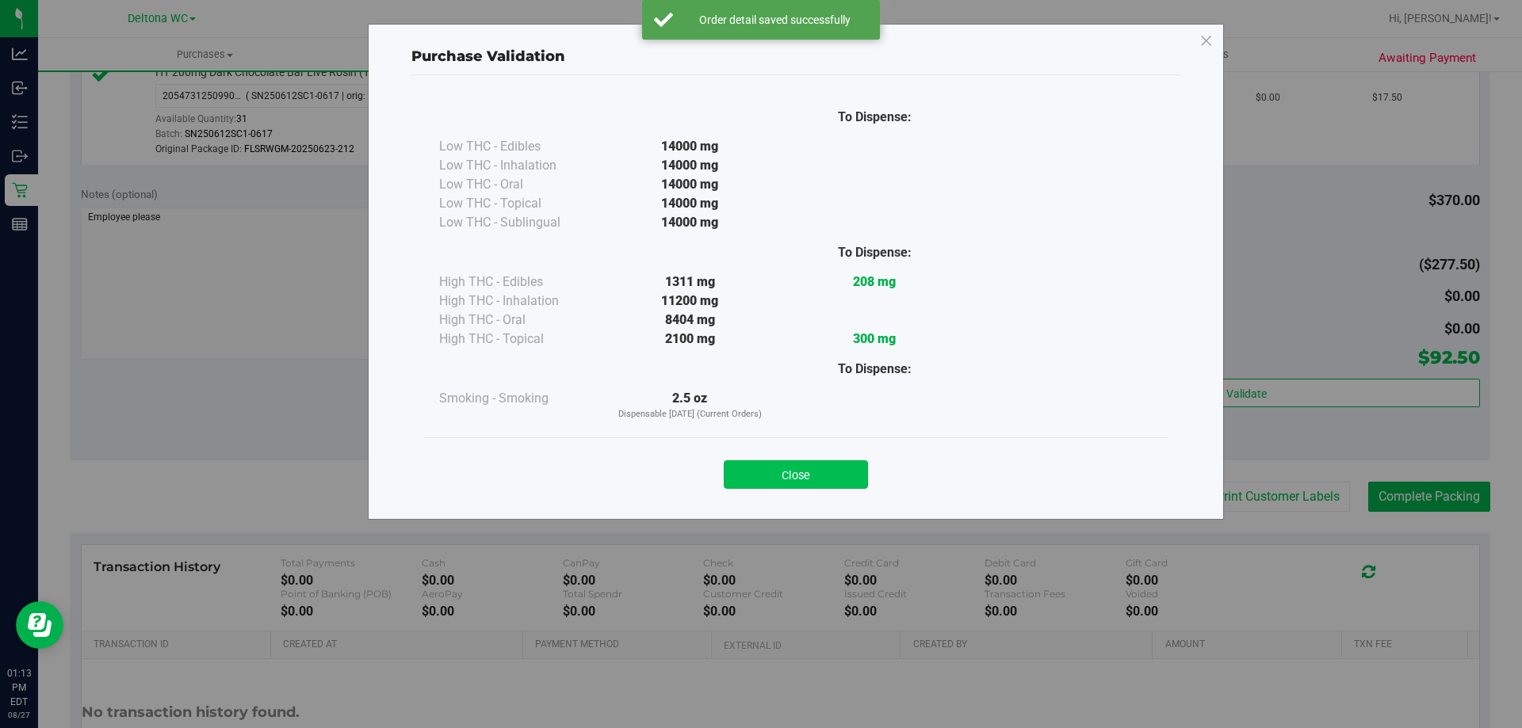
click at [823, 472] on button "Close" at bounding box center [796, 474] width 144 height 29
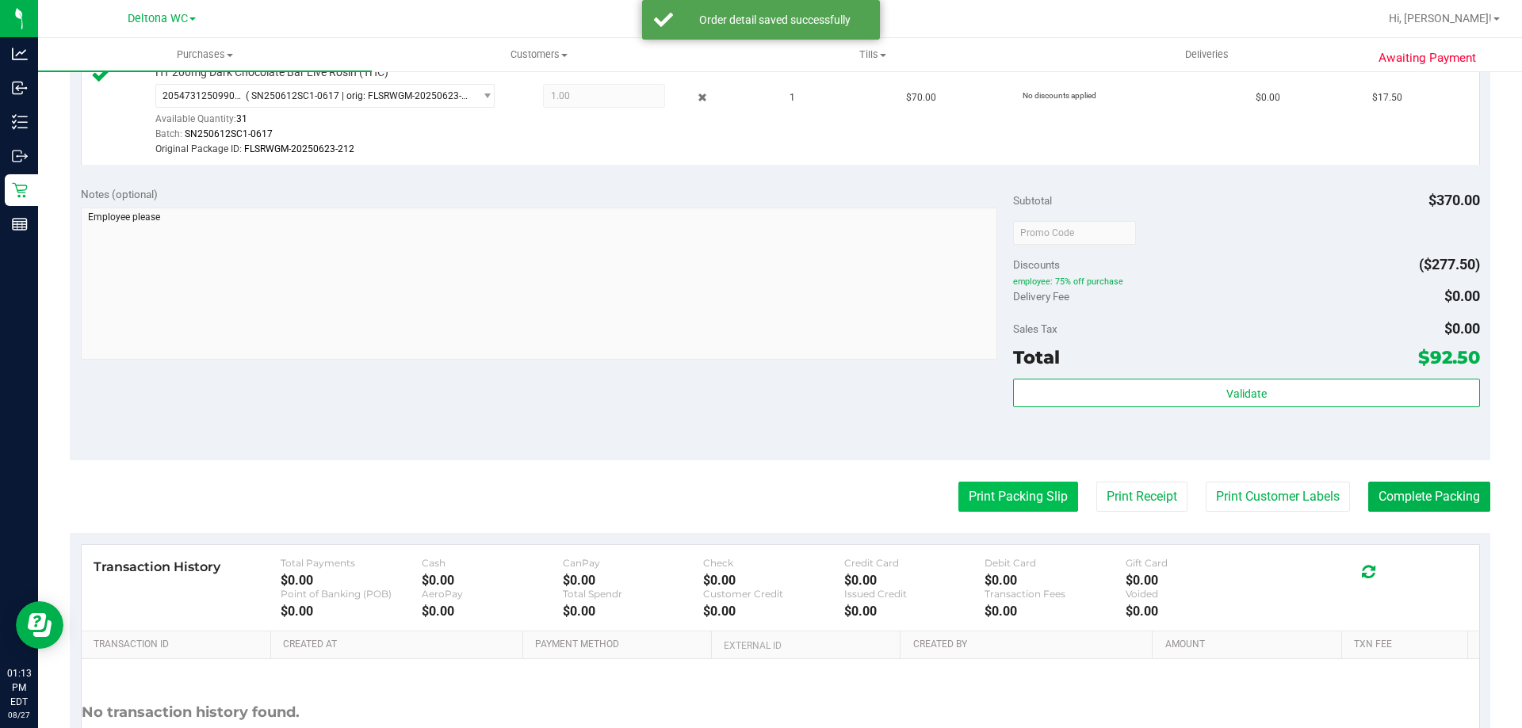
click at [1039, 503] on button "Print Packing Slip" at bounding box center [1018, 497] width 120 height 30
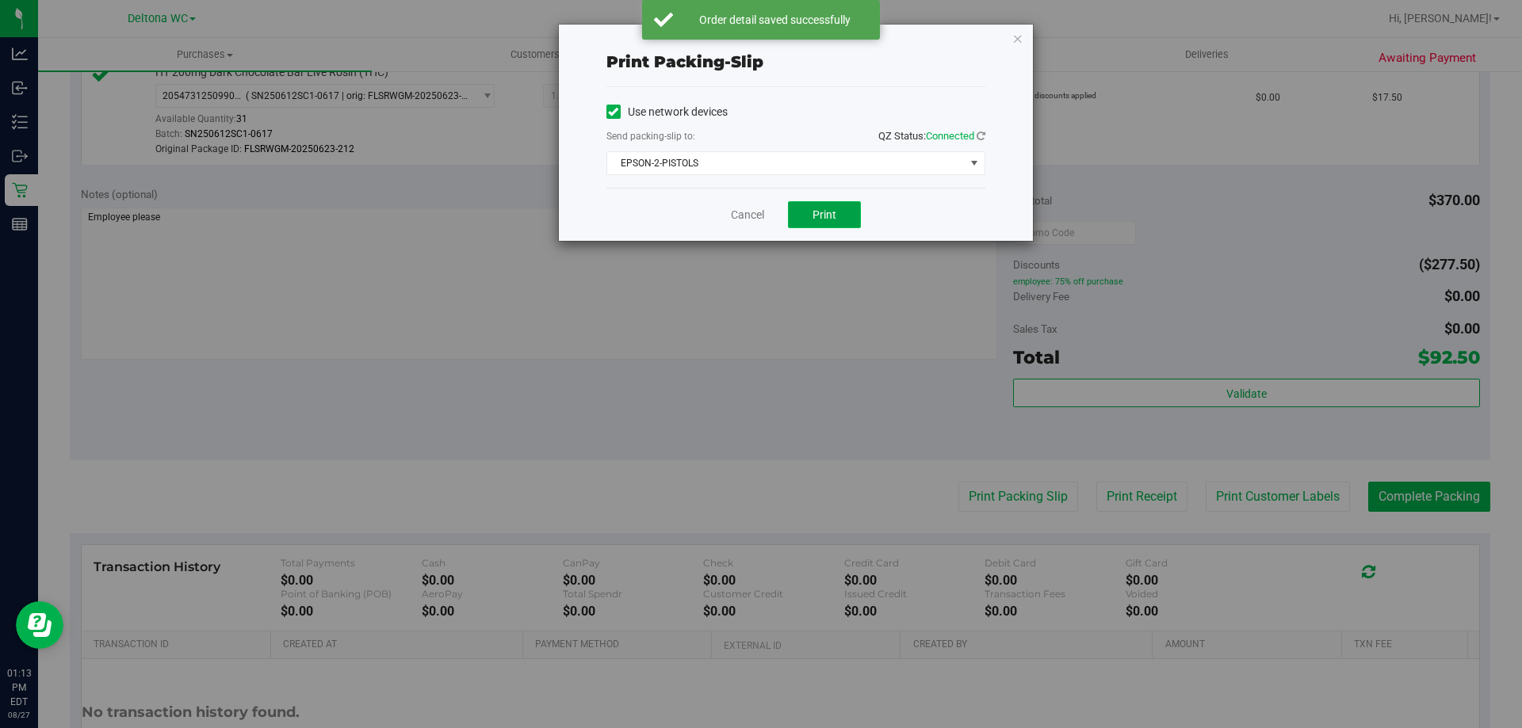
click at [816, 211] on span "Print" at bounding box center [824, 214] width 24 height 13
drag, startPoint x: 773, startPoint y: 216, endPoint x: 758, endPoint y: 213, distance: 15.2
click at [763, 214] on div "Cancel Print" at bounding box center [795, 214] width 379 height 53
click at [755, 212] on link "Cancel" at bounding box center [747, 215] width 33 height 17
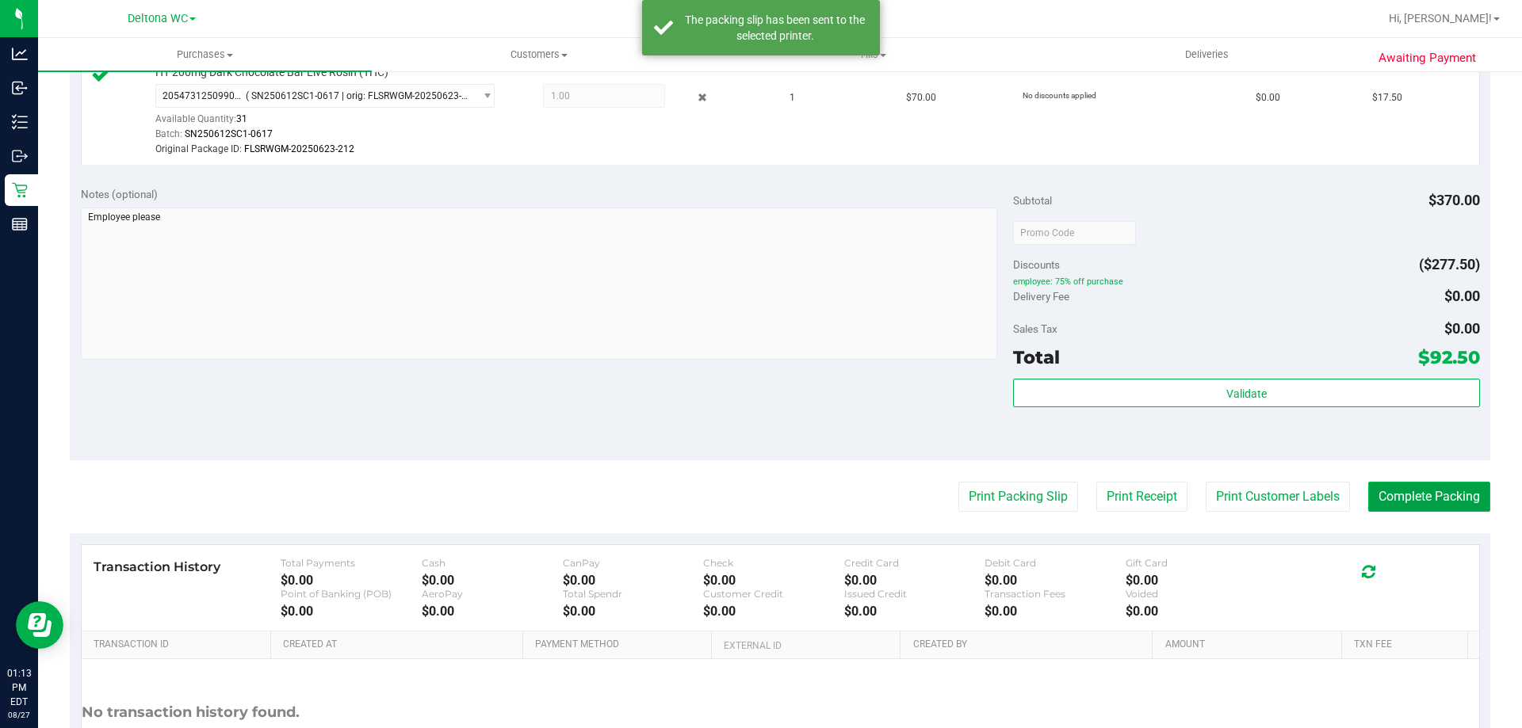
click at [1394, 508] on button "Complete Packing" at bounding box center [1429, 497] width 122 height 30
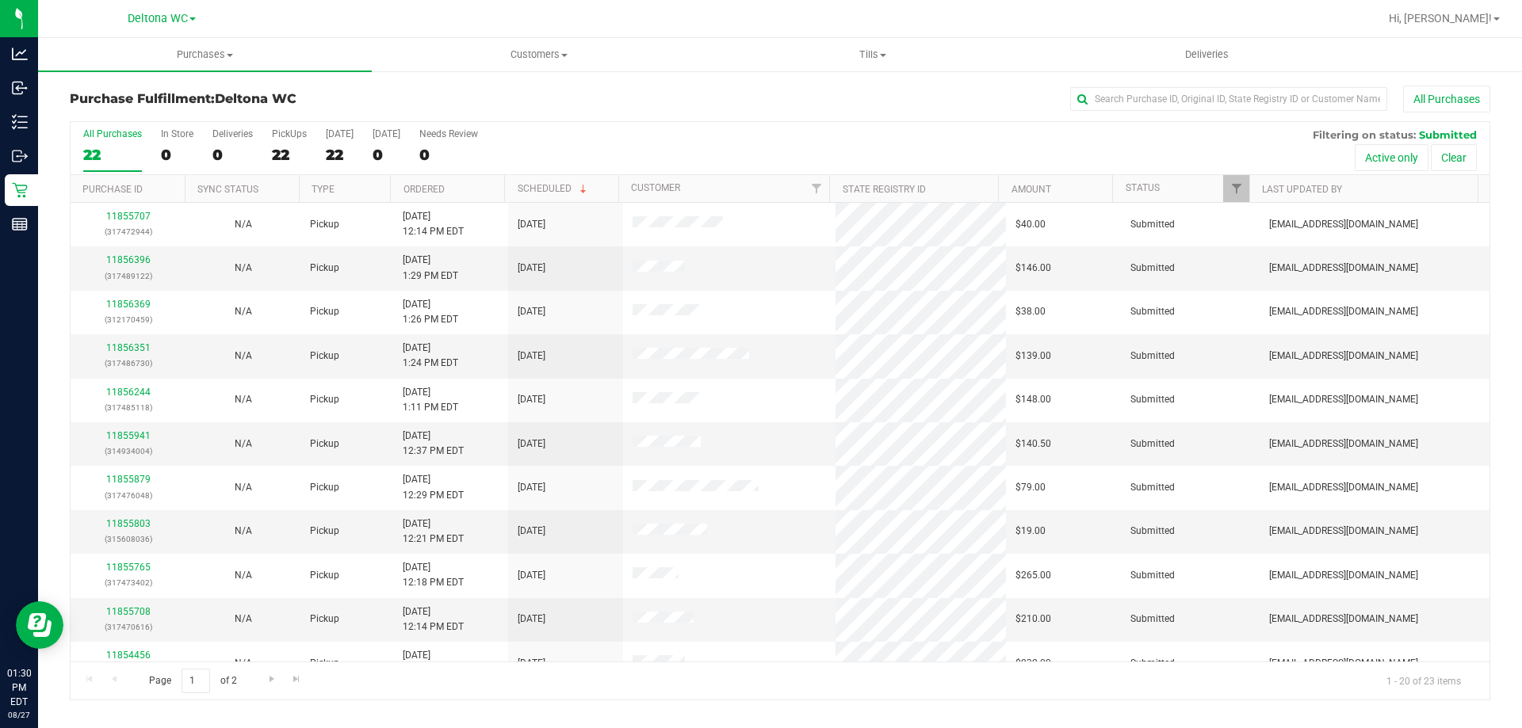
click at [97, 146] on div "22" at bounding box center [112, 155] width 59 height 18
click at [0, 0] on input "All Purchases 22" at bounding box center [0, 0] width 0 height 0
click at [811, 134] on div "All Purchases 23 In Store 0 Deliveries 0 PickUps 23 [DATE] 23 [DATE] 0 Needs Re…" at bounding box center [780, 148] width 1419 height 53
